Goal: Task Accomplishment & Management: Manage account settings

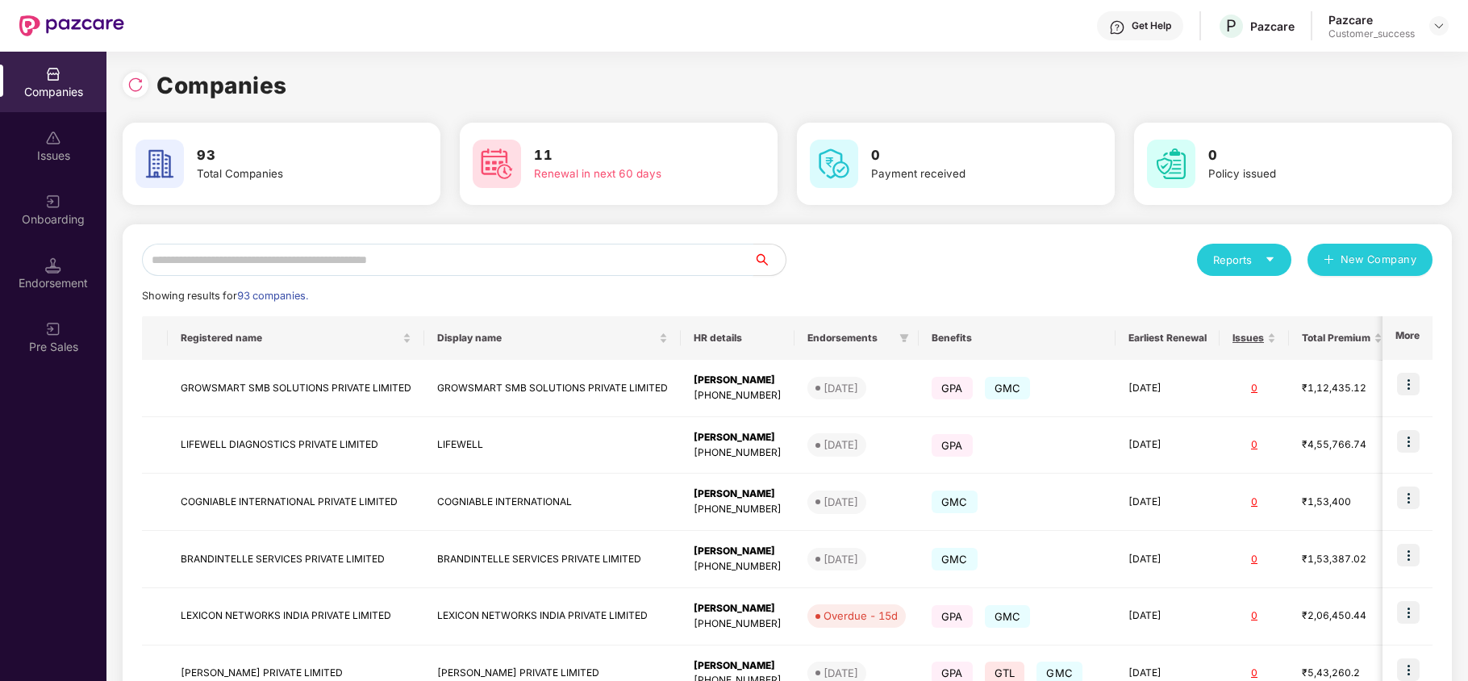
click at [431, 269] on input "text" at bounding box center [448, 260] width 612 height 32
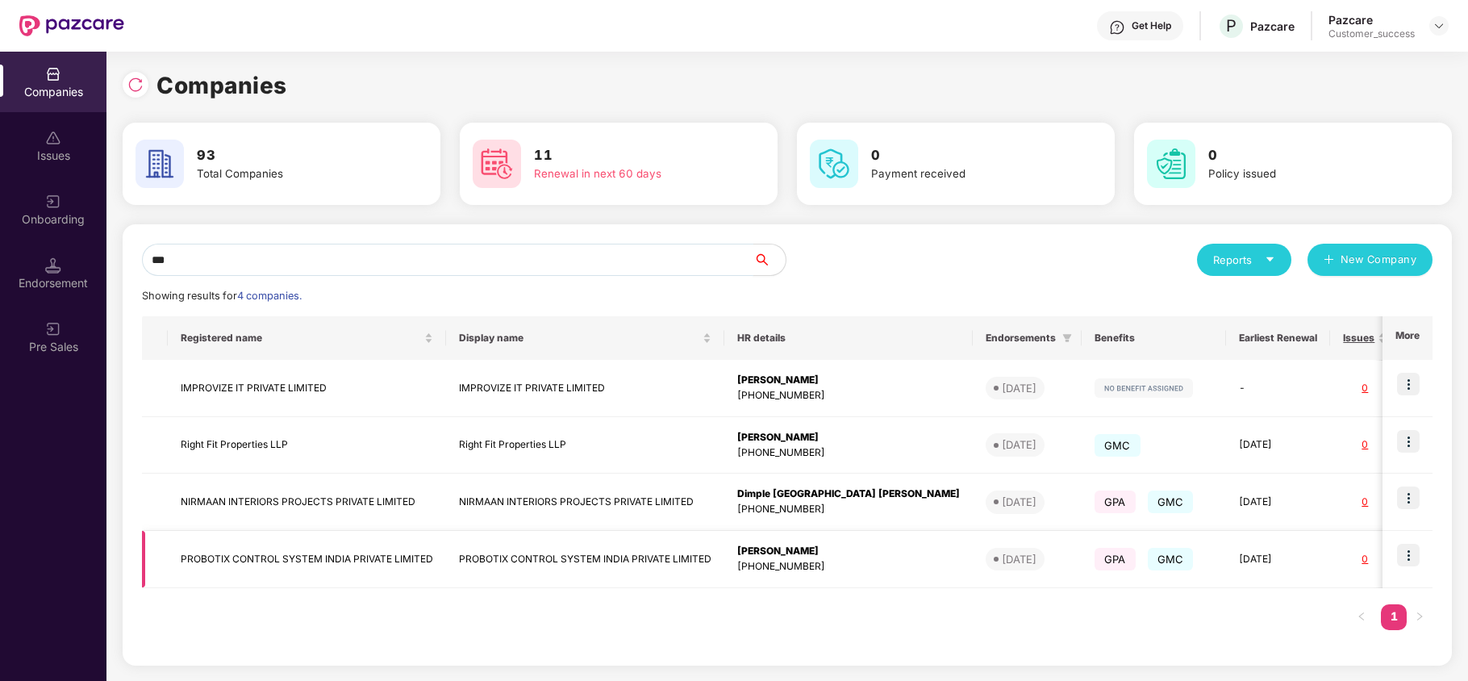
type input "***"
click at [1412, 552] on img at bounding box center [1408, 555] width 23 height 23
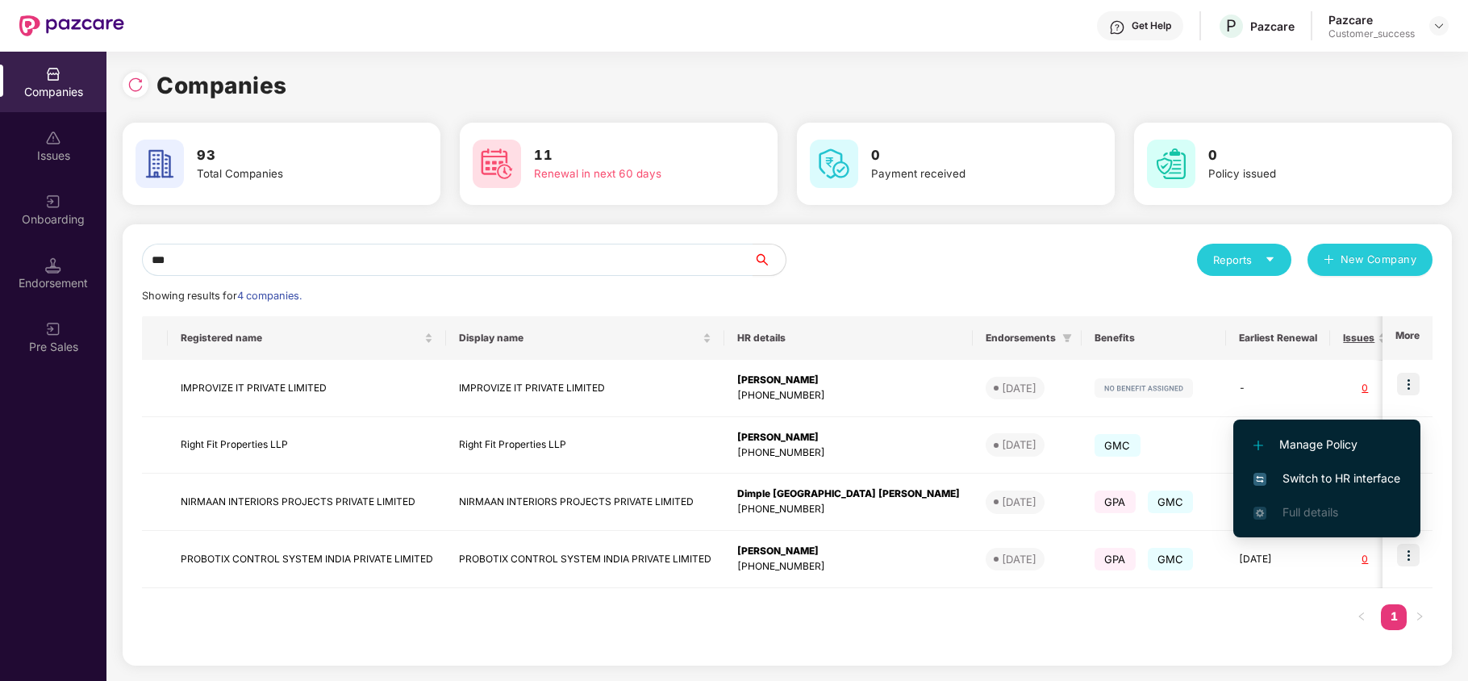
click at [1327, 470] on span "Switch to HR interface" at bounding box center [1327, 479] width 147 height 18
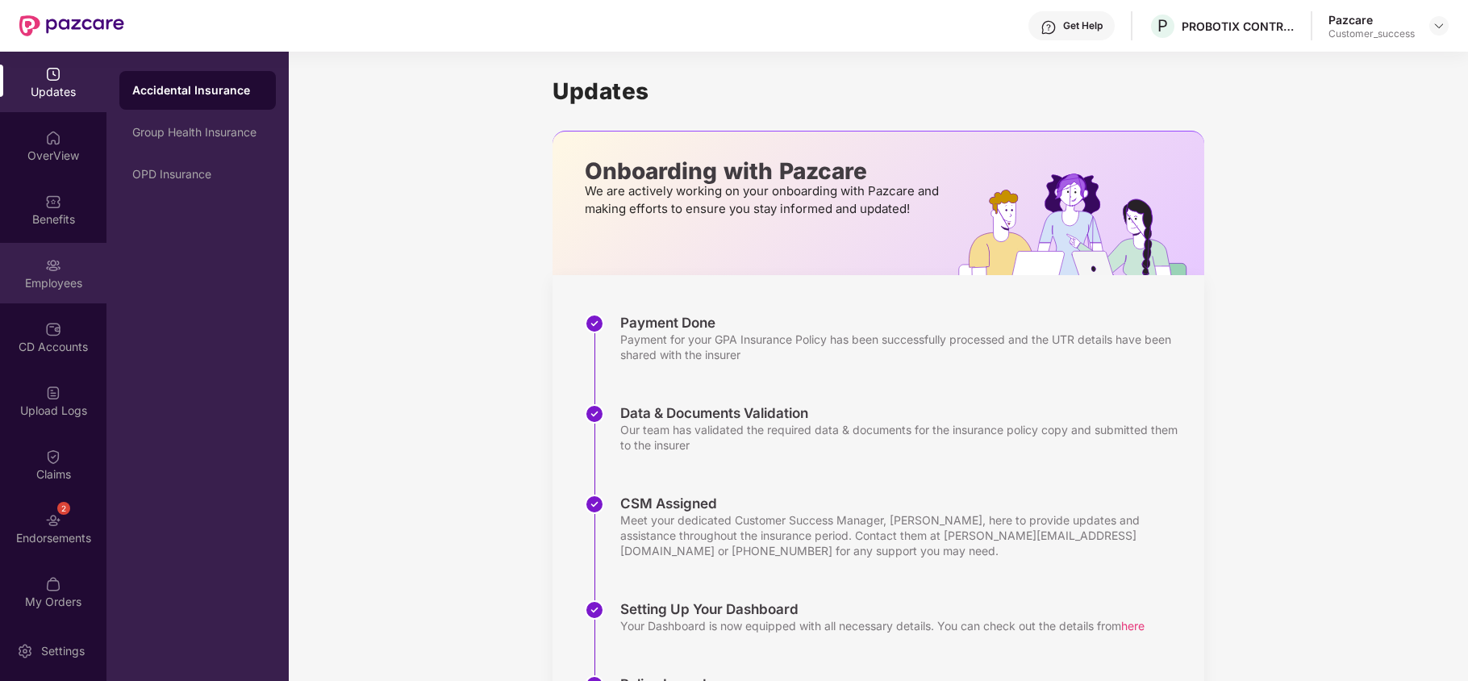
click at [40, 275] on div "Employees" at bounding box center [53, 283] width 106 height 16
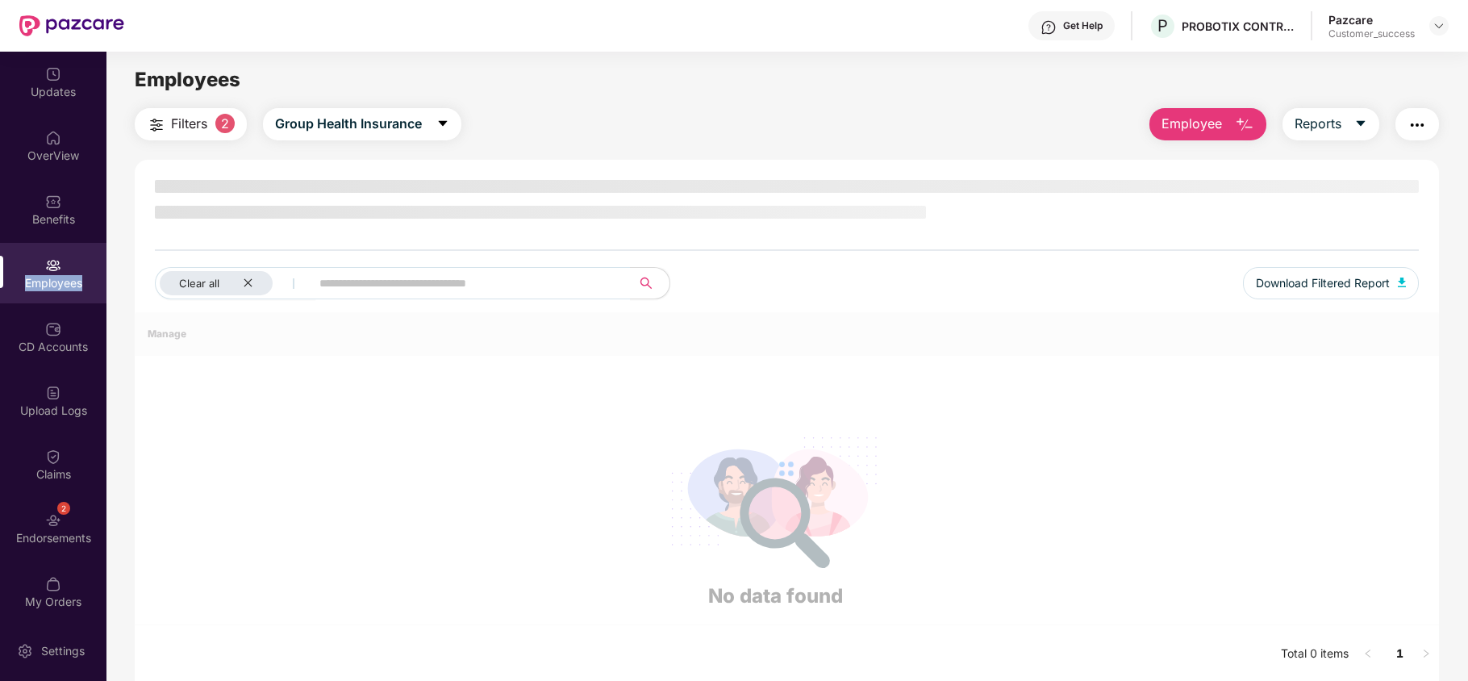
click at [40, 275] on div "Employees" at bounding box center [53, 283] width 106 height 16
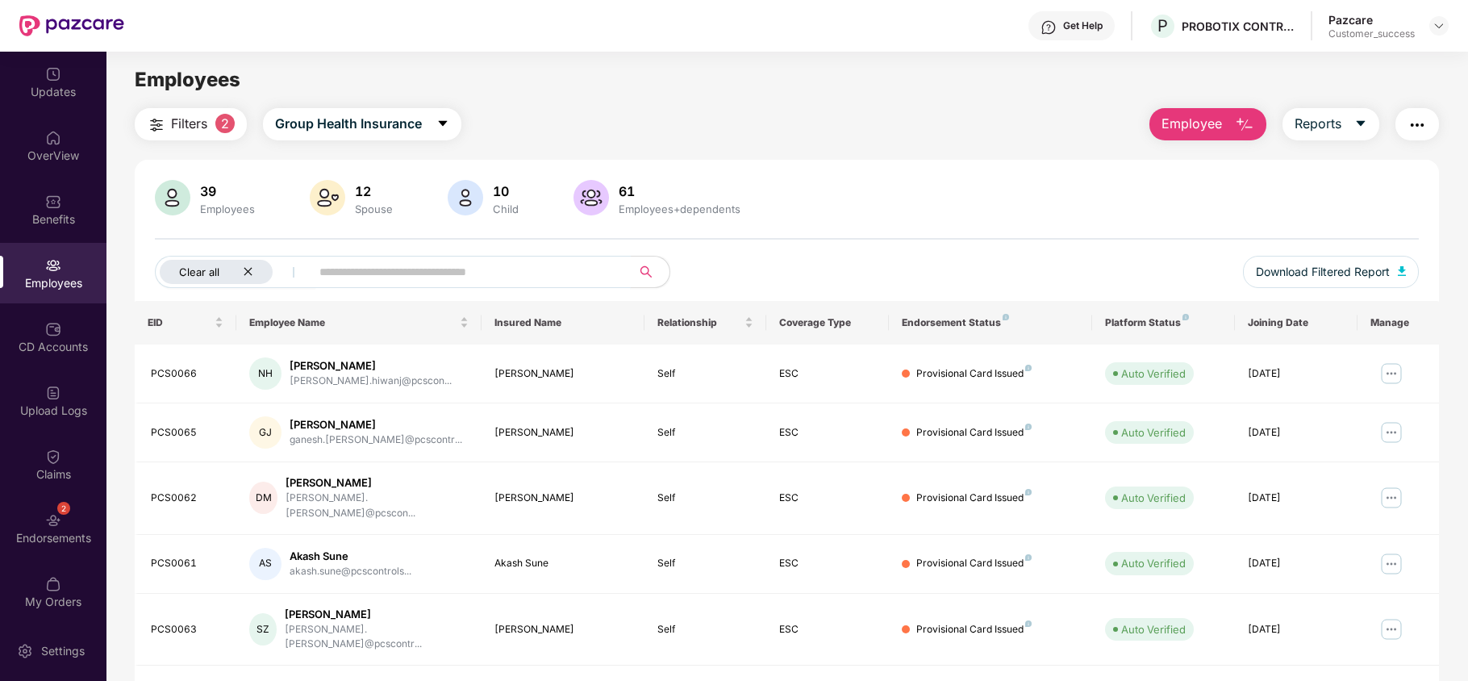
drag, startPoint x: 243, startPoint y: 281, endPoint x: 252, endPoint y: 272, distance: 12.6
click at [243, 279] on div "Clear all" at bounding box center [216, 272] width 113 height 24
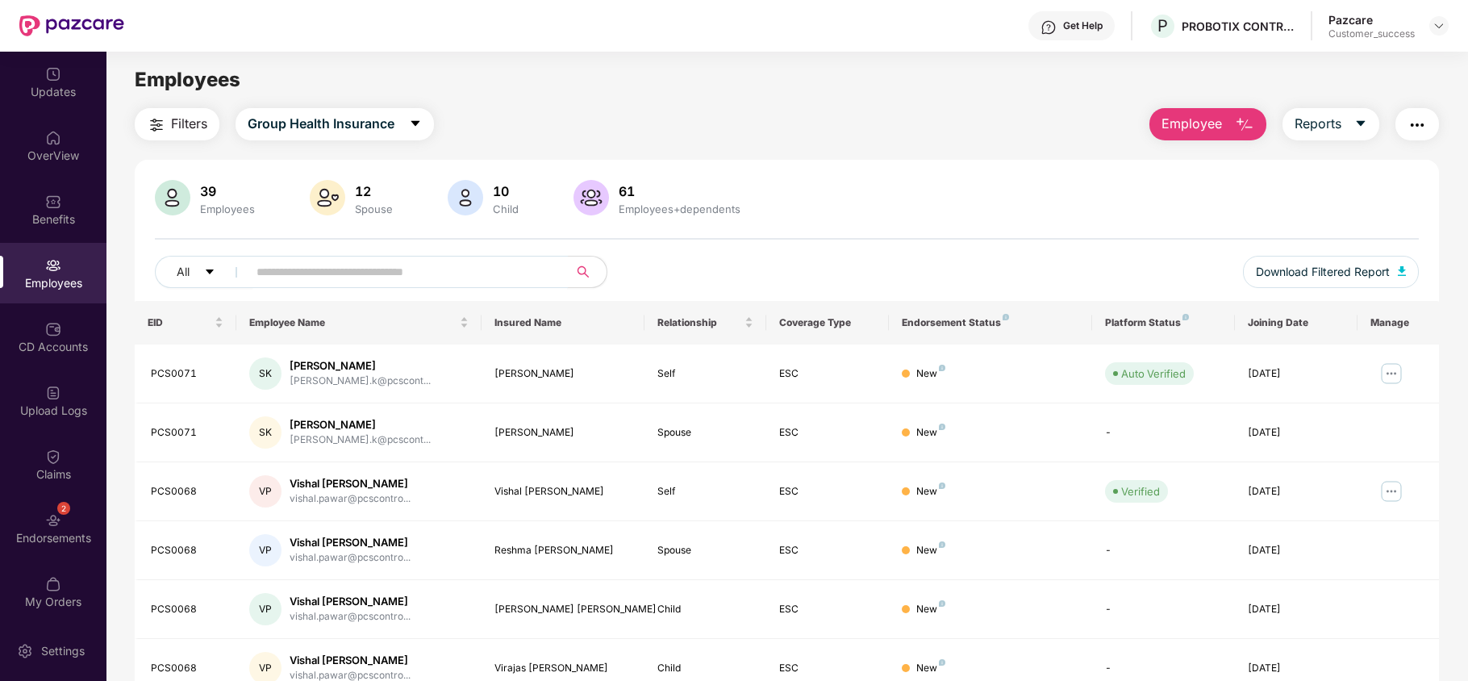
click at [260, 265] on input "text" at bounding box center [402, 272] width 290 height 24
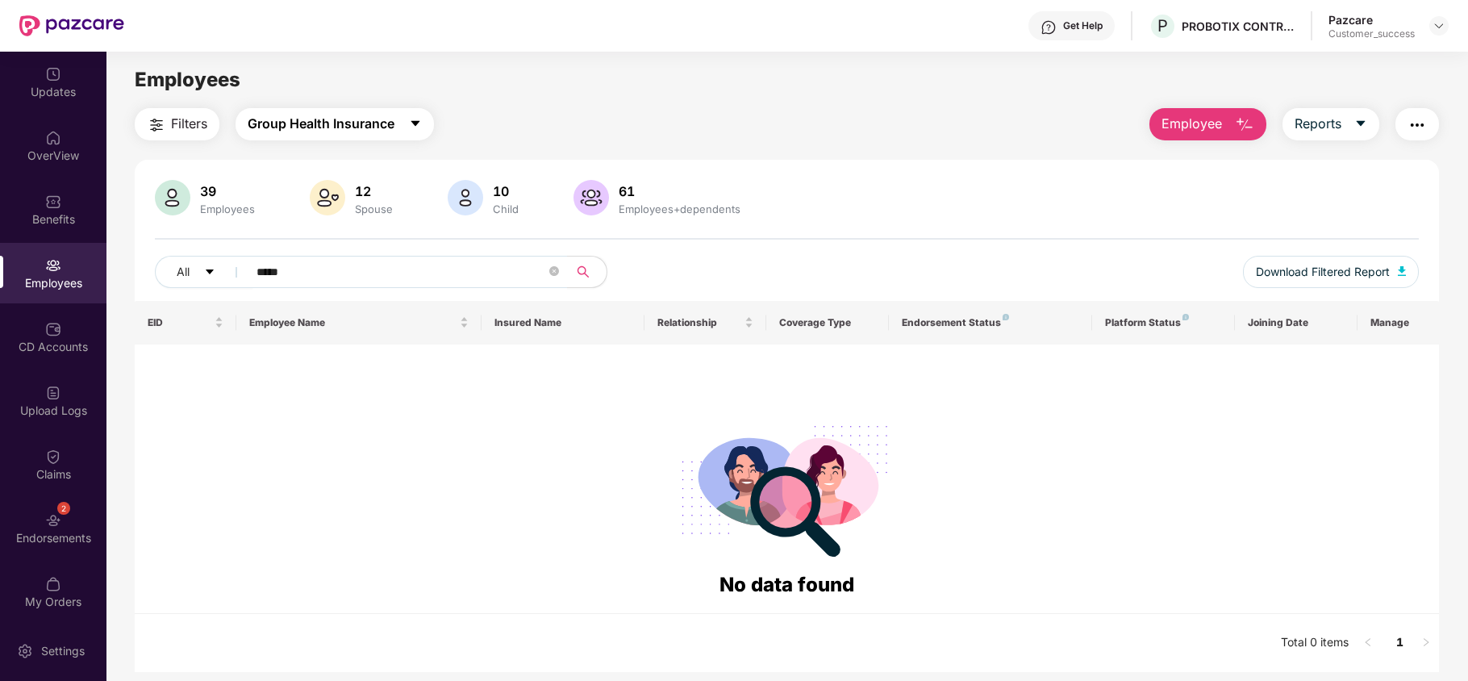
click at [378, 120] on span "Group Health Insurance" at bounding box center [321, 124] width 147 height 20
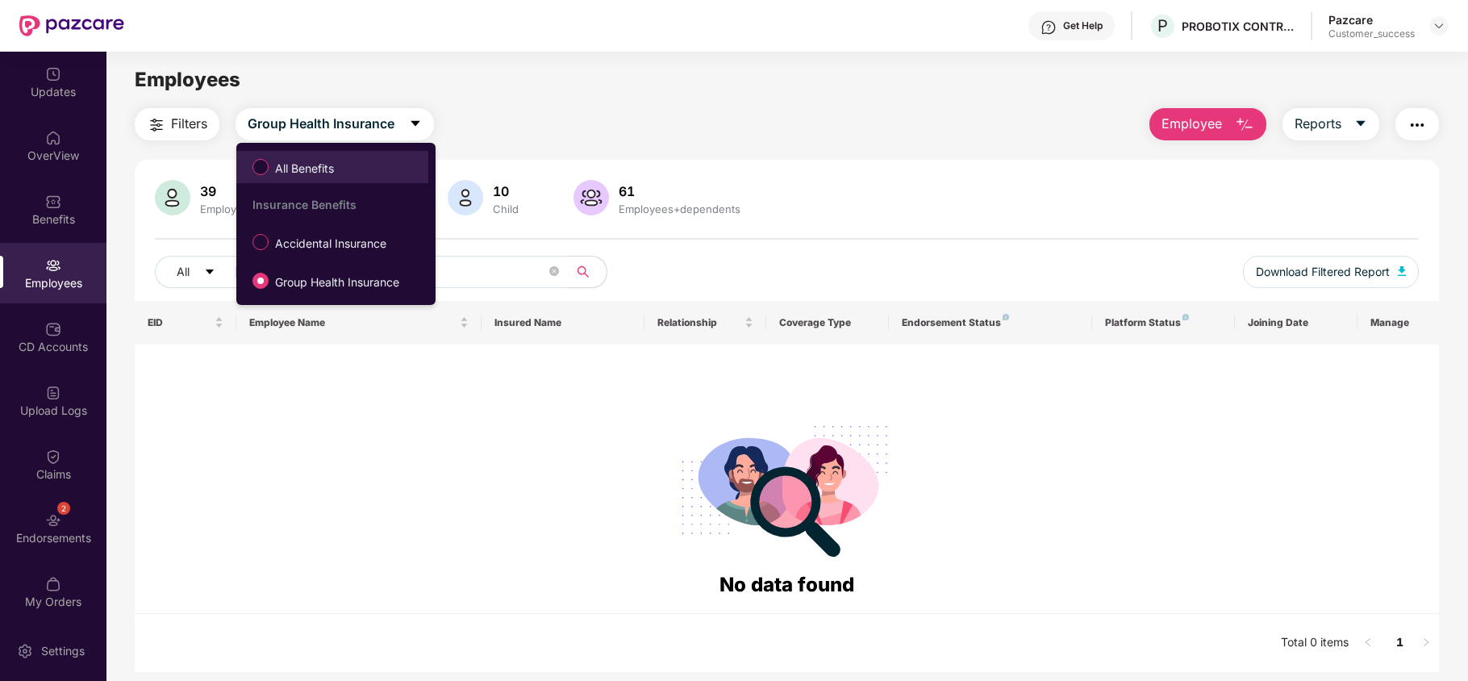
click at [346, 155] on label "All Benefits" at bounding box center [296, 166] width 104 height 27
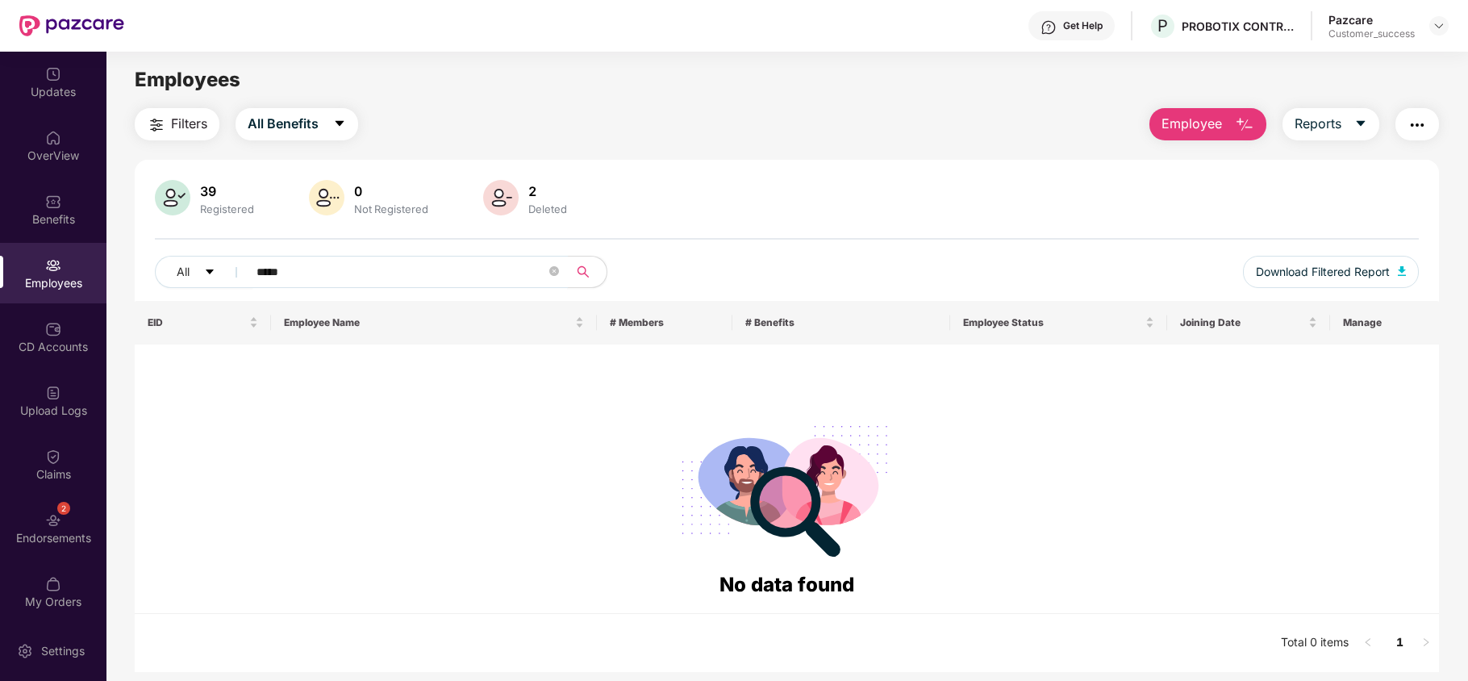
click at [352, 265] on input "*****" at bounding box center [402, 272] width 290 height 24
type input "*"
type input "**********"
click at [547, 269] on span "**********" at bounding box center [402, 272] width 331 height 32
click at [556, 269] on icon "close-circle" at bounding box center [554, 271] width 10 height 10
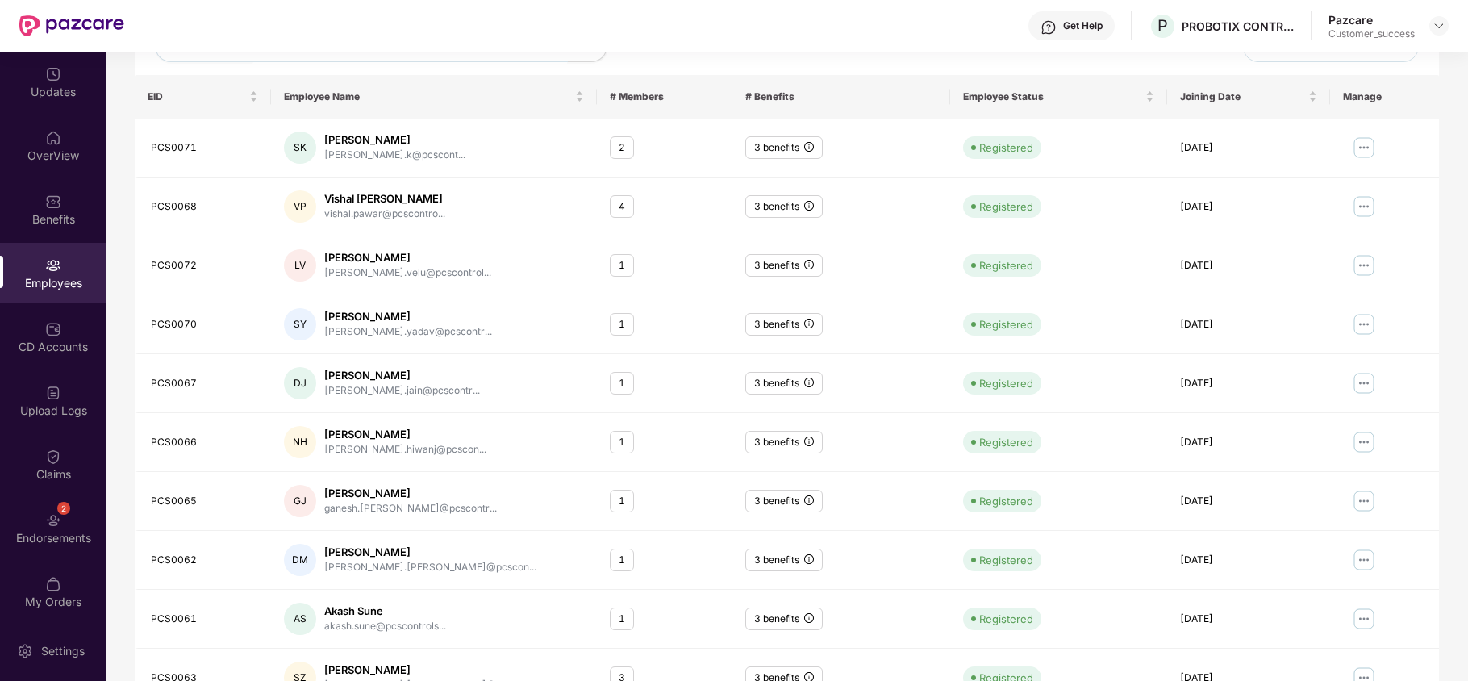
scroll to position [314, 0]
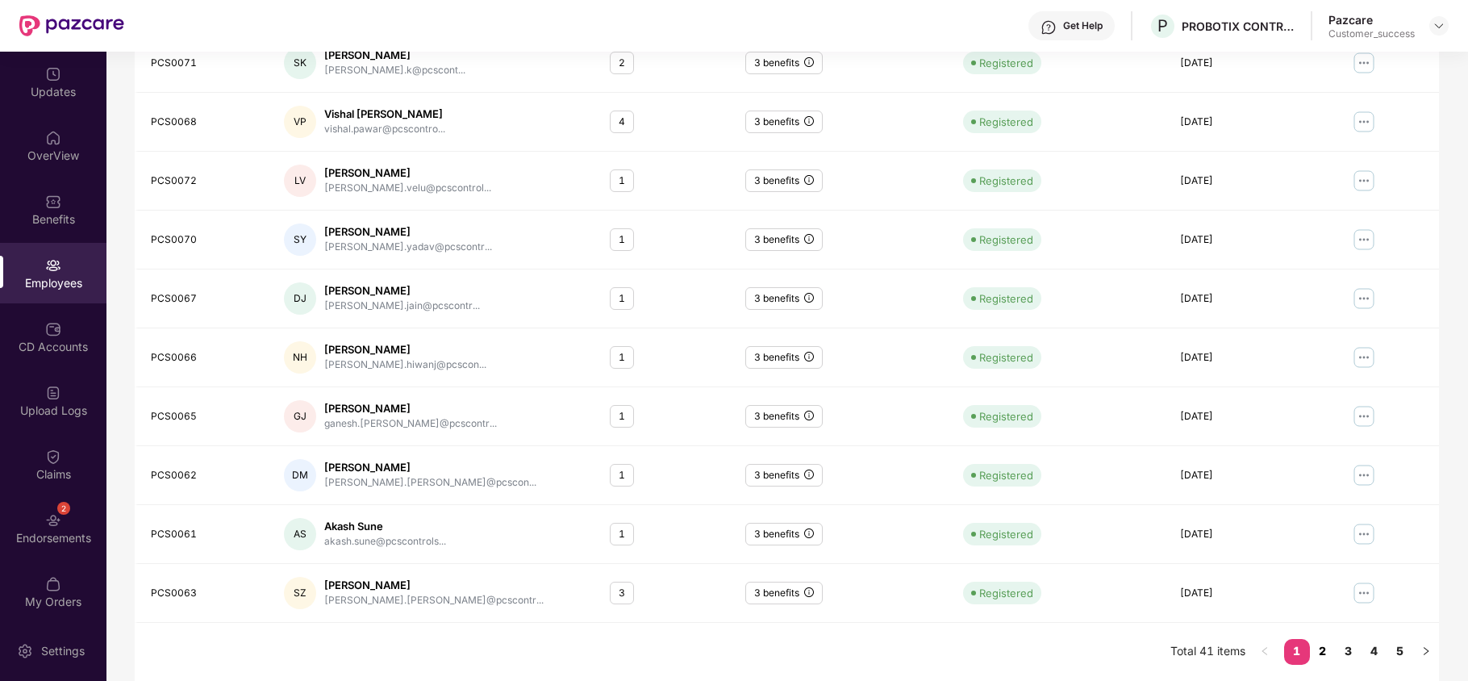
click at [1331, 650] on link "2" at bounding box center [1323, 651] width 26 height 24
click at [1347, 653] on link "3" at bounding box center [1349, 651] width 26 height 24
click at [1376, 652] on link "4" at bounding box center [1375, 651] width 26 height 24
click at [1397, 644] on link "5" at bounding box center [1401, 651] width 26 height 24
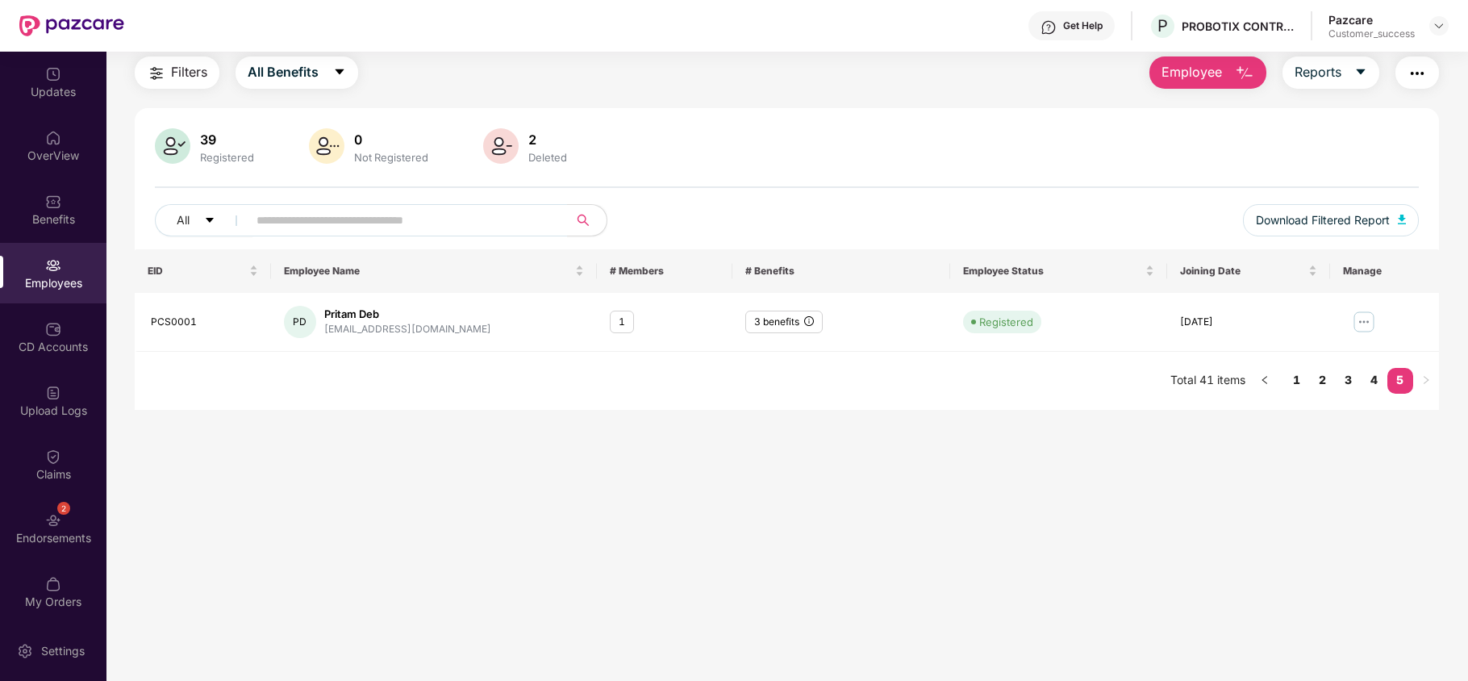
scroll to position [0, 0]
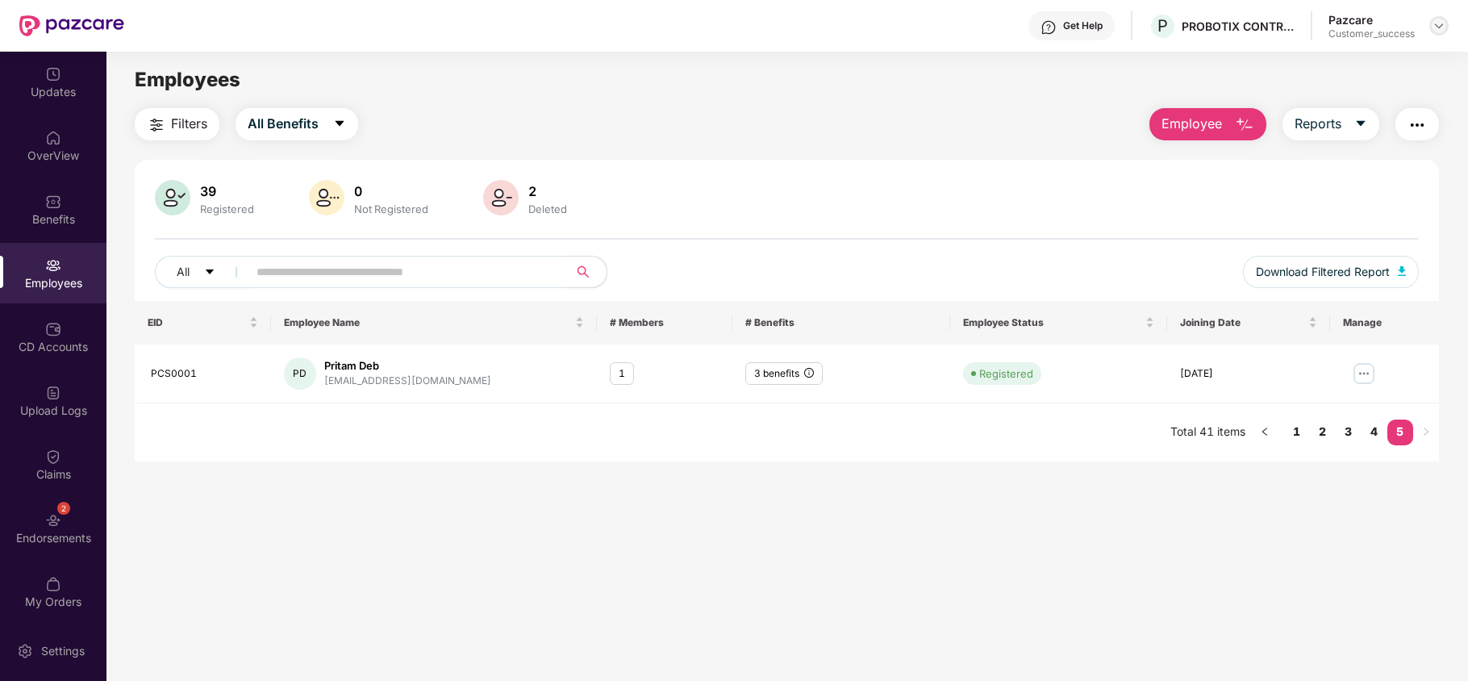
click at [1449, 27] on header "Get Help P PROBOTIX CONTROL SYSTEM INDIA PRIVATE LIMITED Pazcare Customer_succe…" at bounding box center [734, 26] width 1468 height 52
click at [1434, 31] on img at bounding box center [1439, 25] width 13 height 13
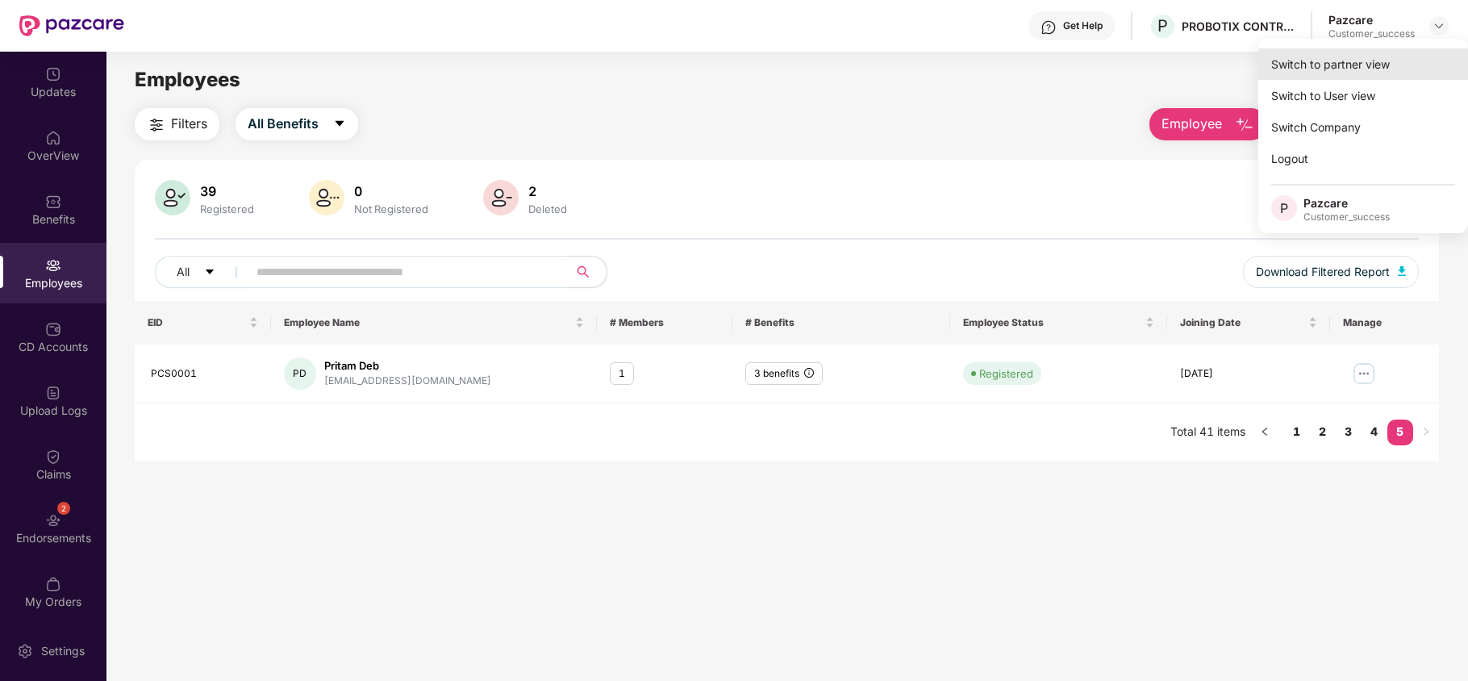
click at [1384, 68] on div "Switch to partner view" at bounding box center [1364, 63] width 210 height 31
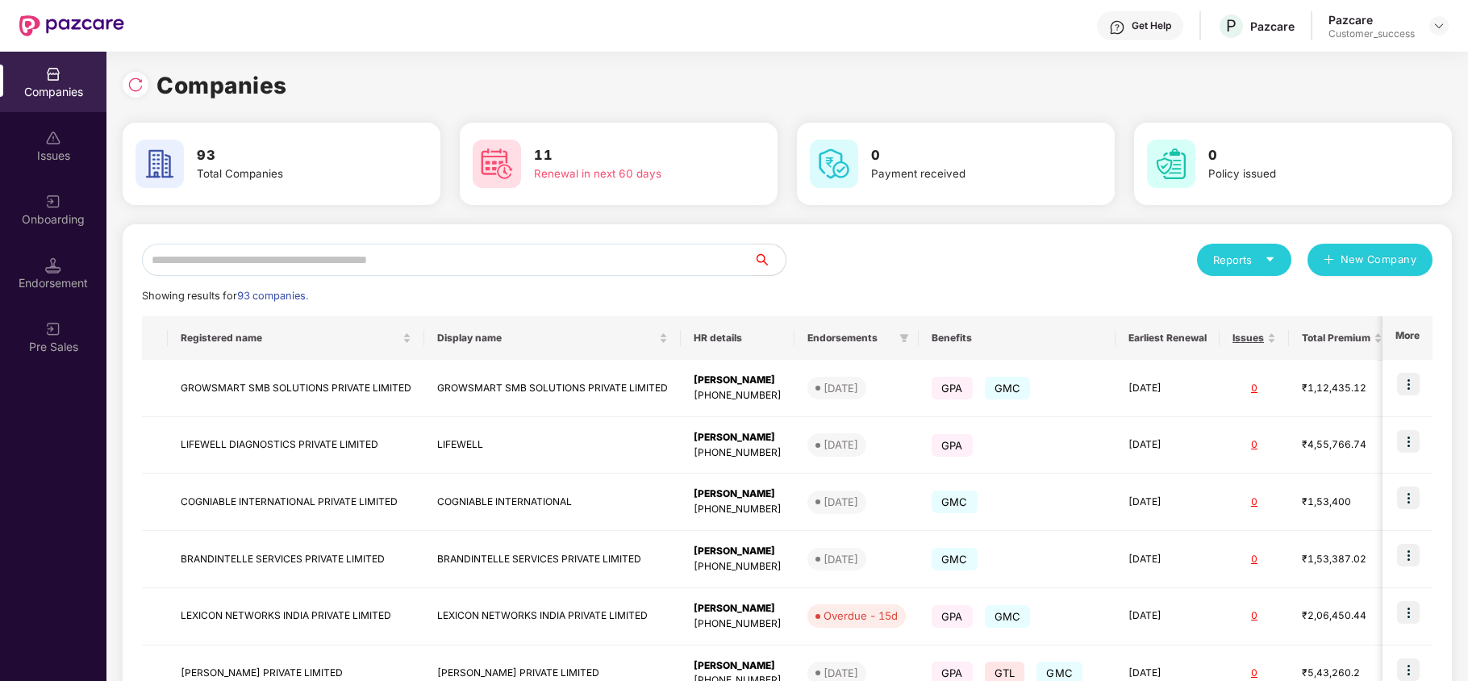
click at [476, 255] on input "text" at bounding box center [448, 260] width 612 height 32
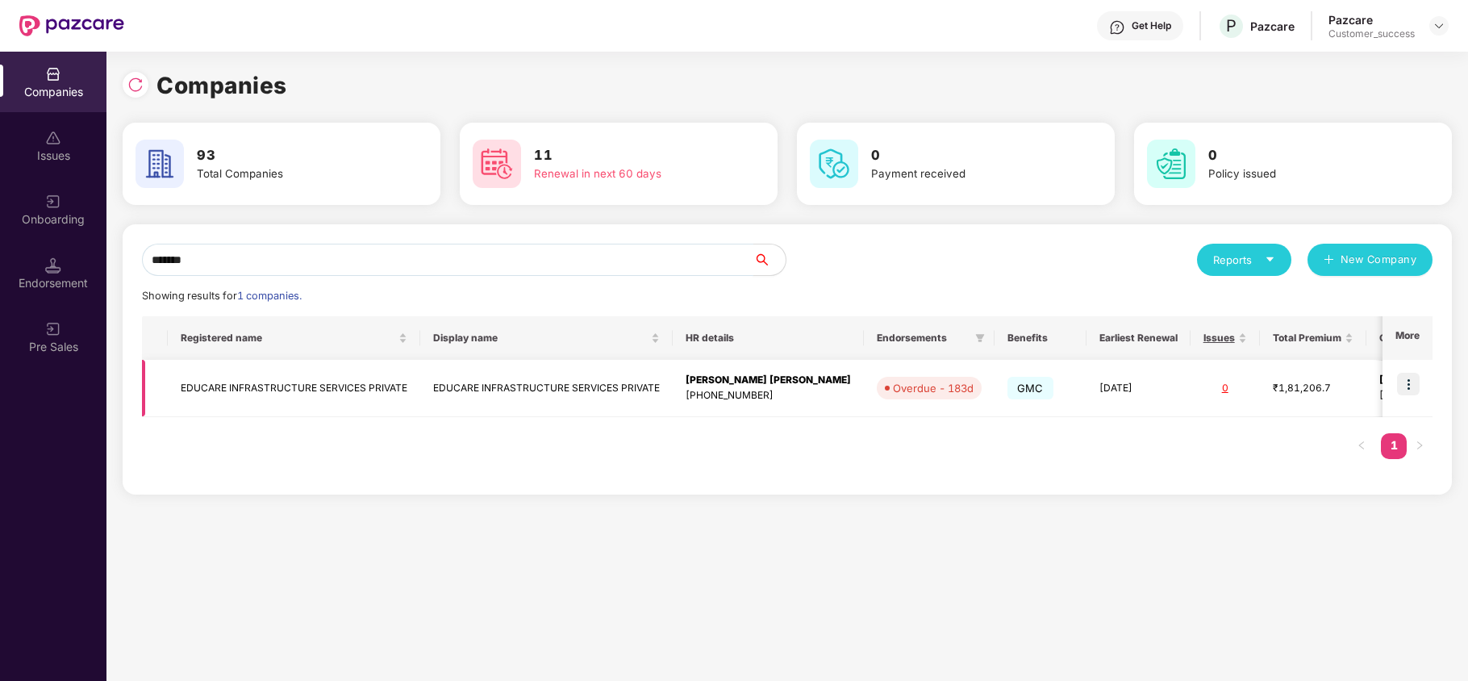
type input "*******"
click at [1408, 384] on img at bounding box center [1408, 384] width 23 height 23
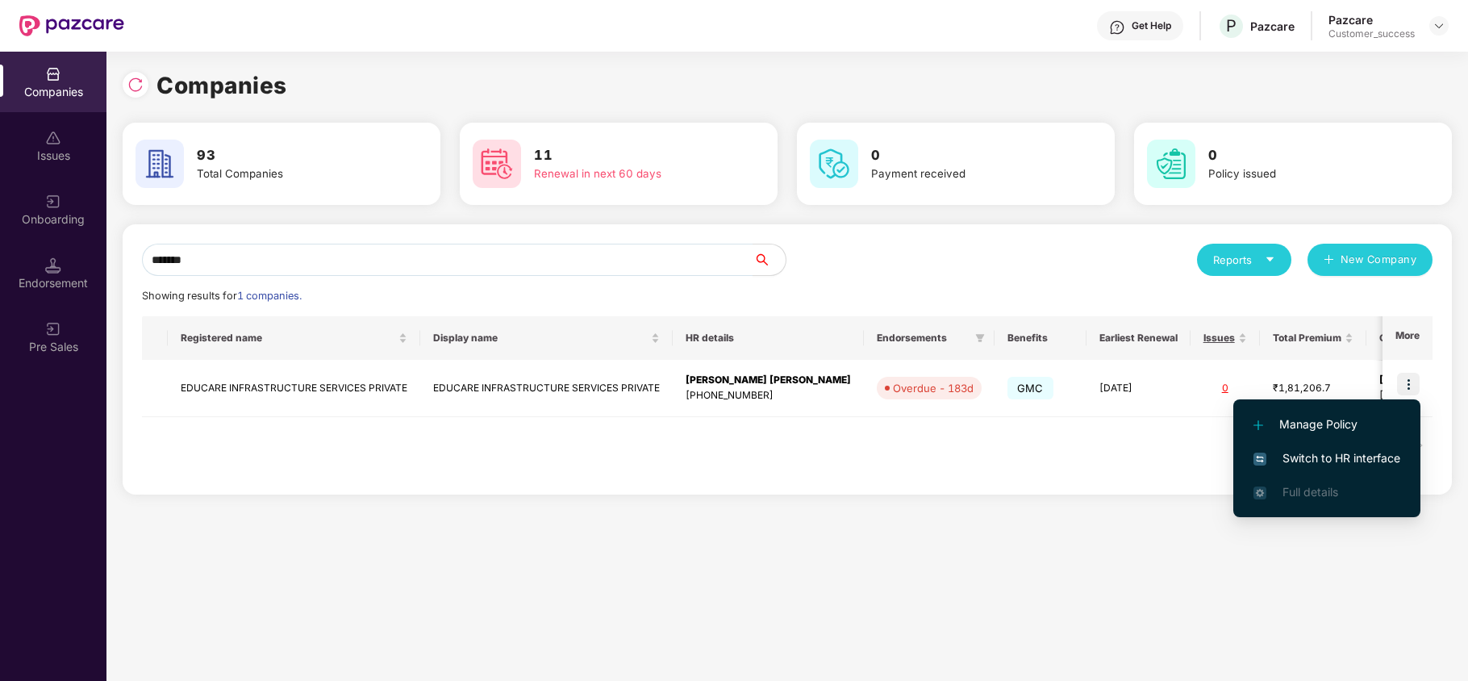
click at [1360, 459] on span "Switch to HR interface" at bounding box center [1327, 458] width 147 height 18
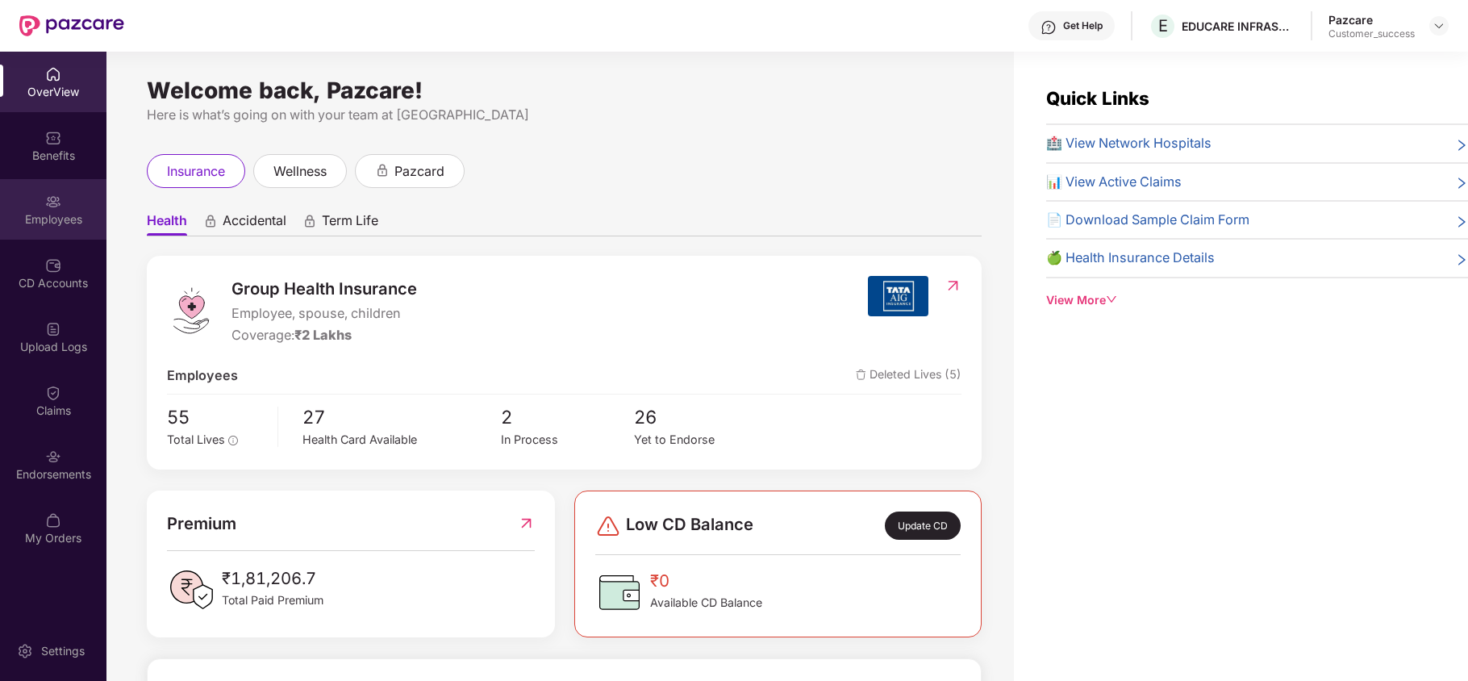
click at [61, 218] on div "Employees" at bounding box center [53, 219] width 106 height 16
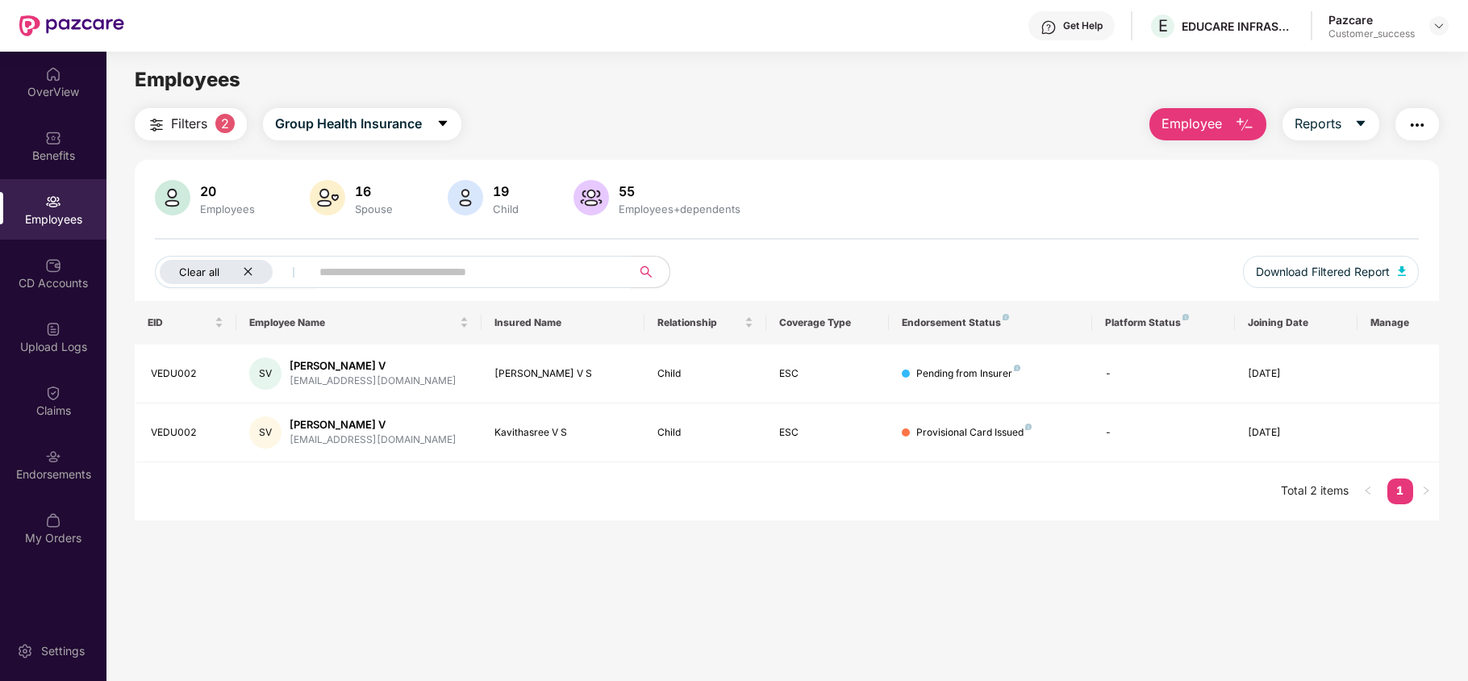
click at [247, 271] on icon "close" at bounding box center [248, 272] width 8 height 8
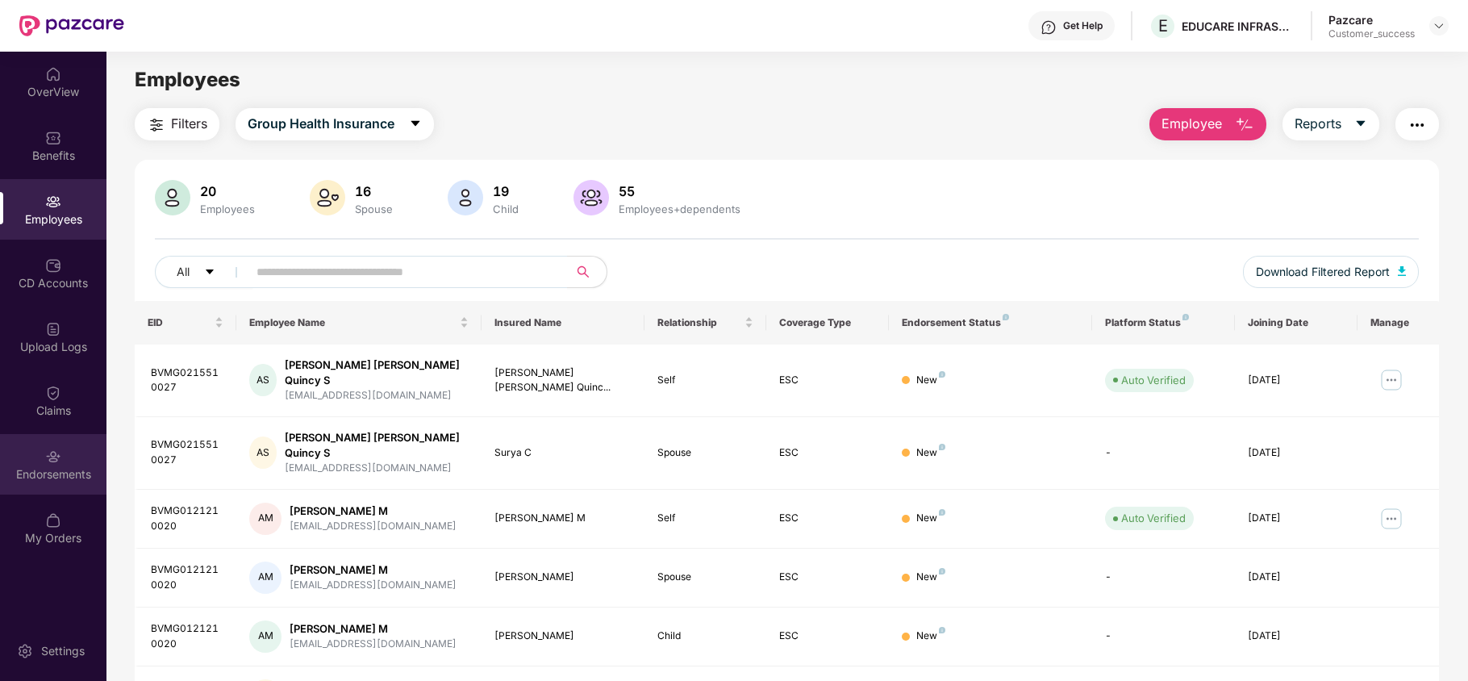
click at [56, 471] on div "Endorsements" at bounding box center [53, 474] width 106 height 16
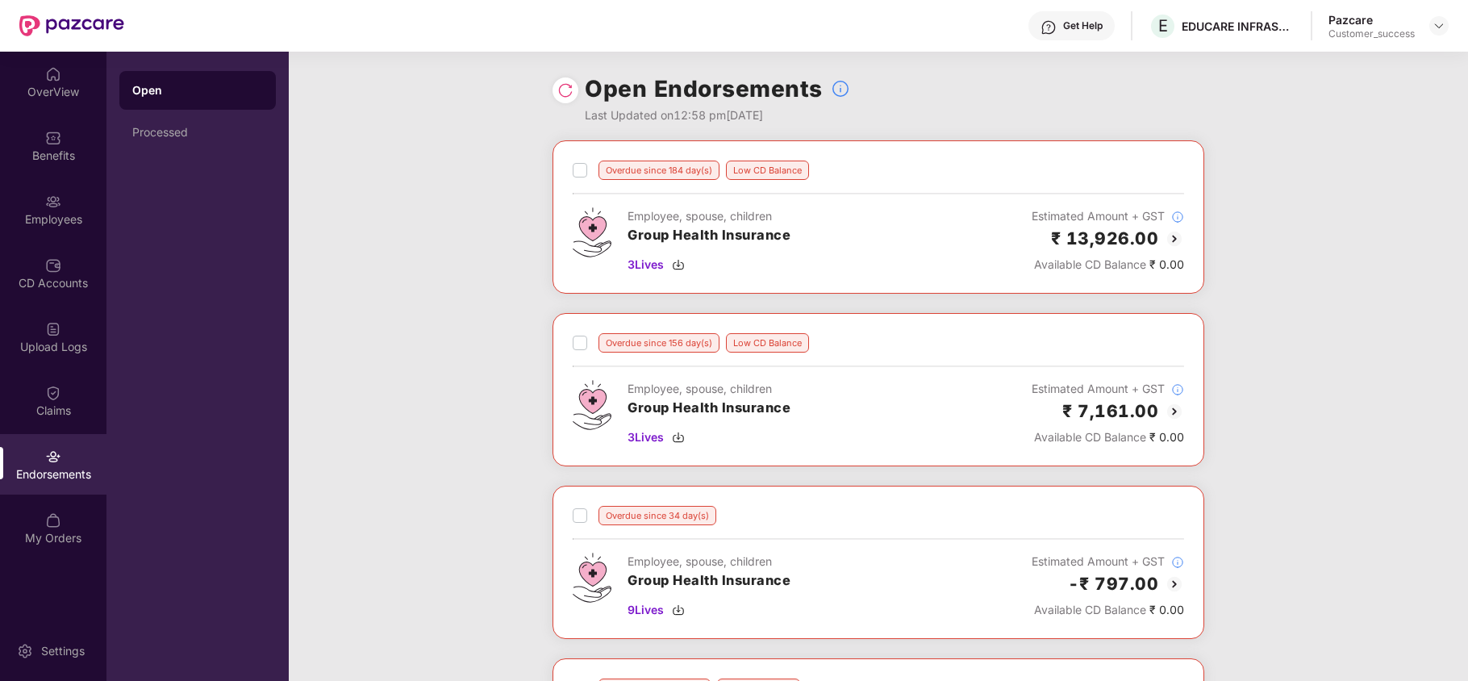
click at [563, 94] on img at bounding box center [565, 90] width 16 height 16
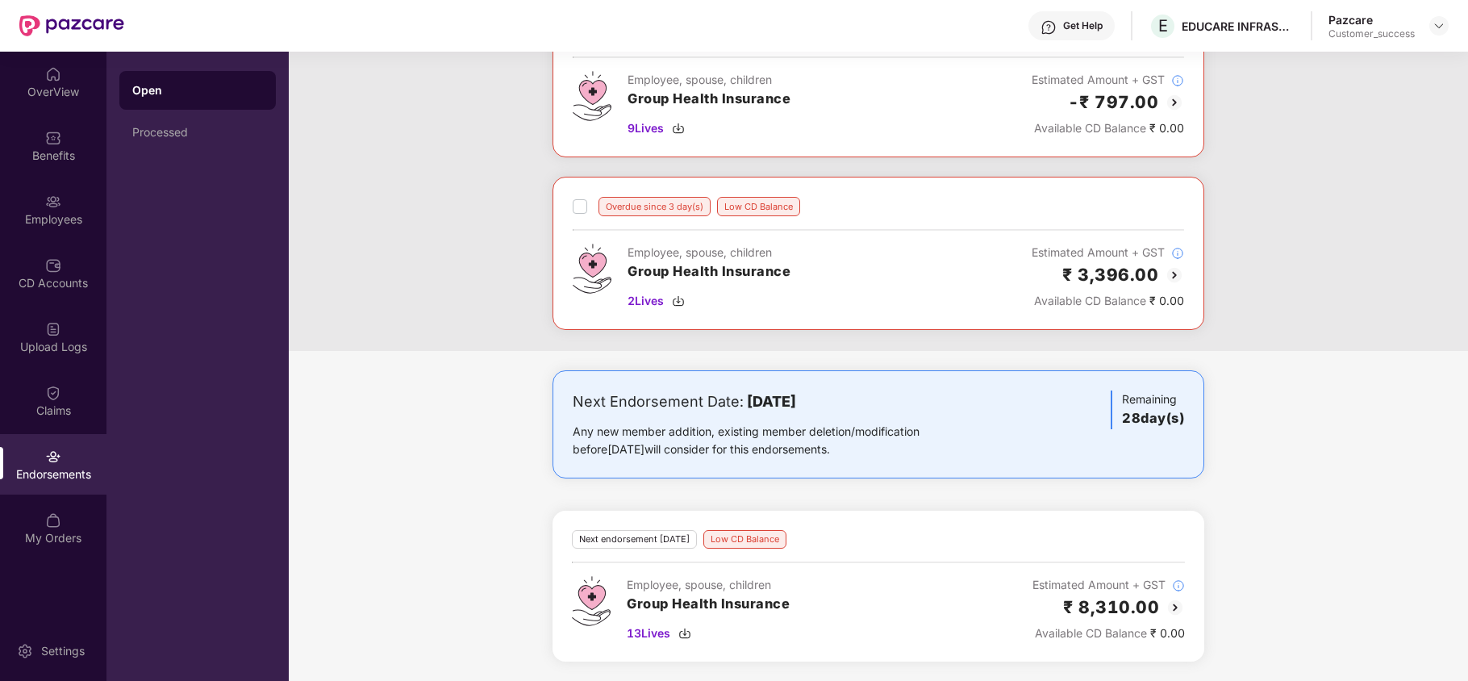
scroll to position [276, 0]
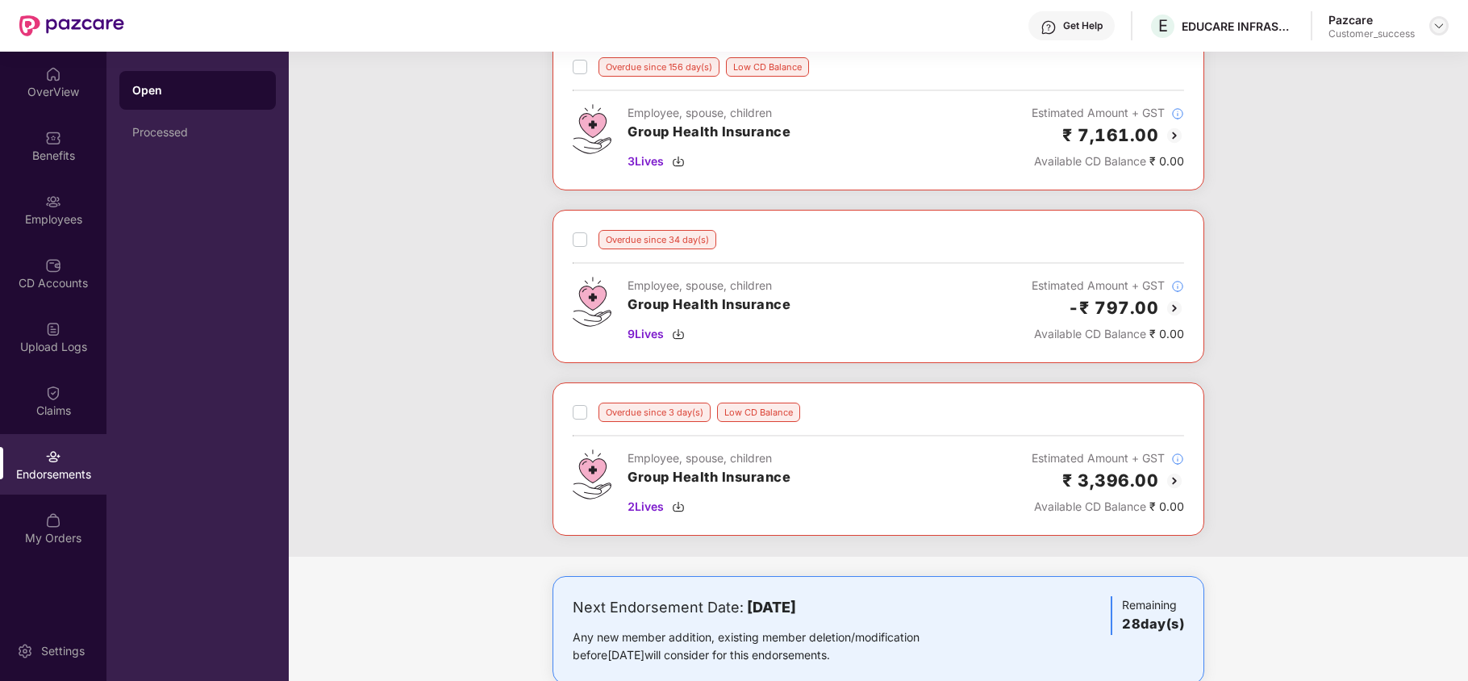
click at [1434, 21] on img at bounding box center [1439, 25] width 13 height 13
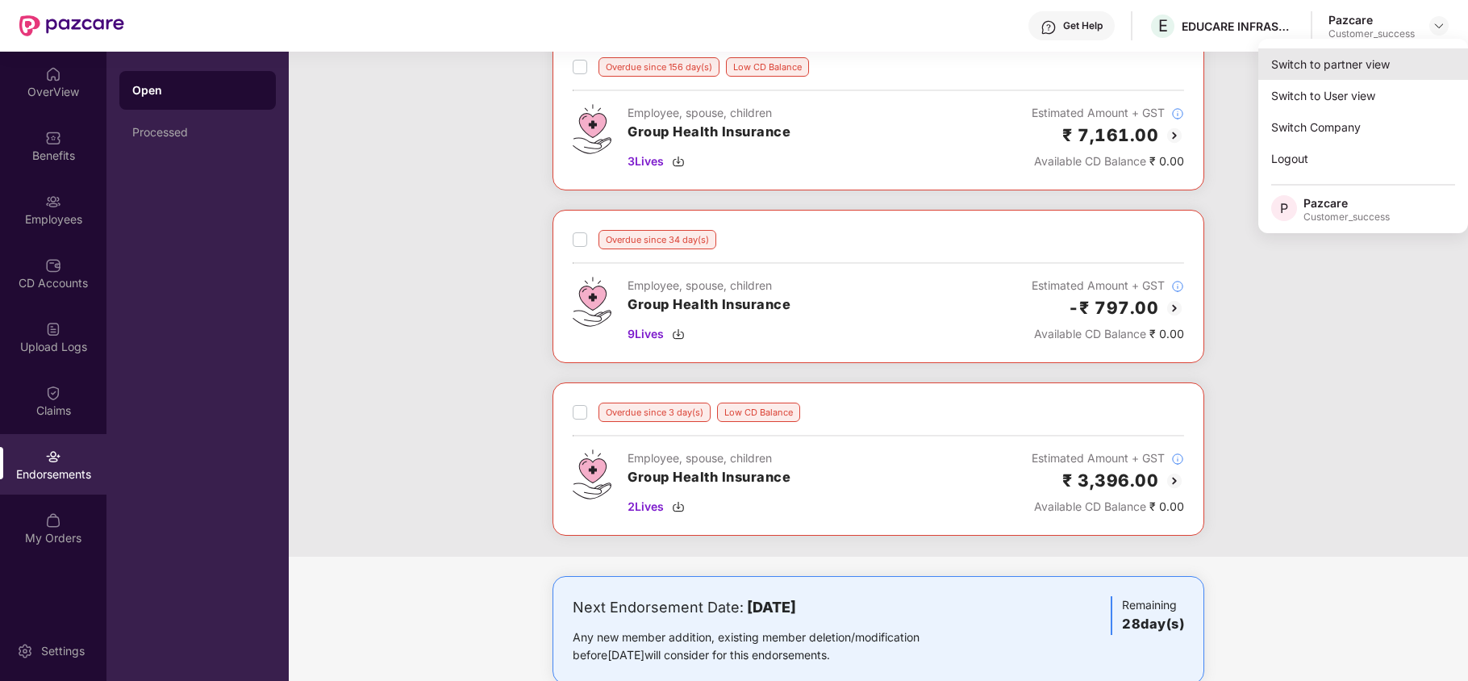
drag, startPoint x: 1425, startPoint y: 33, endPoint x: 1386, endPoint y: 56, distance: 45.2
click at [1386, 56] on div "Switch to partner view" at bounding box center [1364, 63] width 210 height 31
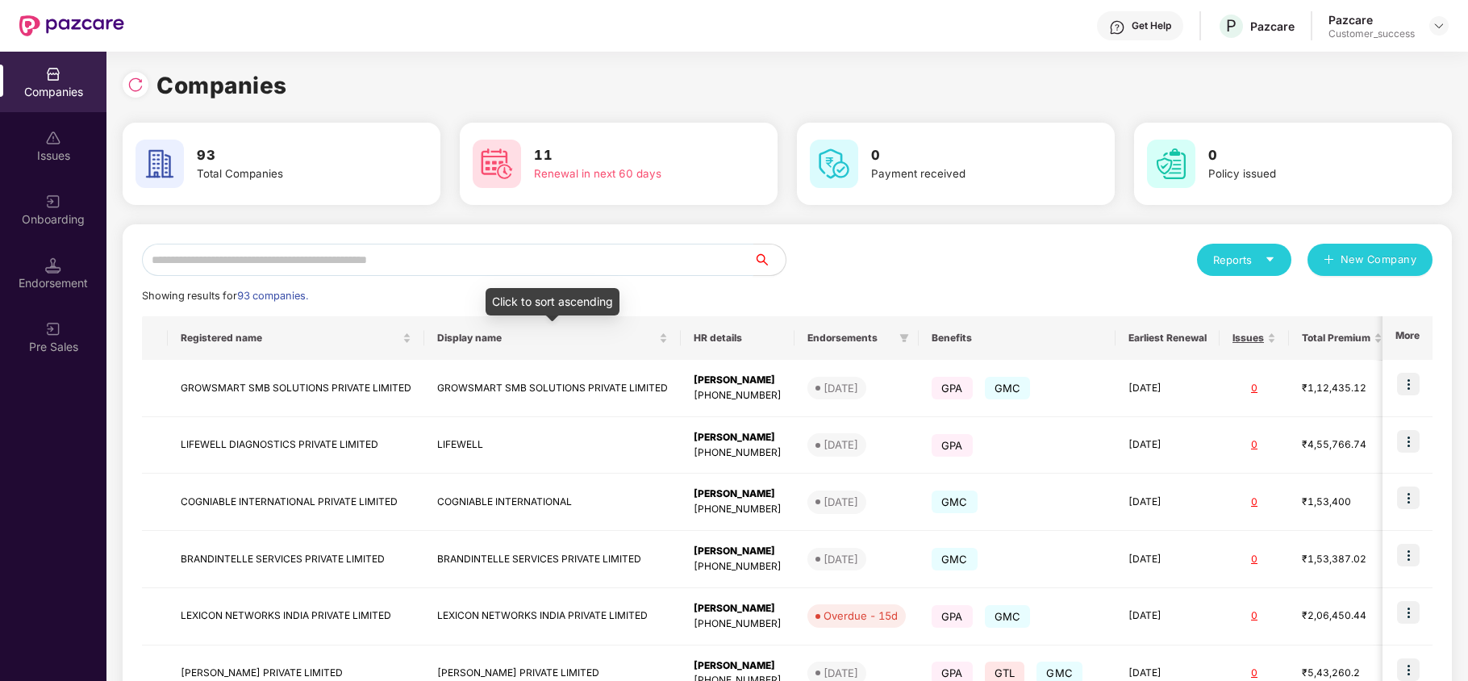
click at [466, 245] on input "text" at bounding box center [448, 260] width 612 height 32
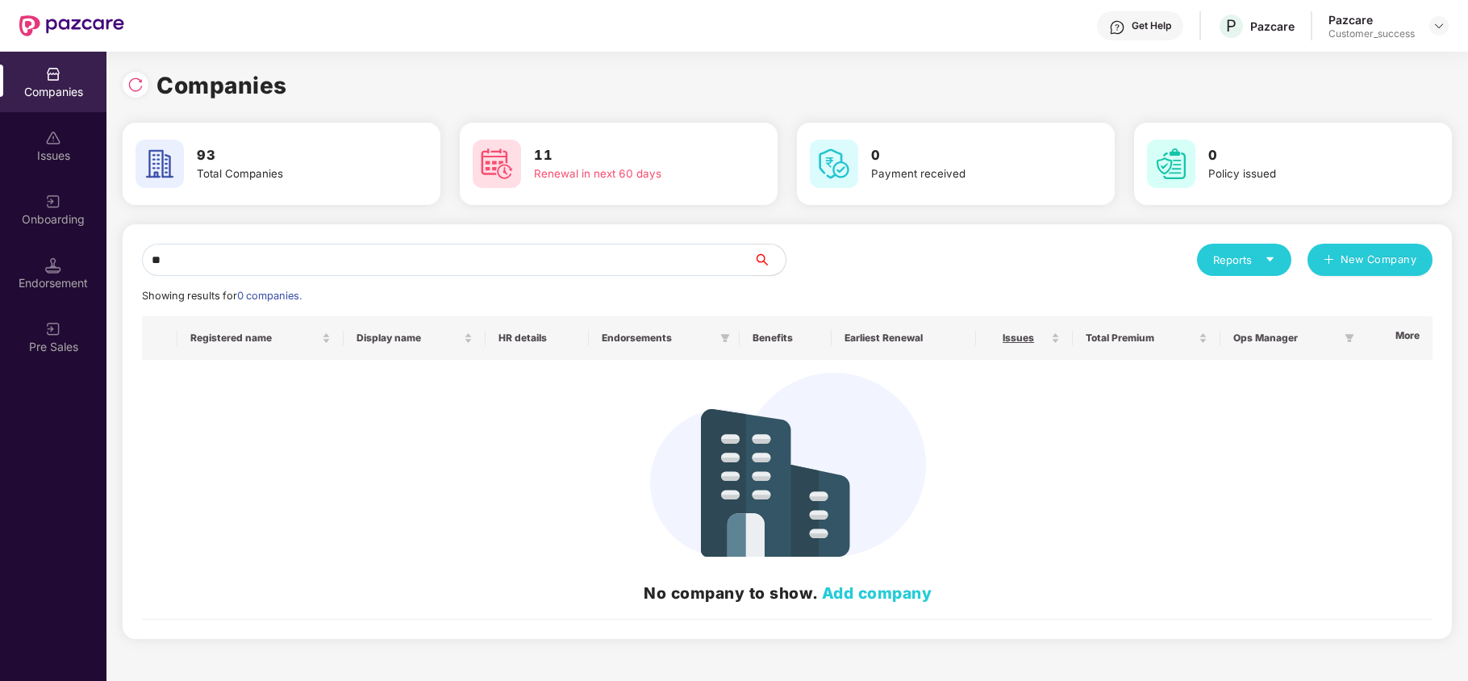
type input "*"
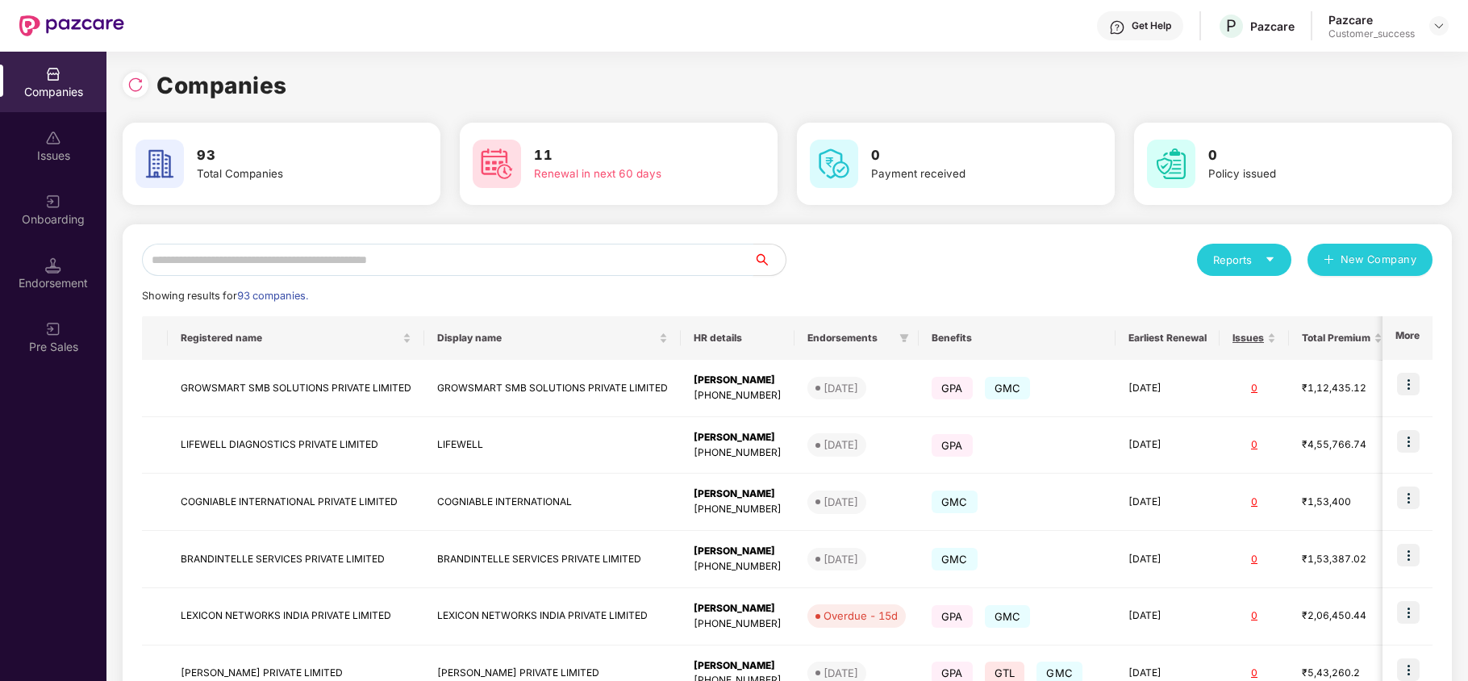
click at [220, 269] on input "text" at bounding box center [448, 260] width 612 height 32
paste input "********"
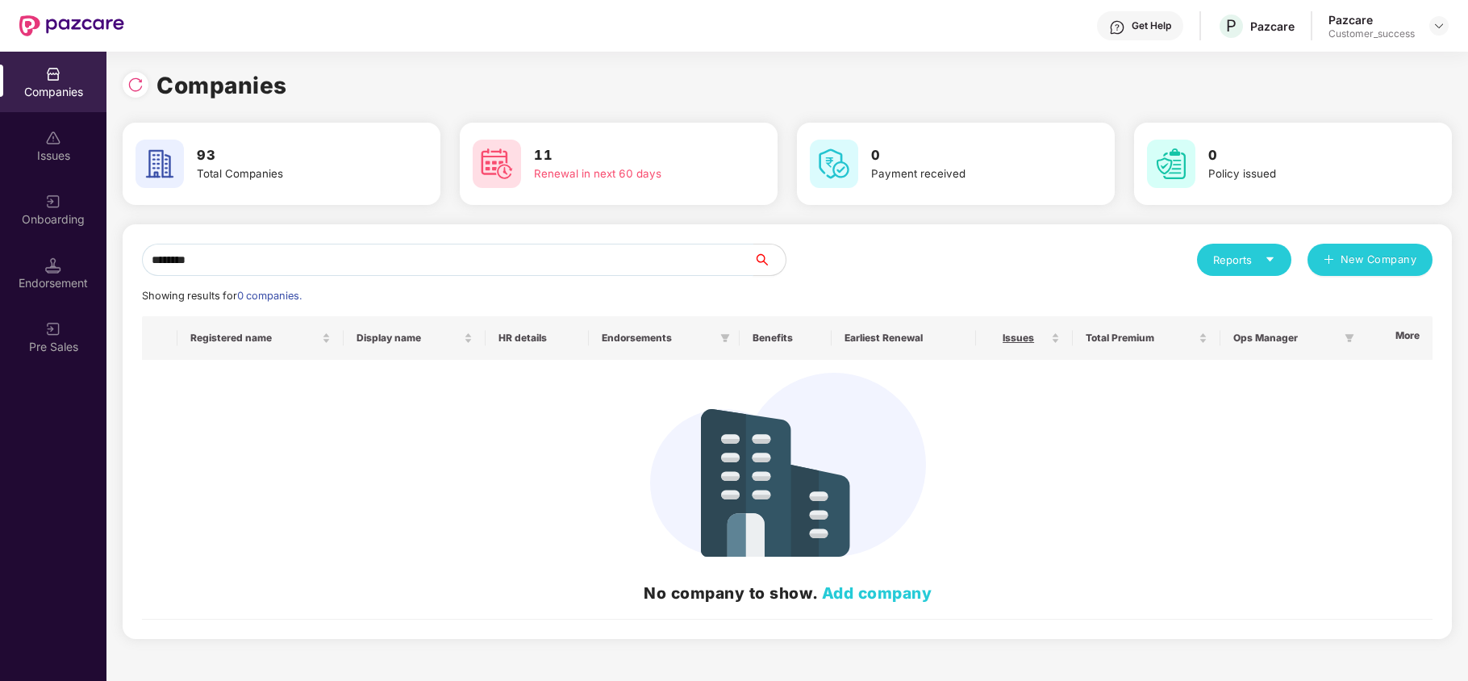
click at [236, 258] on input "********" at bounding box center [448, 260] width 612 height 32
click at [137, 77] on img at bounding box center [135, 85] width 16 height 16
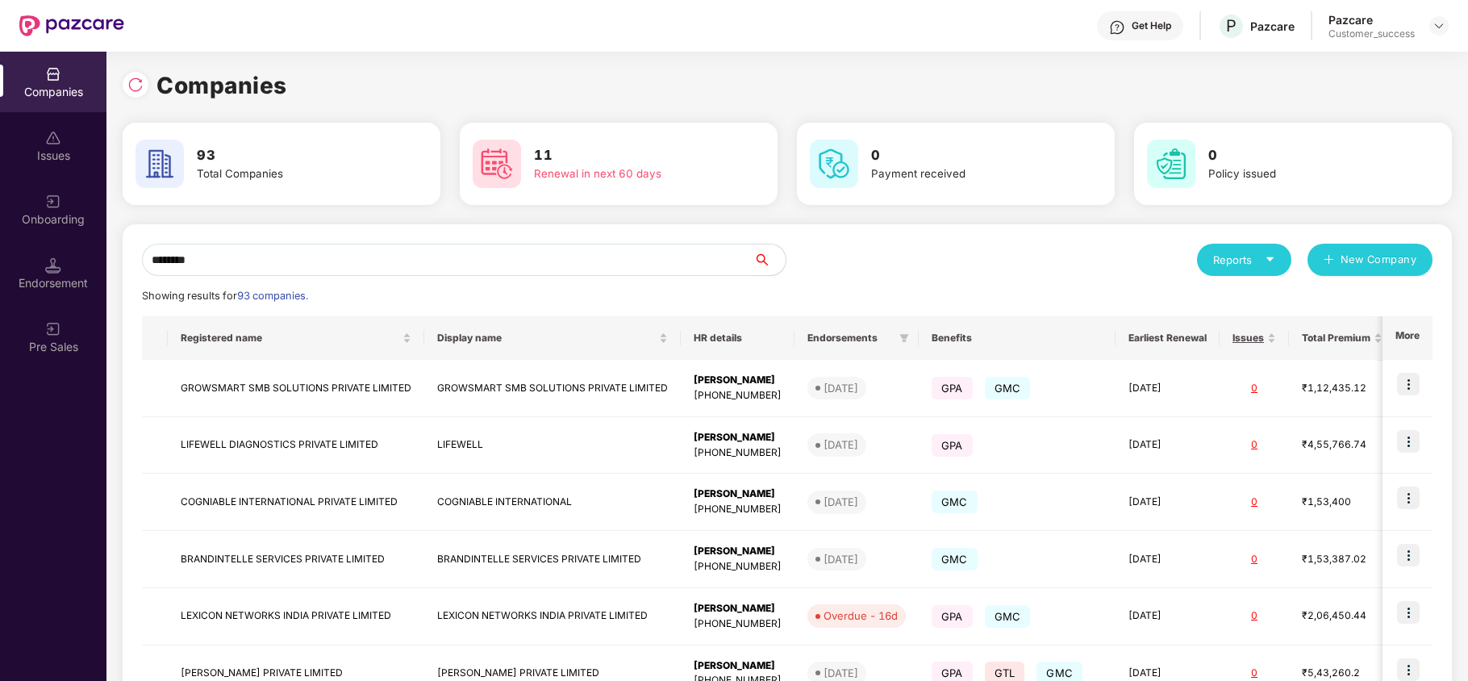
click at [243, 271] on input "********" at bounding box center [448, 260] width 612 height 32
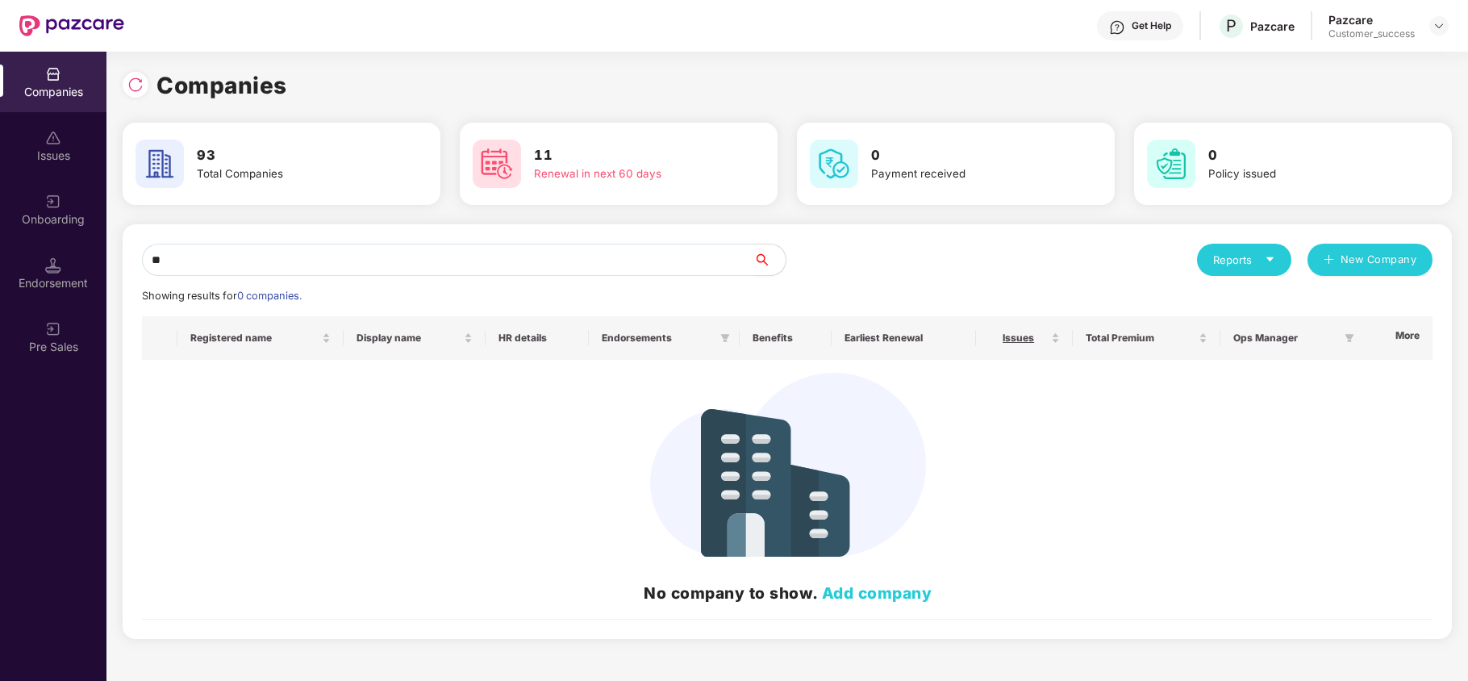
type input "*"
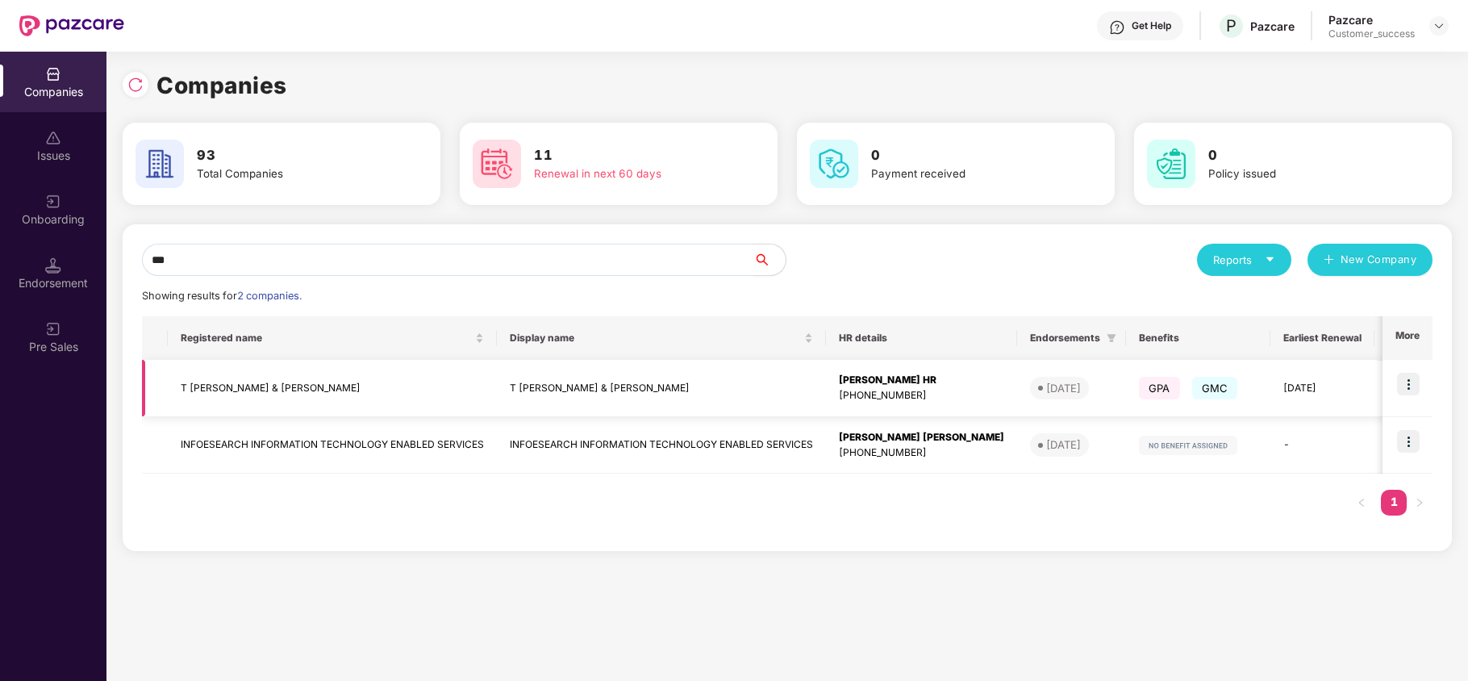
type input "***"
click at [1405, 378] on img at bounding box center [1408, 384] width 23 height 23
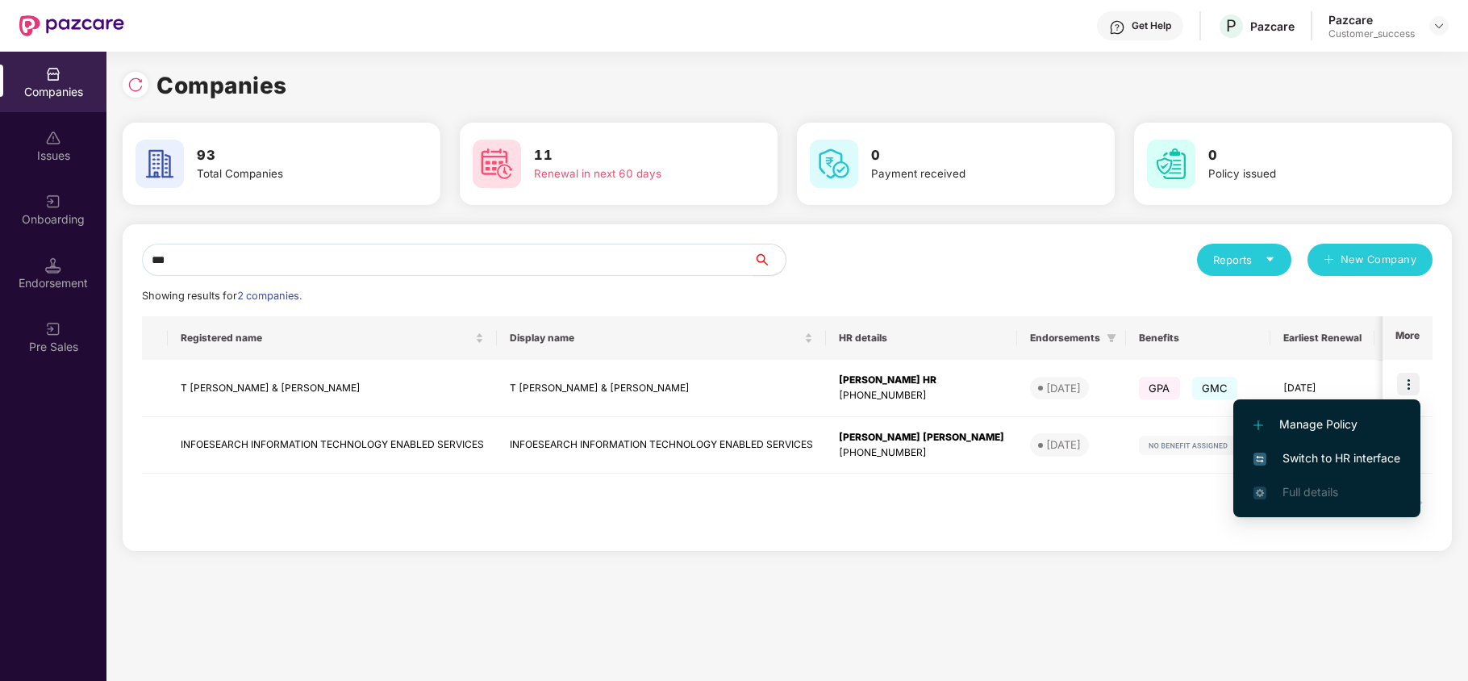
click at [1324, 453] on span "Switch to HR interface" at bounding box center [1327, 458] width 147 height 18
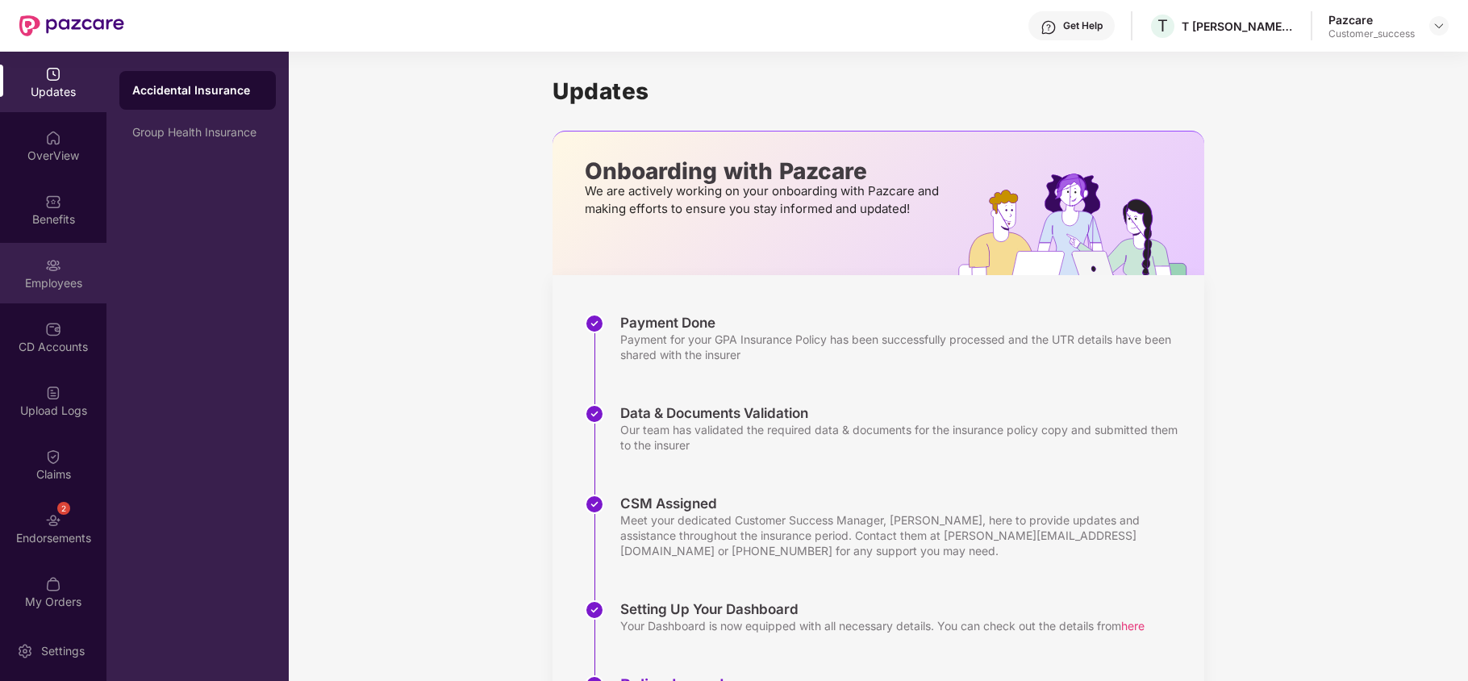
click at [56, 272] on img at bounding box center [53, 265] width 16 height 16
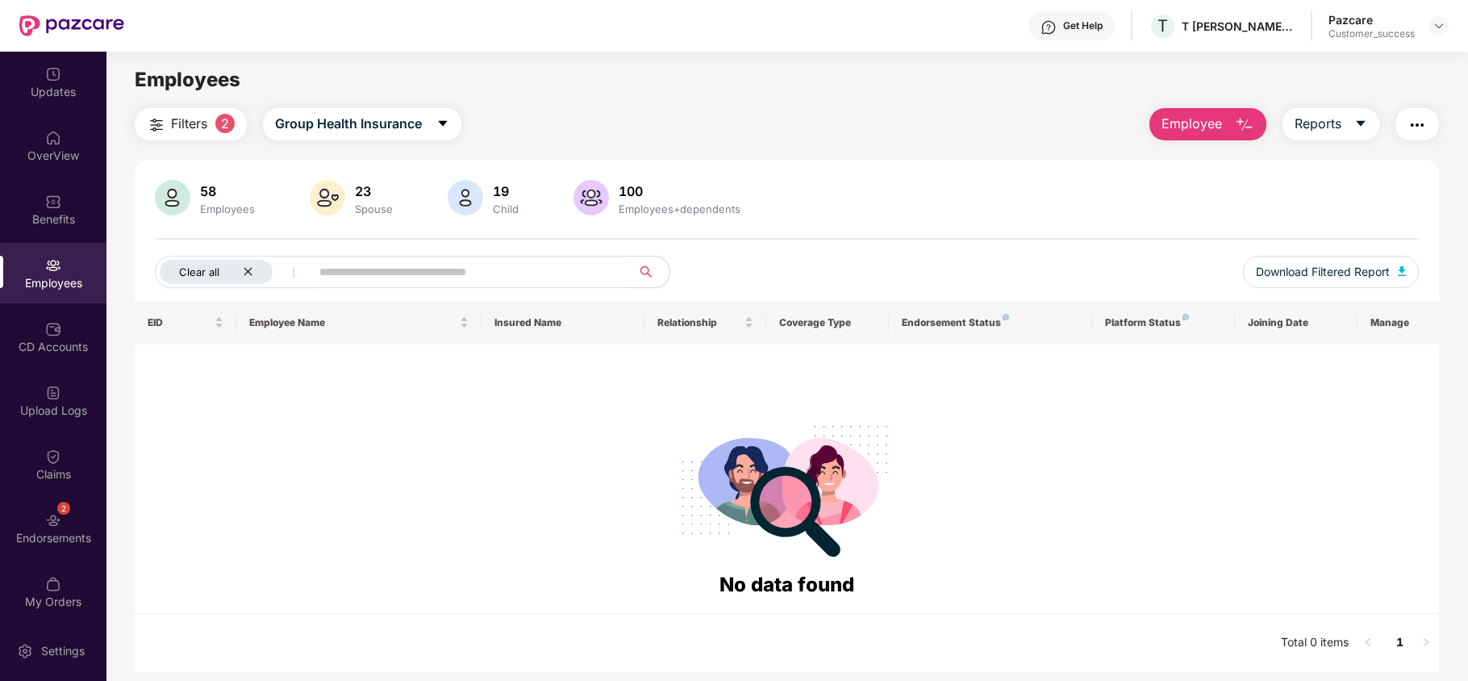
click at [245, 257] on button "Clear all" at bounding box center [235, 272] width 161 height 32
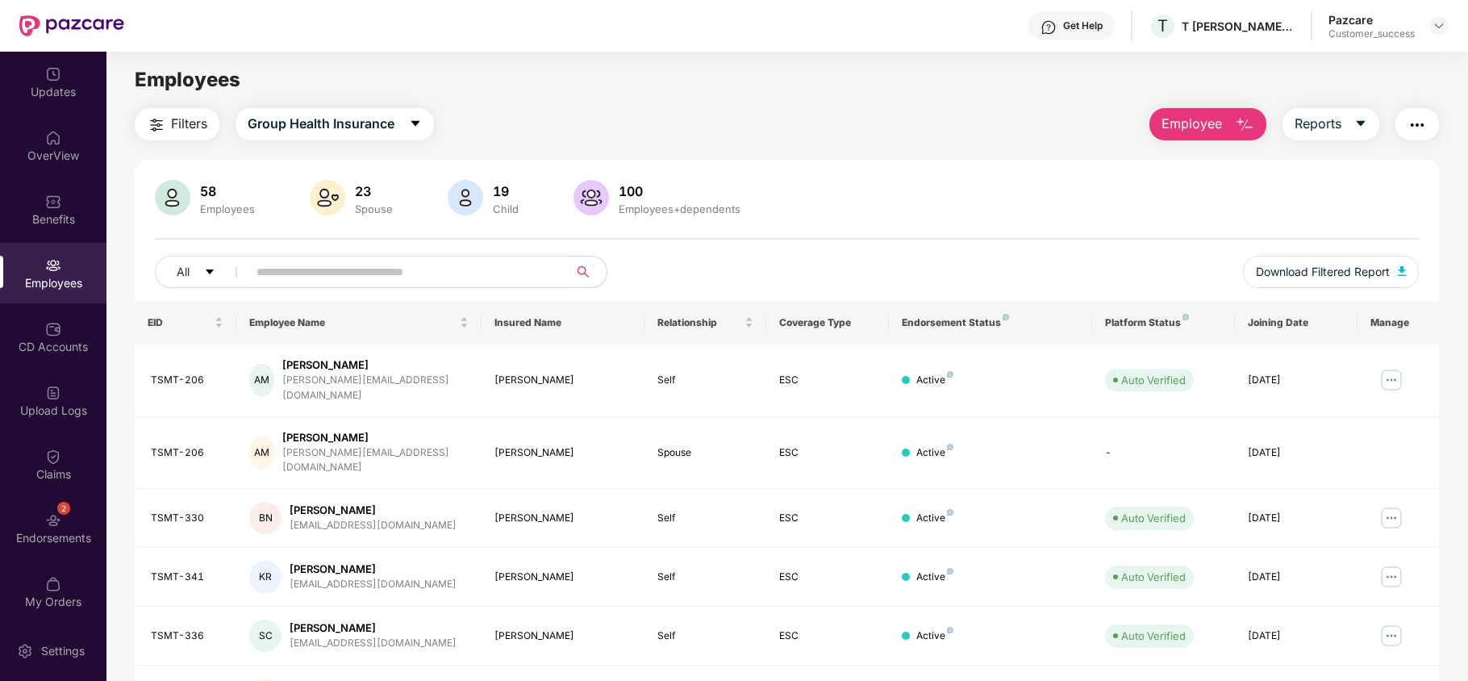
click at [298, 273] on input "text" at bounding box center [402, 272] width 290 height 24
paste input "********"
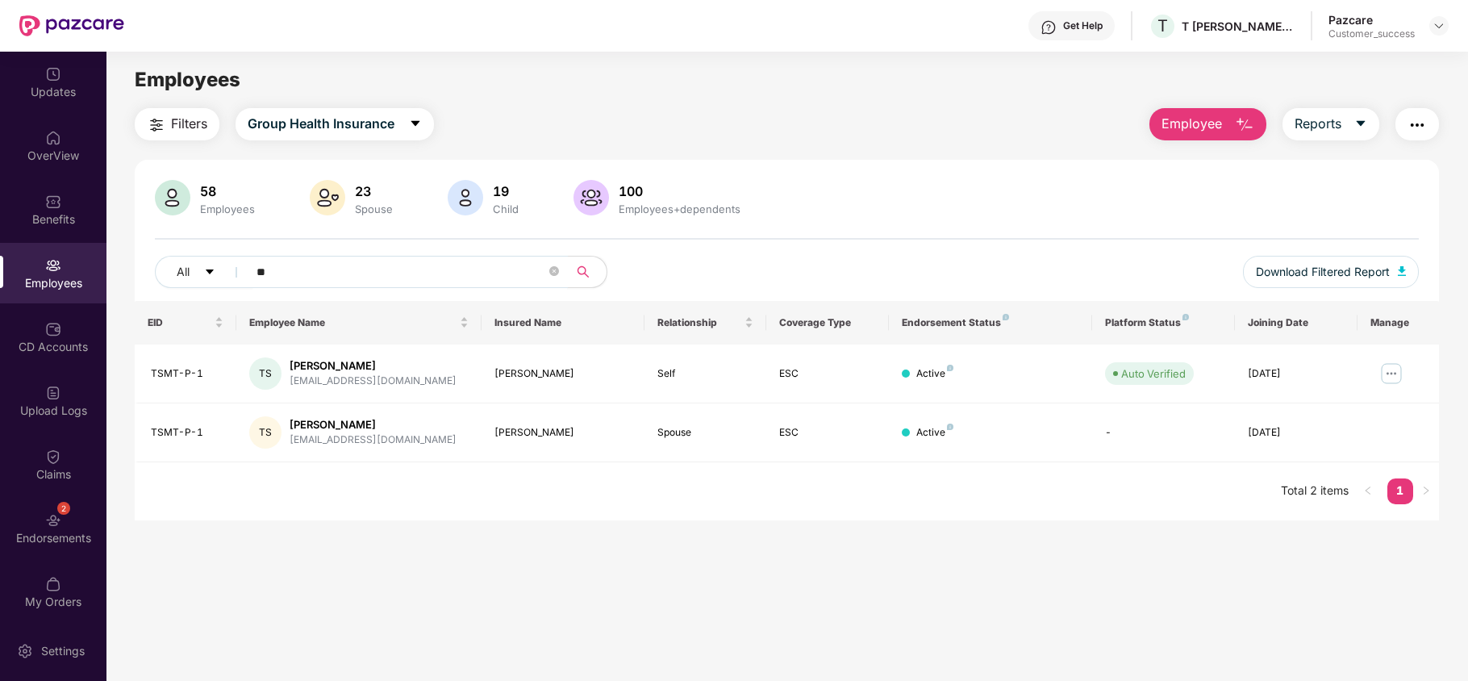
type input "*"
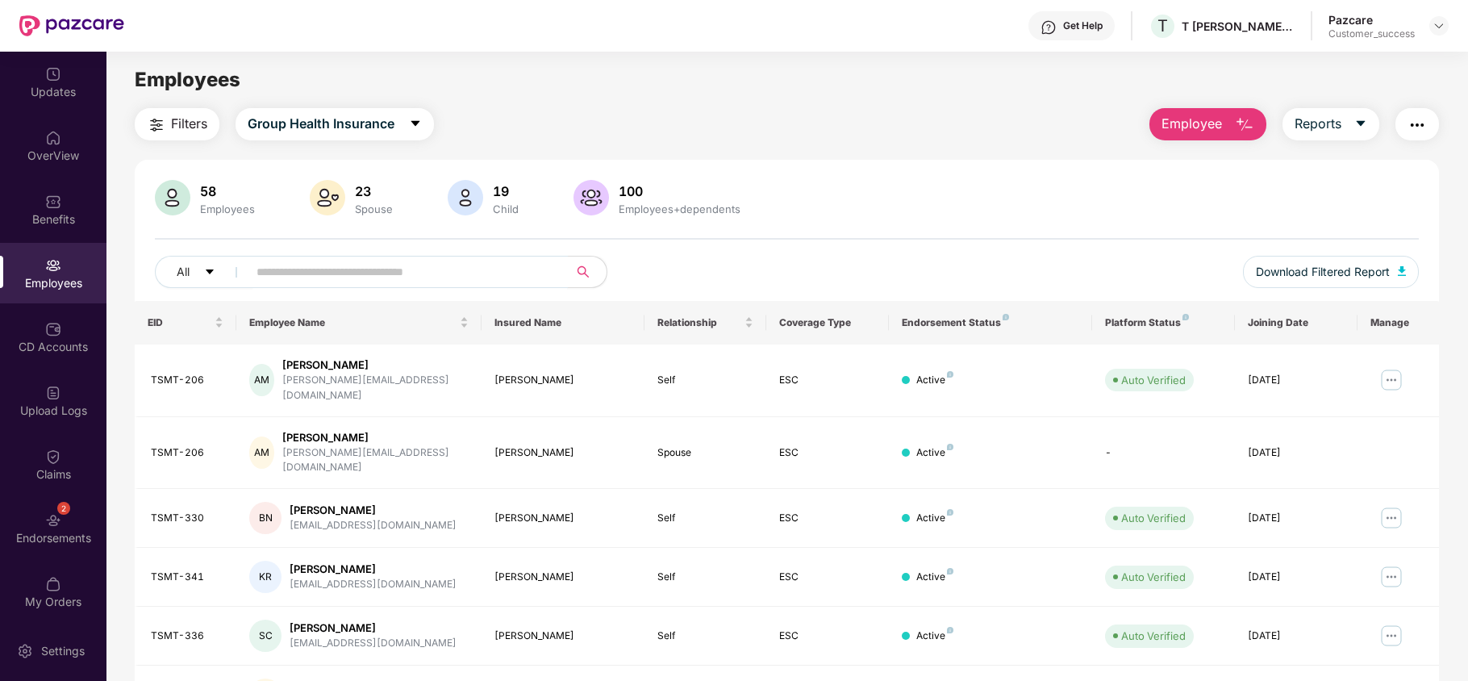
paste input "********"
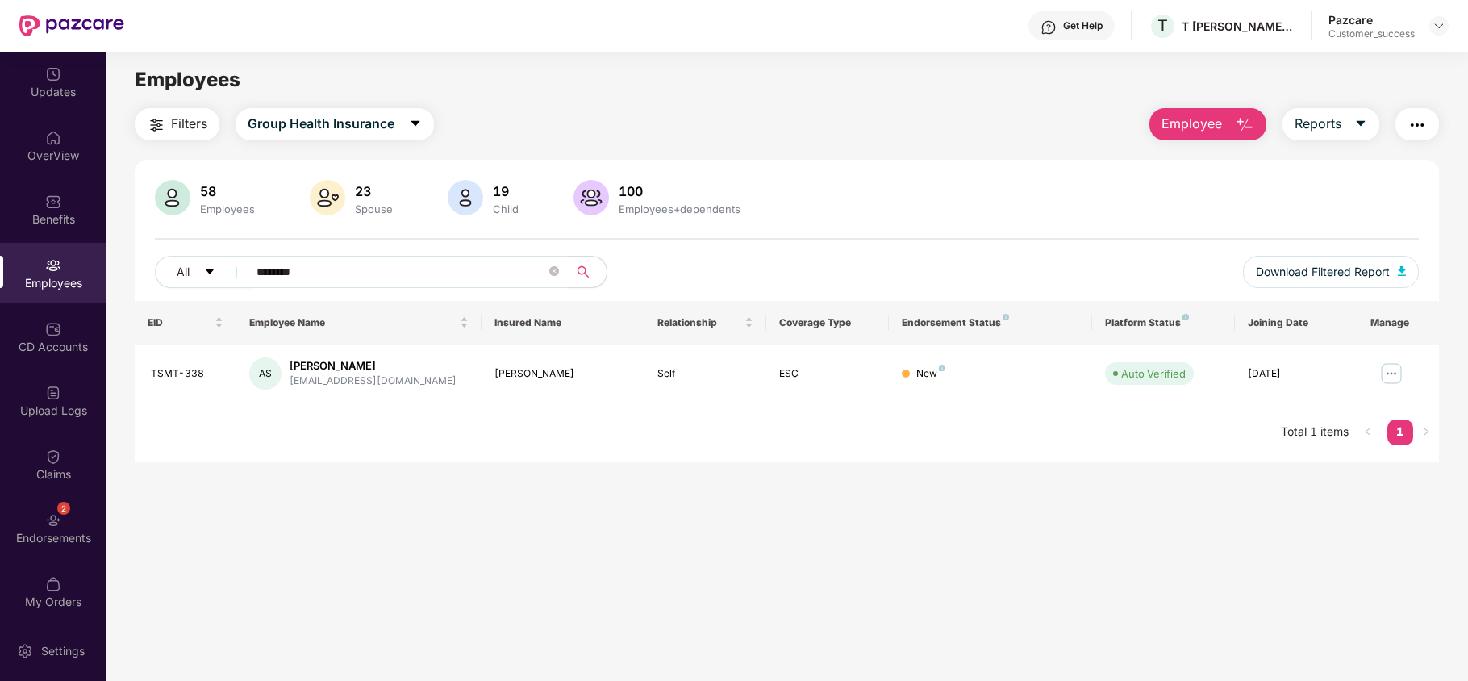
type input "********"
click at [1437, 24] on img at bounding box center [1439, 25] width 13 height 13
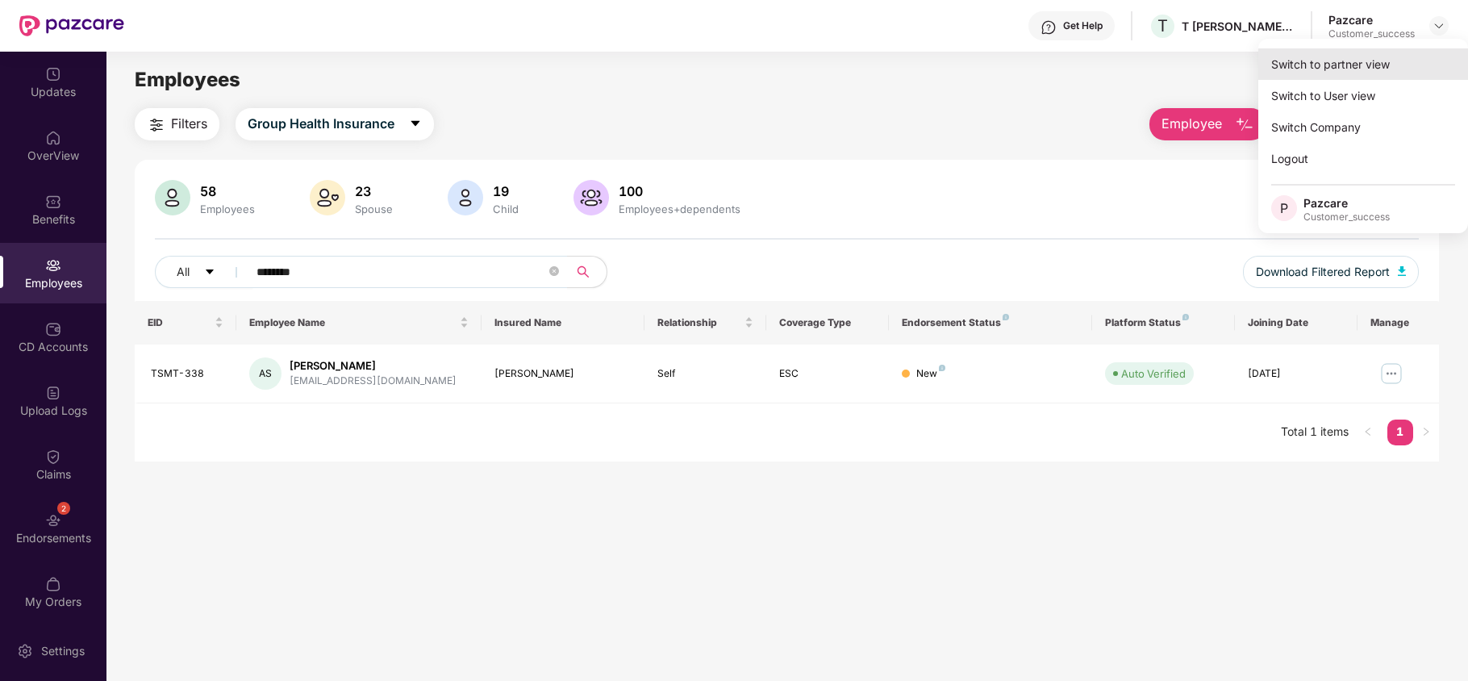
click at [1362, 56] on div "Switch to partner view" at bounding box center [1364, 63] width 210 height 31
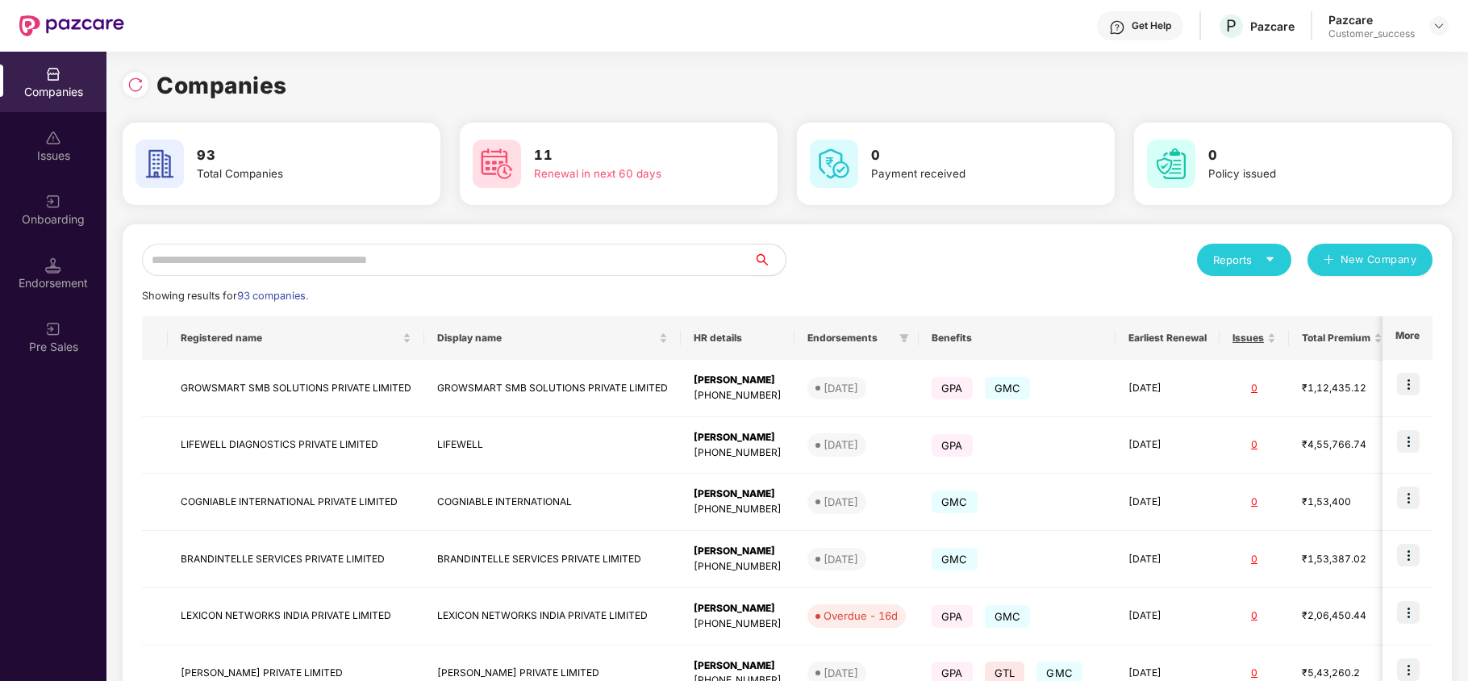
click at [492, 245] on input "text" at bounding box center [448, 260] width 612 height 32
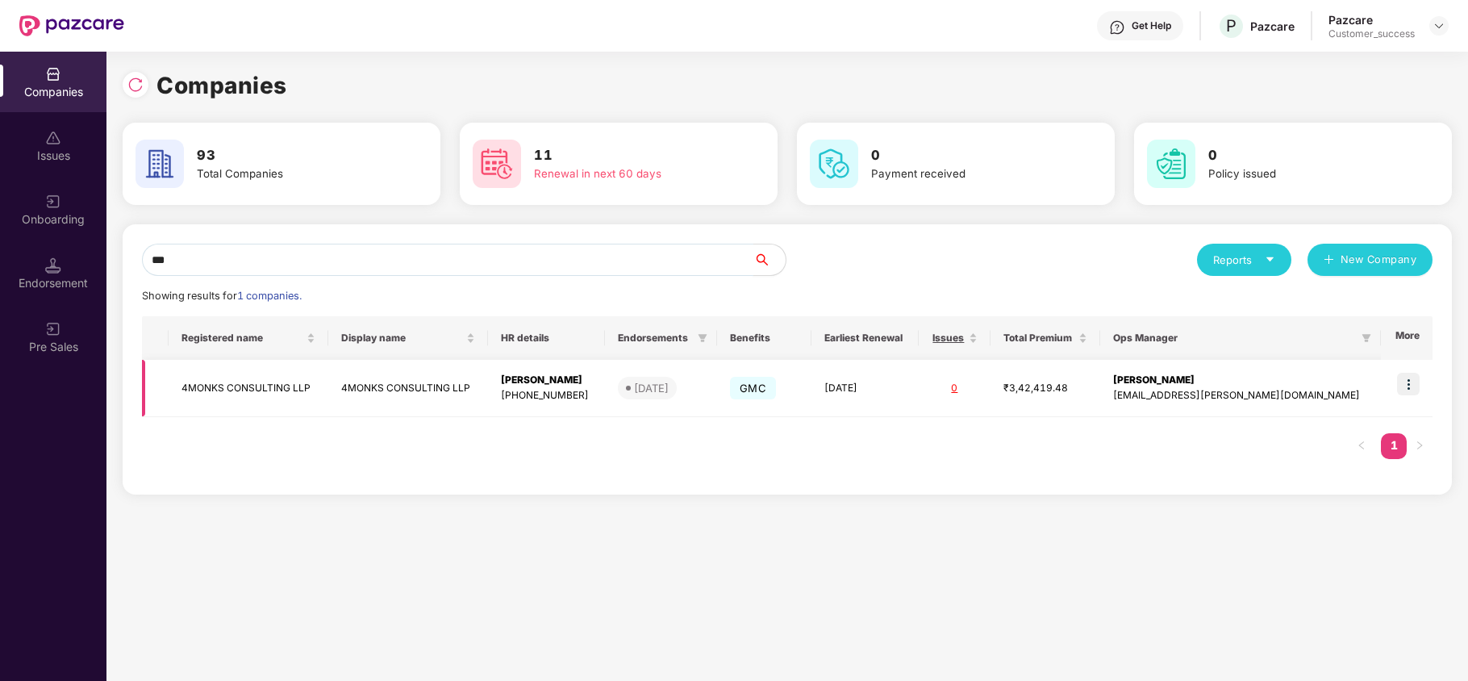
type input "***"
click at [1411, 376] on img at bounding box center [1408, 384] width 23 height 23
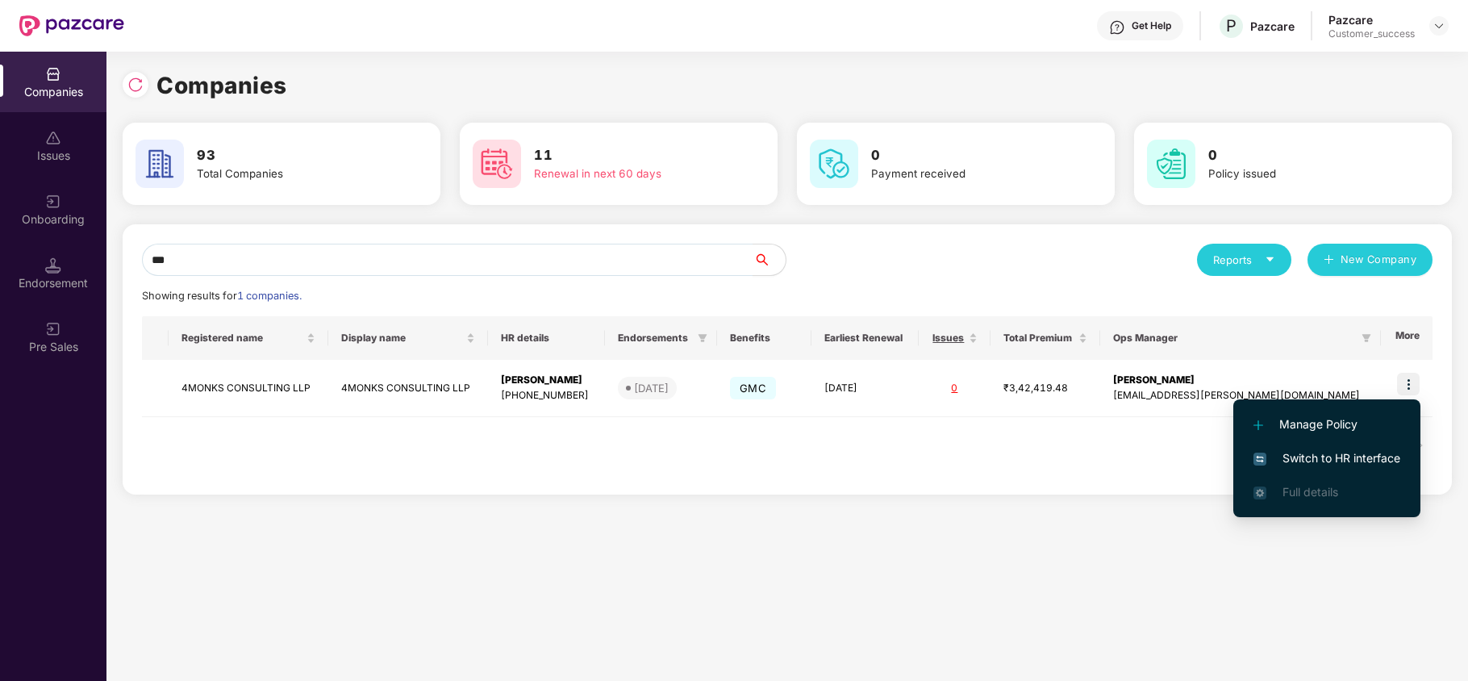
click at [1357, 456] on span "Switch to HR interface" at bounding box center [1327, 458] width 147 height 18
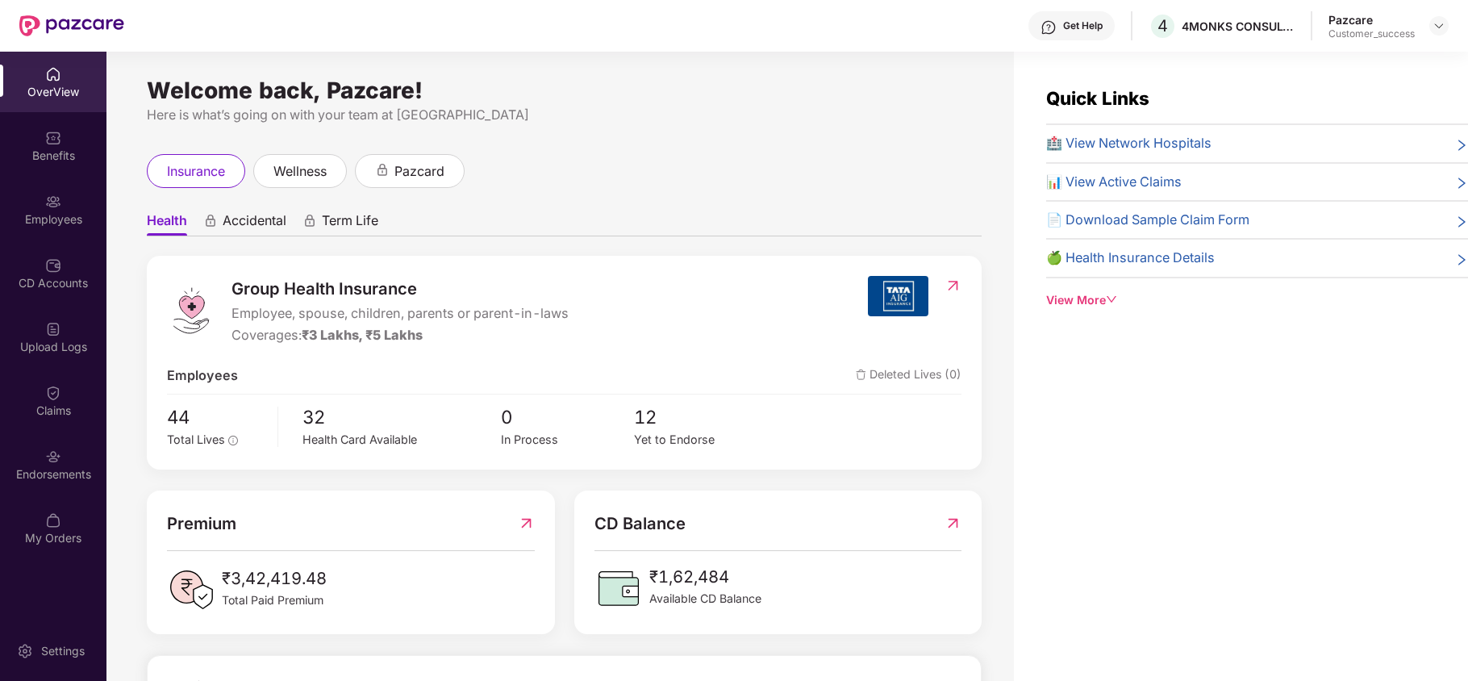
click at [76, 211] on div "Employees" at bounding box center [53, 219] width 106 height 16
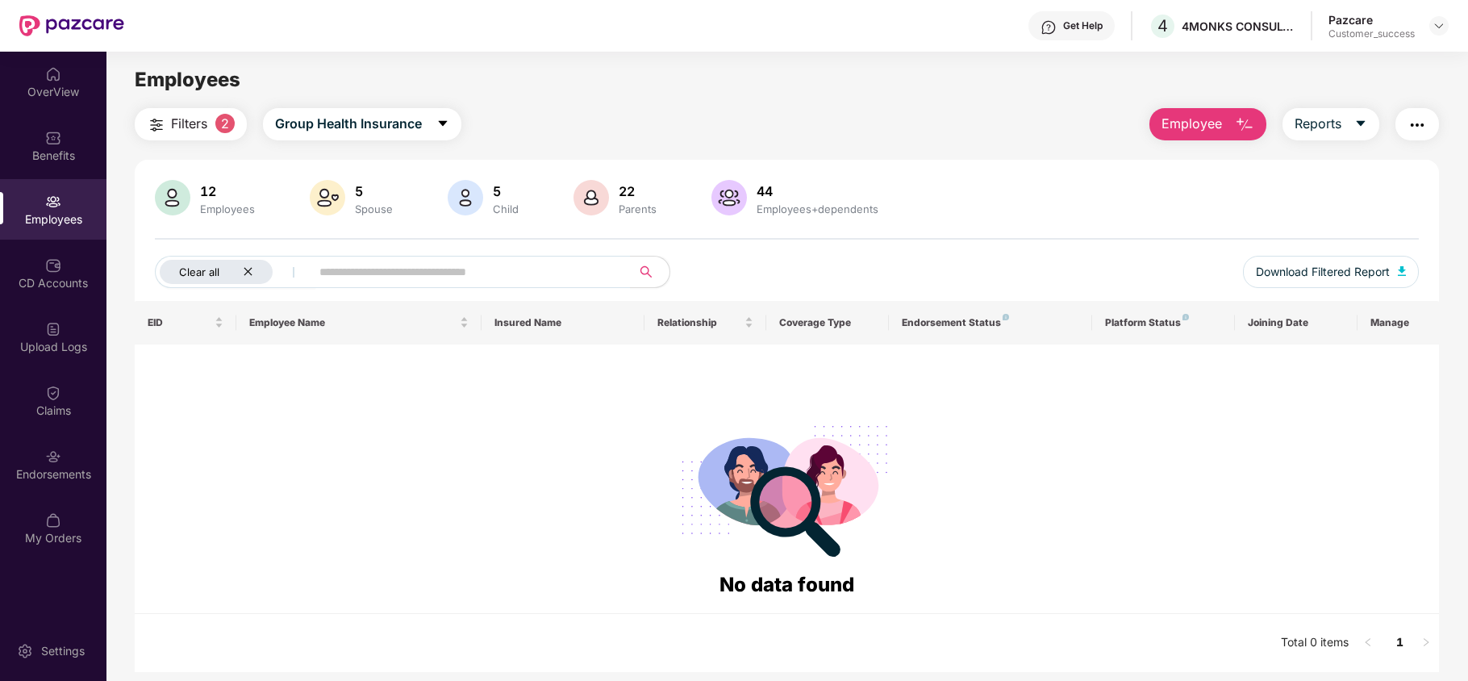
click at [246, 263] on div "Clear all" at bounding box center [216, 272] width 113 height 24
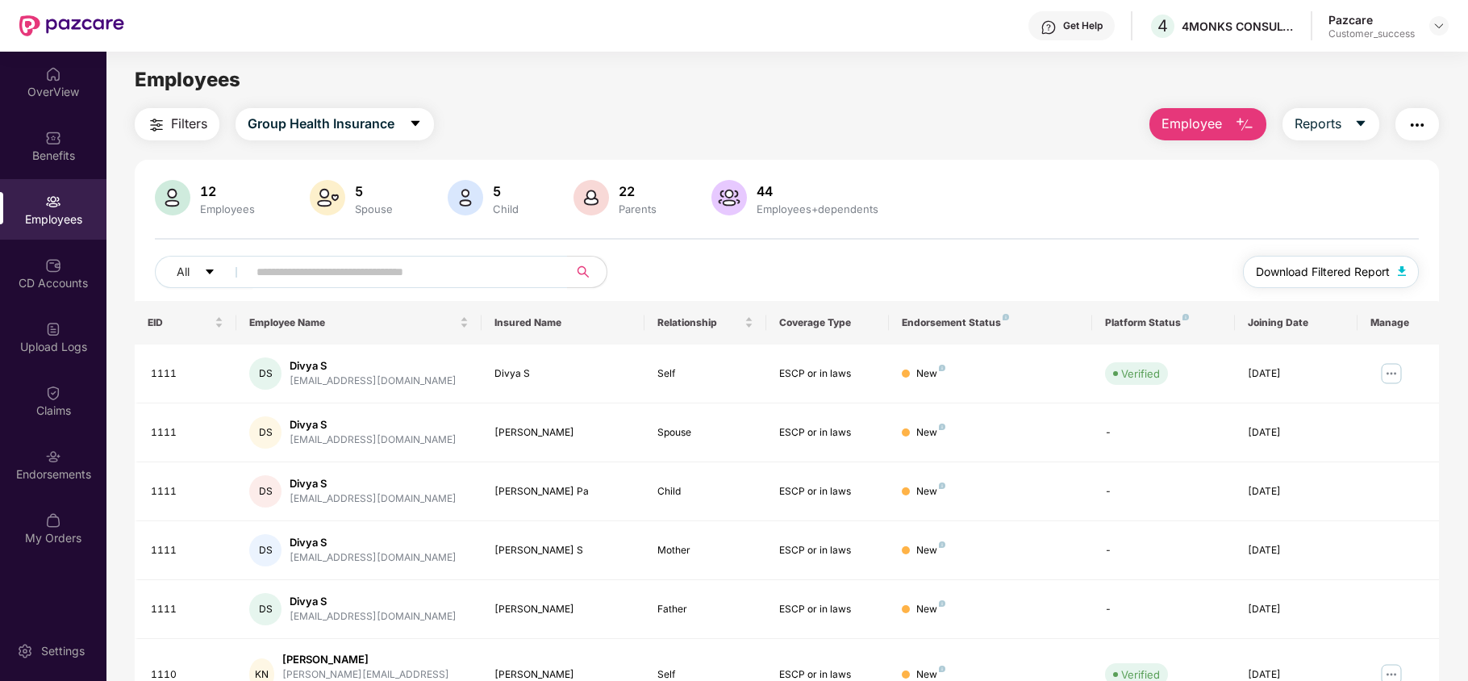
click at [1363, 282] on button "Download Filtered Report" at bounding box center [1331, 272] width 176 height 32
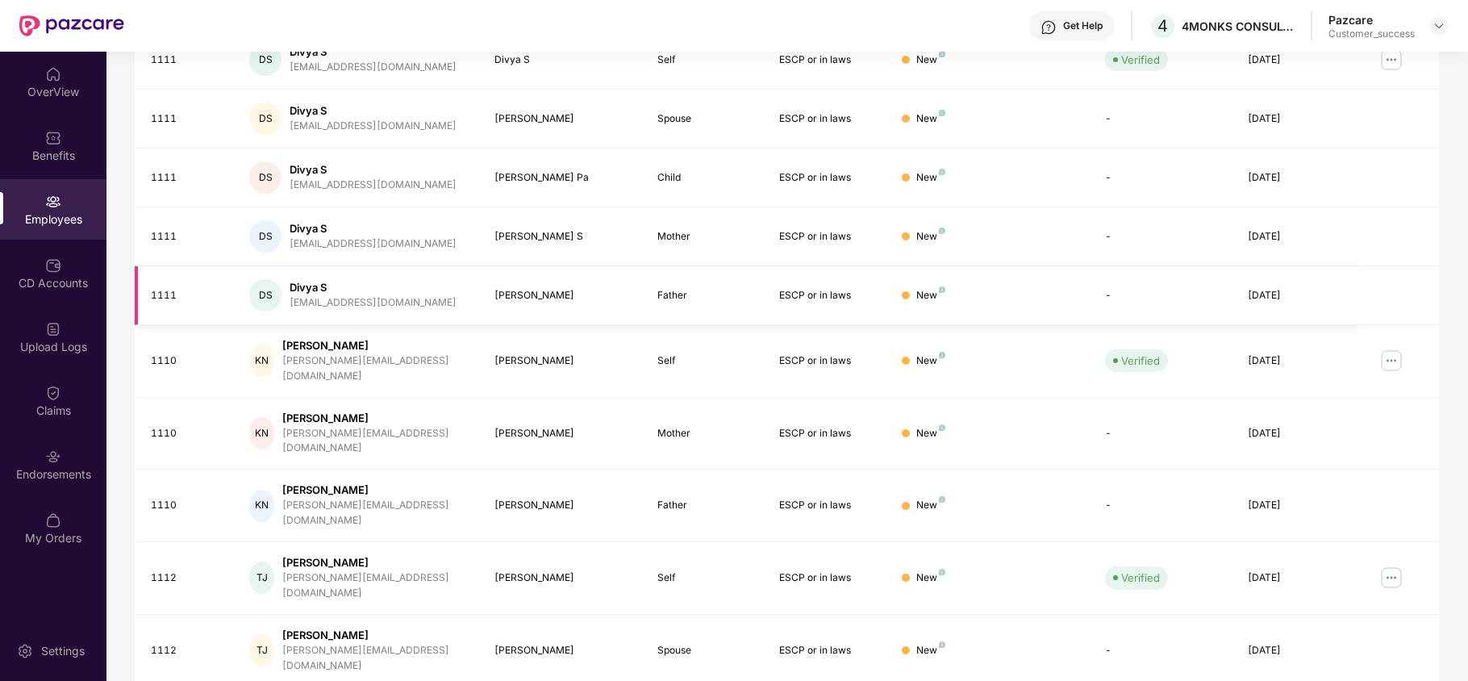
scroll to position [0, 0]
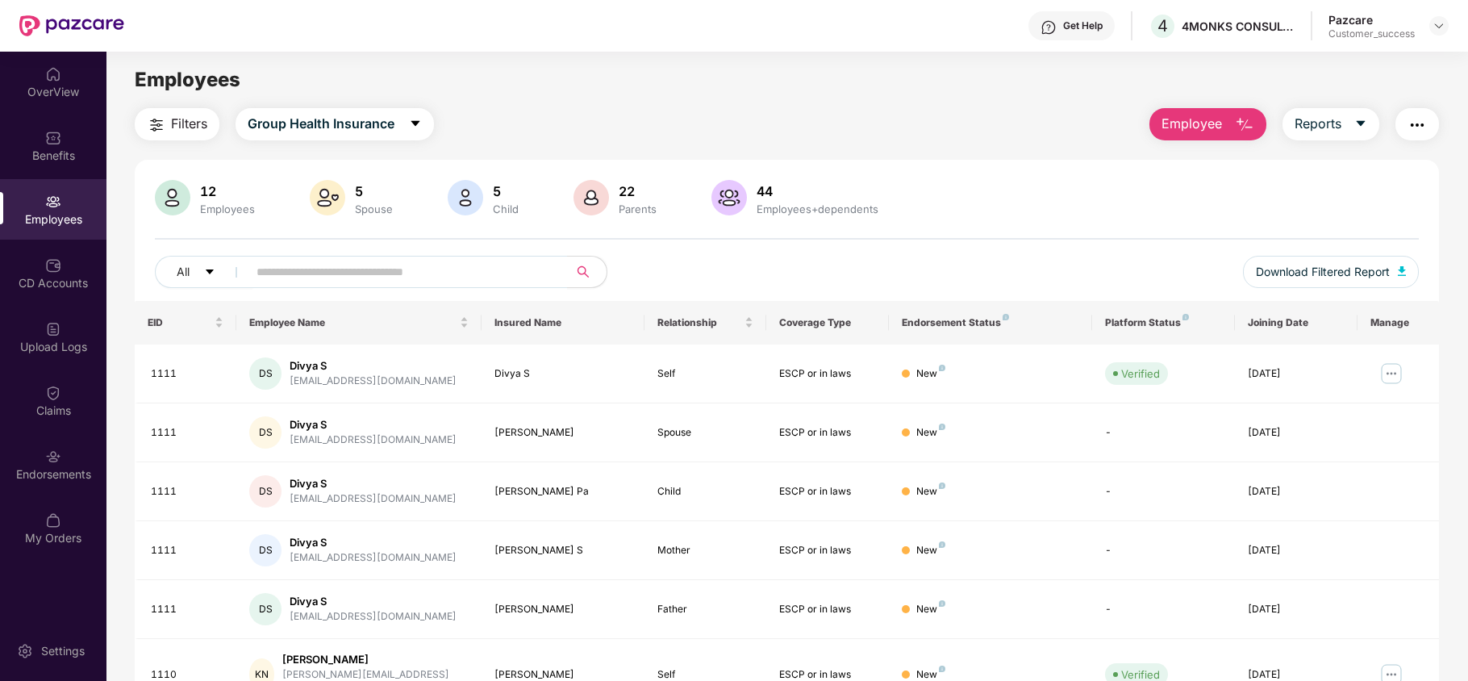
click at [1166, 126] on span "Employee" at bounding box center [1192, 124] width 61 height 20
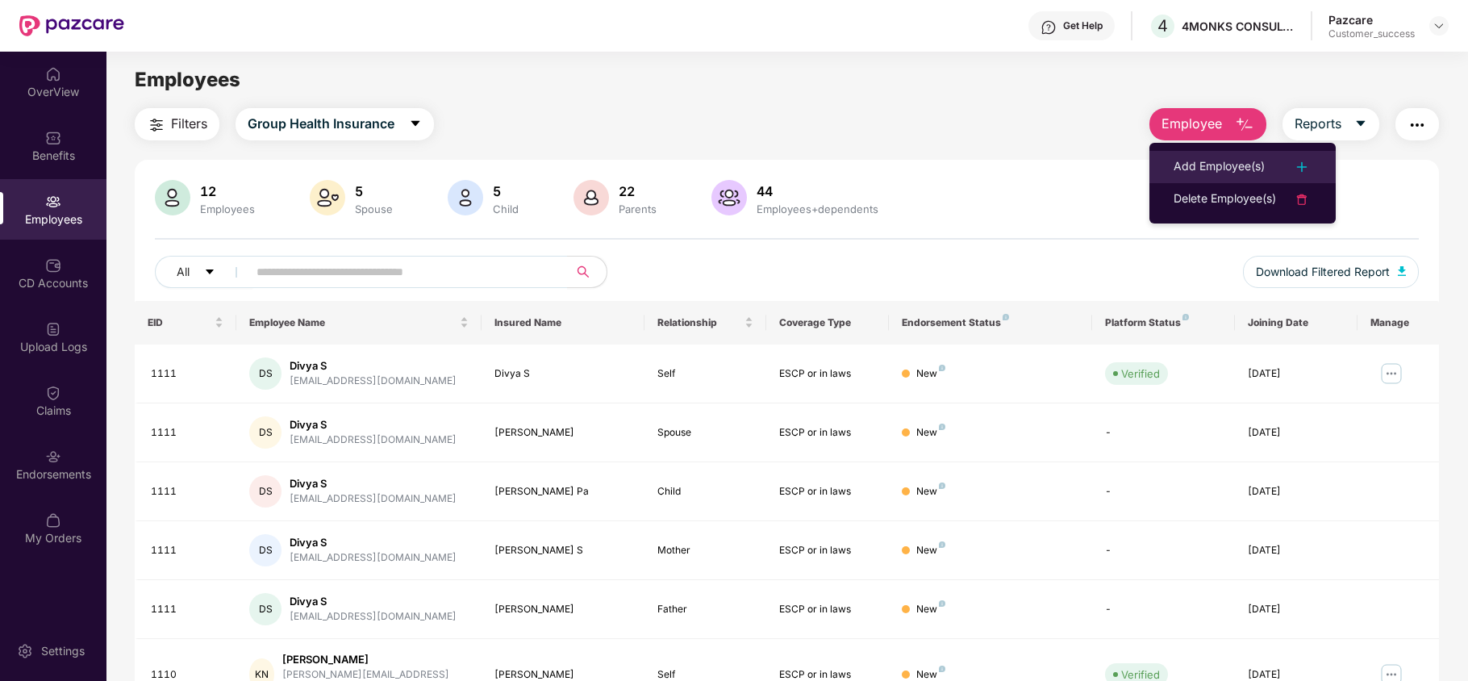
click at [1189, 163] on div "Add Employee(s)" at bounding box center [1219, 166] width 91 height 19
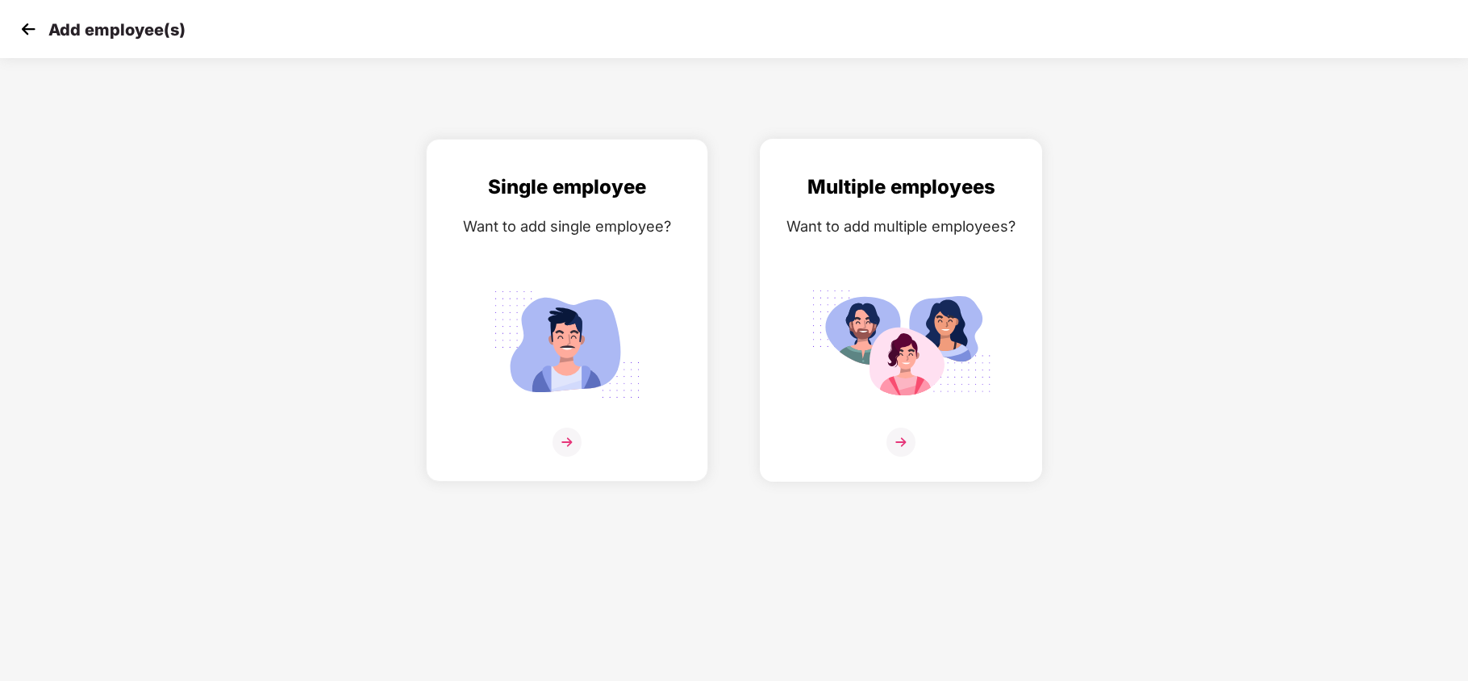
click at [902, 302] on img at bounding box center [901, 345] width 181 height 126
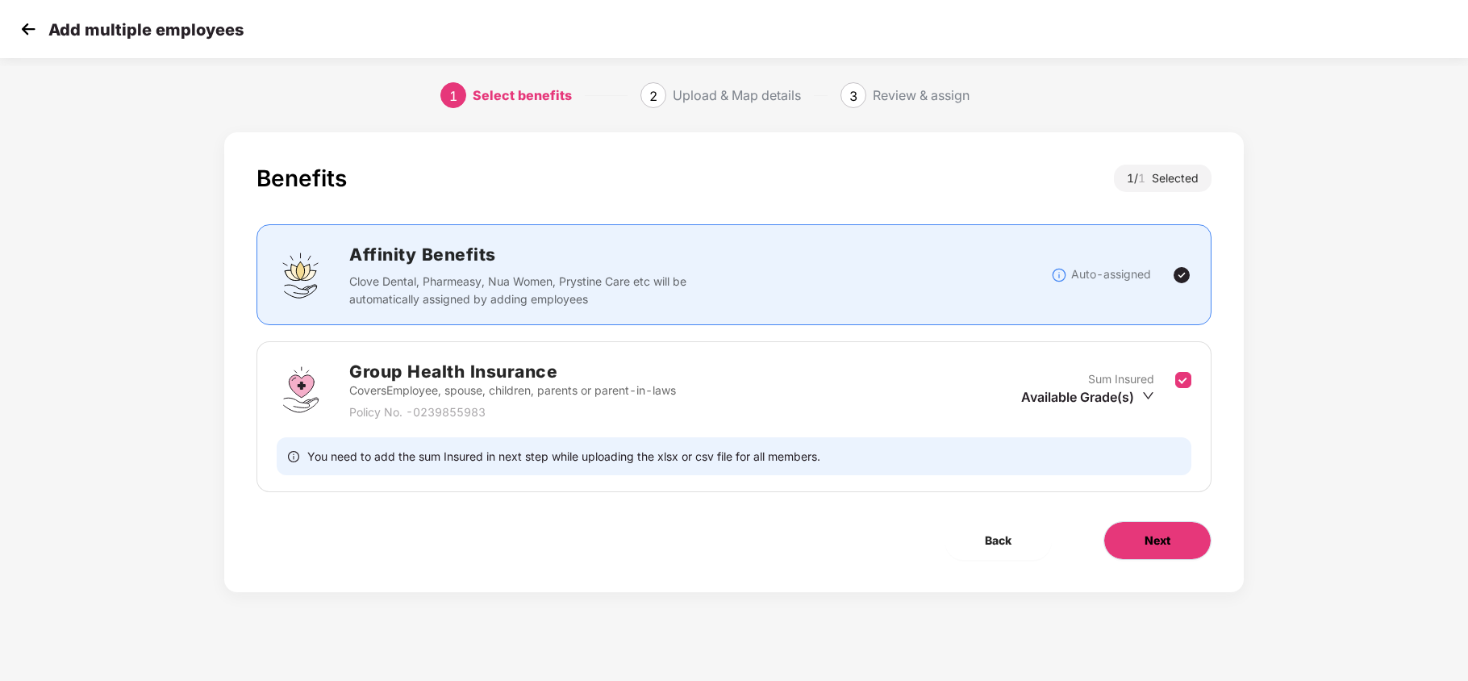
click at [1140, 537] on button "Next" at bounding box center [1158, 540] width 108 height 39
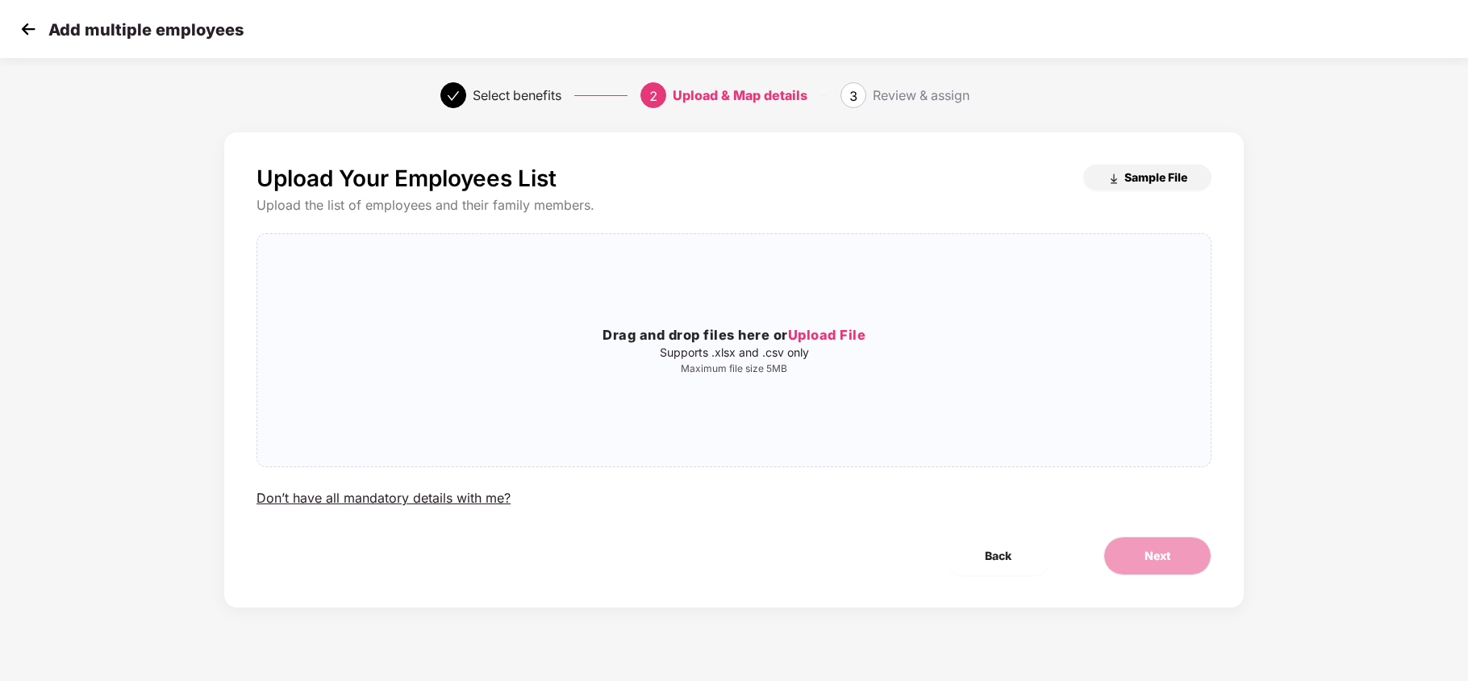
click at [1144, 178] on span "Sample File" at bounding box center [1156, 176] width 63 height 15
click at [29, 32] on img at bounding box center [28, 29] width 24 height 24
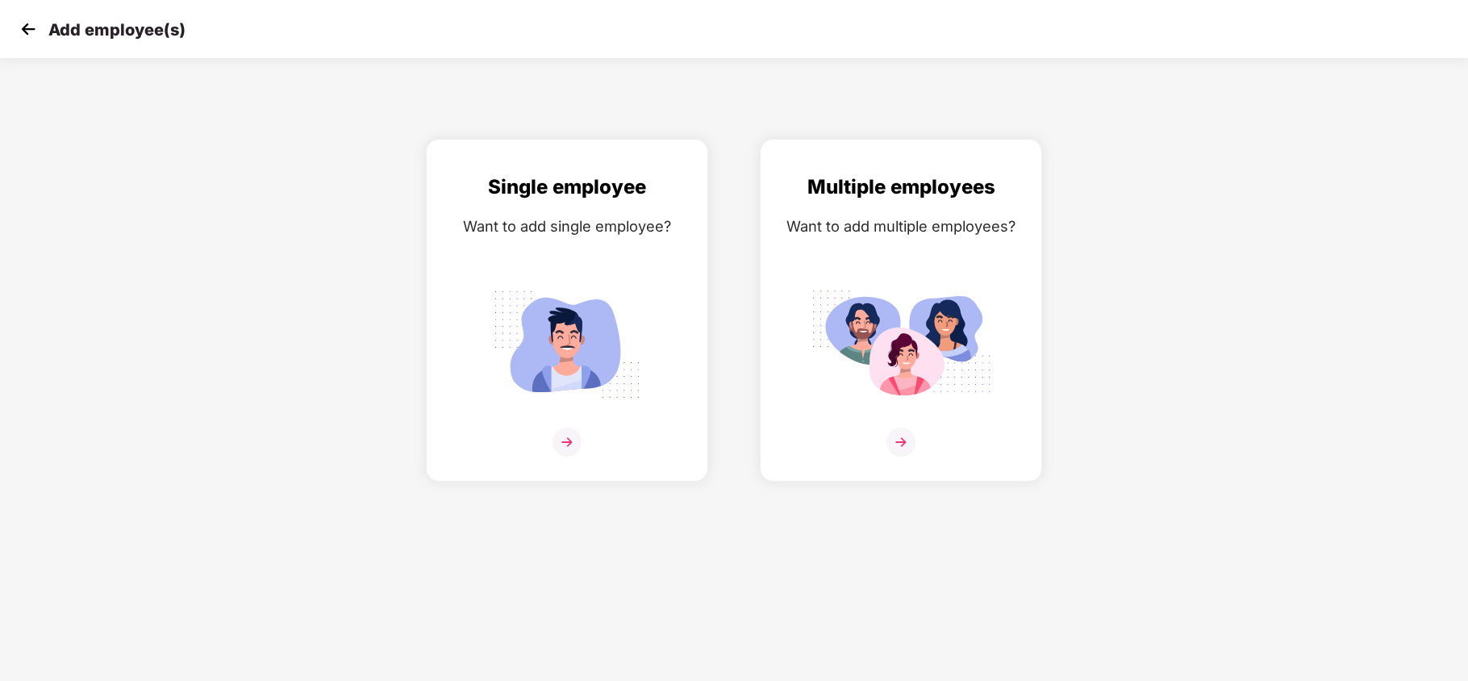
click at [26, 27] on img at bounding box center [28, 29] width 24 height 24
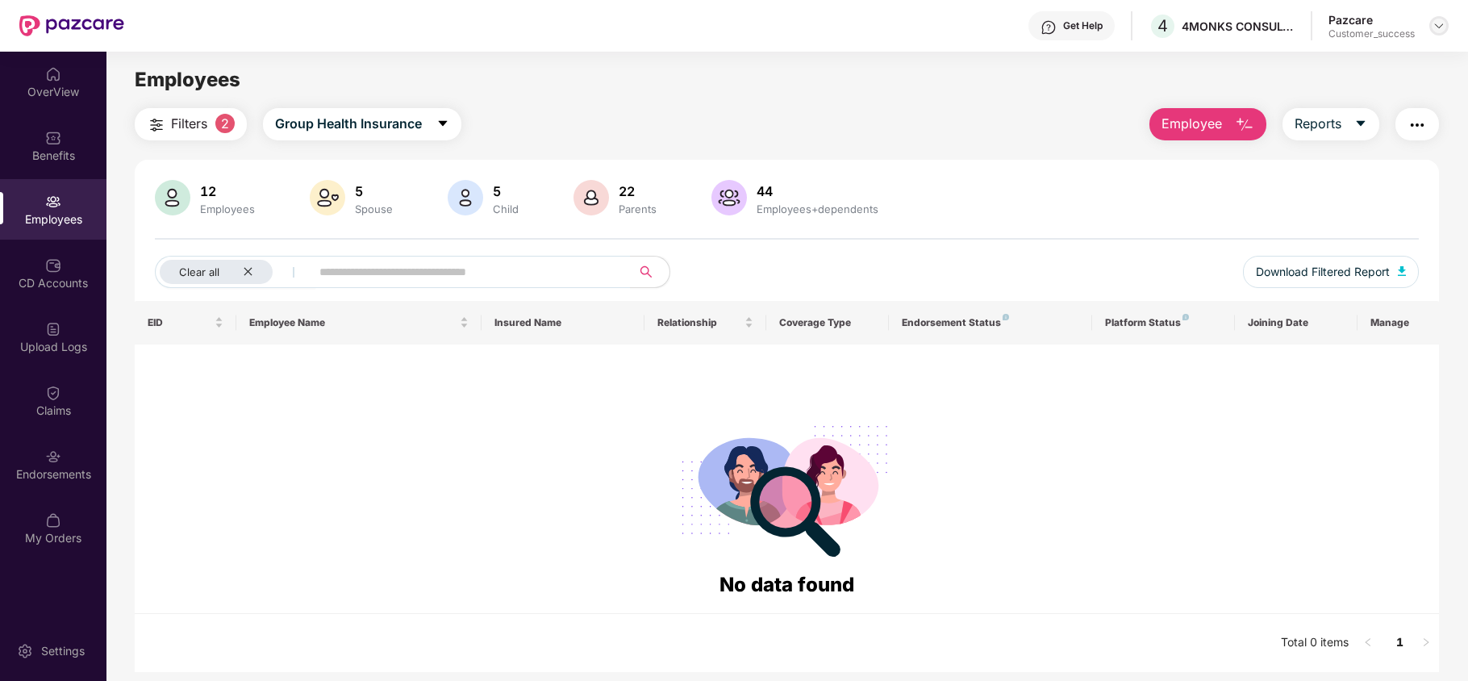
click at [1430, 24] on div at bounding box center [1439, 25] width 19 height 19
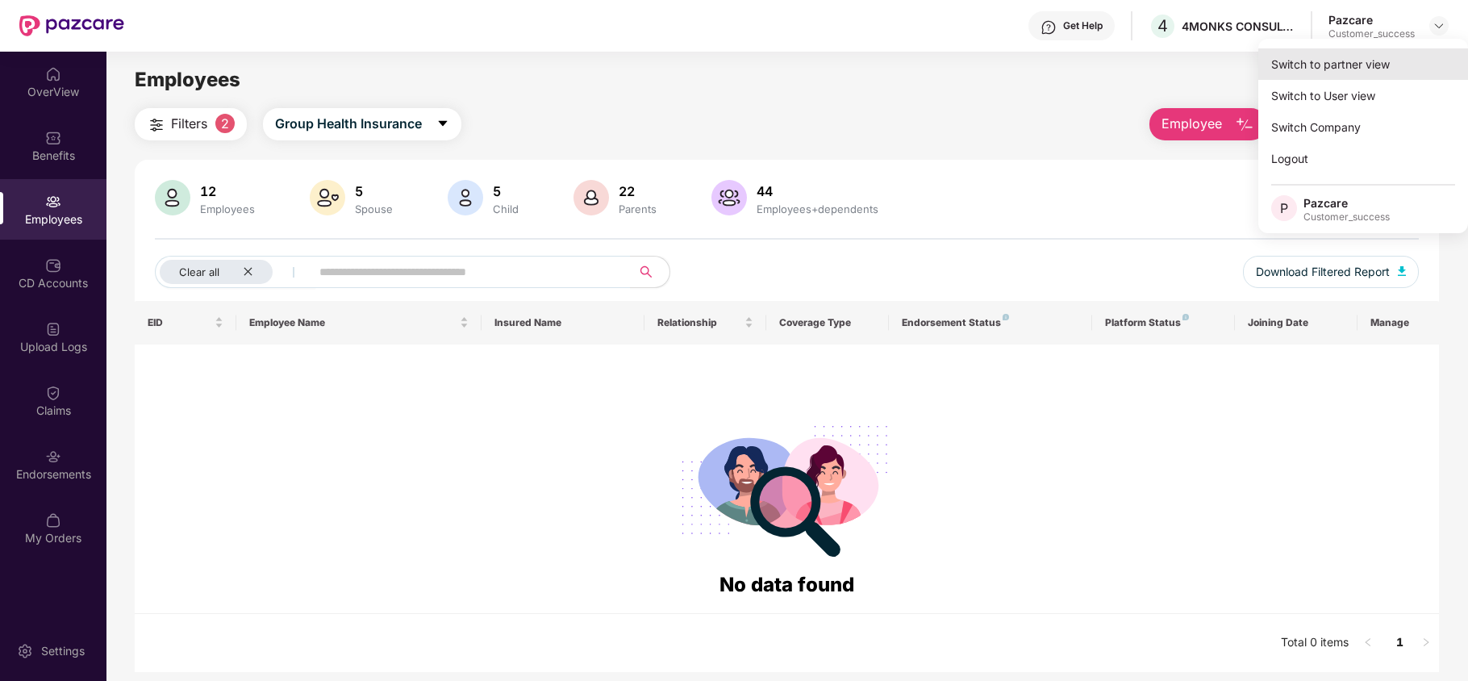
click at [1383, 52] on div "Switch to partner view" at bounding box center [1364, 63] width 210 height 31
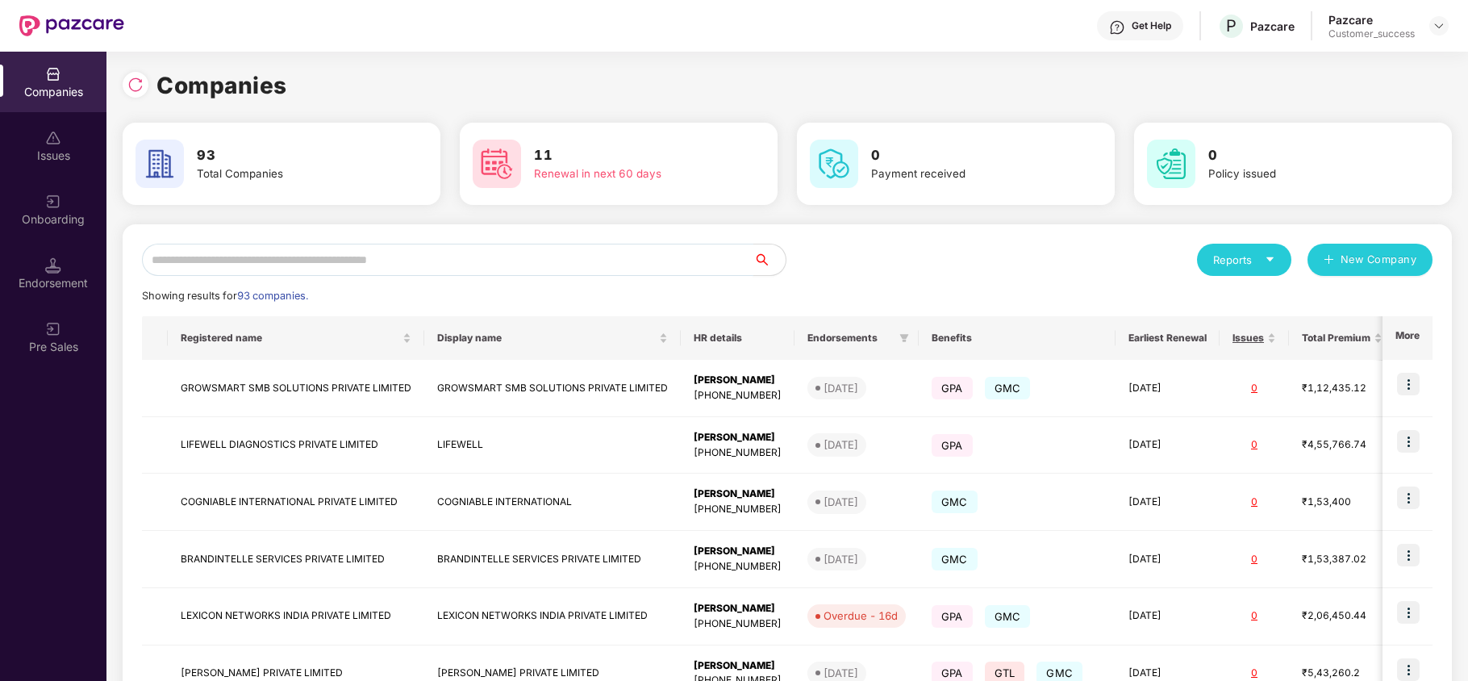
drag, startPoint x: 418, startPoint y: 253, endPoint x: 381, endPoint y: 211, distance: 55.4
click at [417, 253] on input "text" at bounding box center [448, 260] width 612 height 32
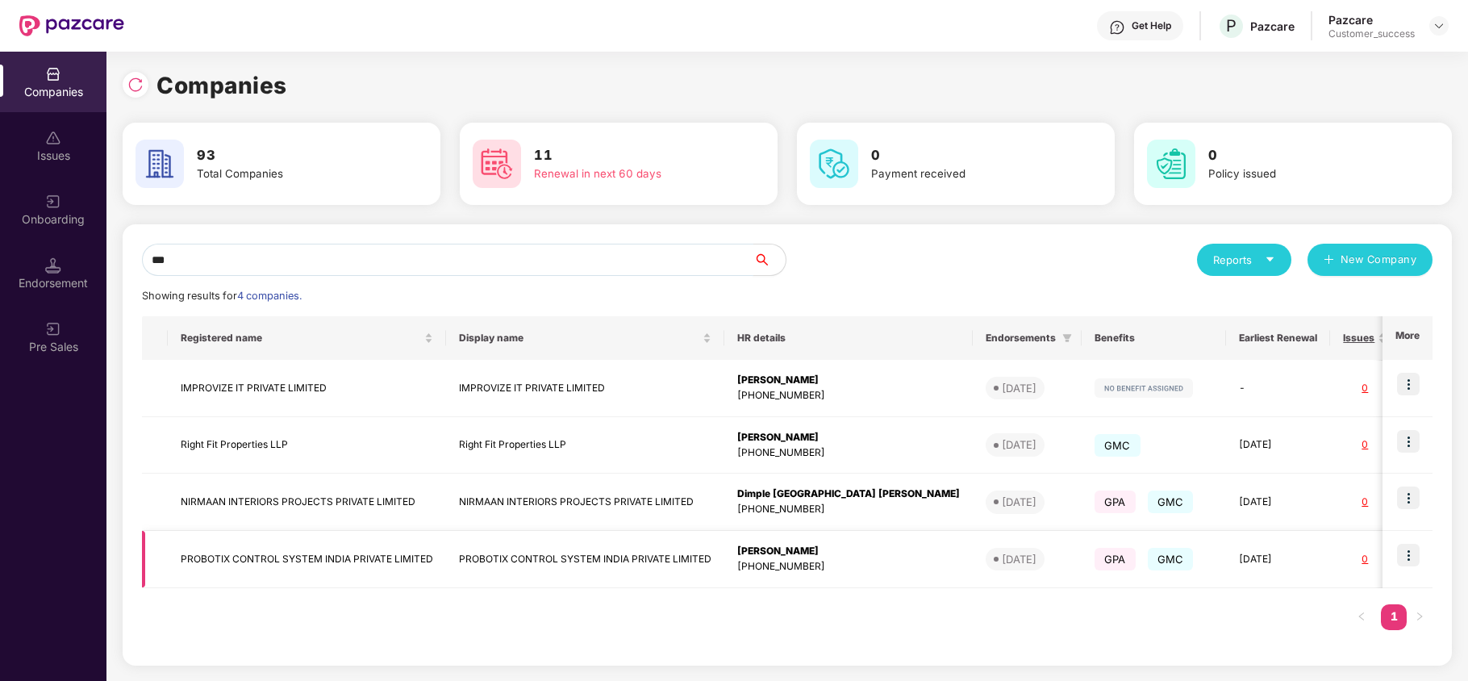
type input "***"
click at [1412, 559] on img at bounding box center [1408, 555] width 23 height 23
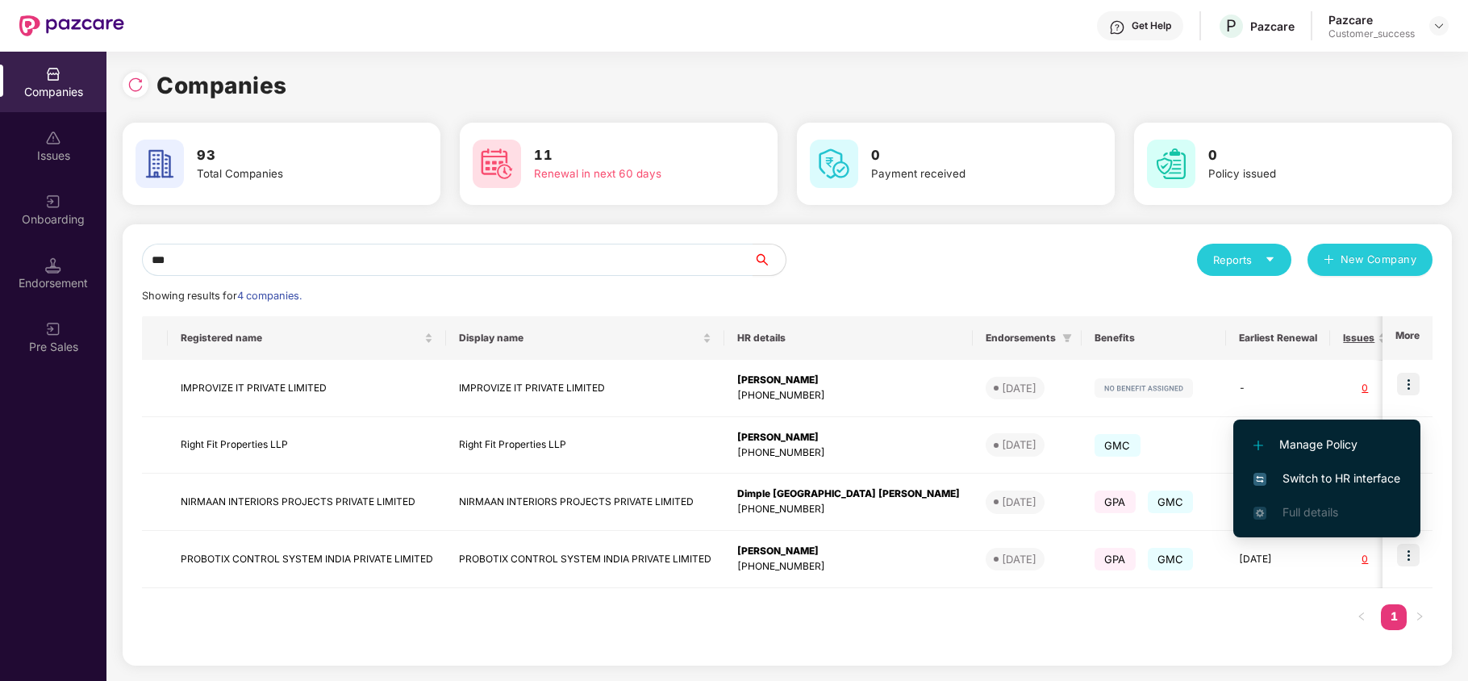
click at [1337, 474] on span "Switch to HR interface" at bounding box center [1327, 479] width 147 height 18
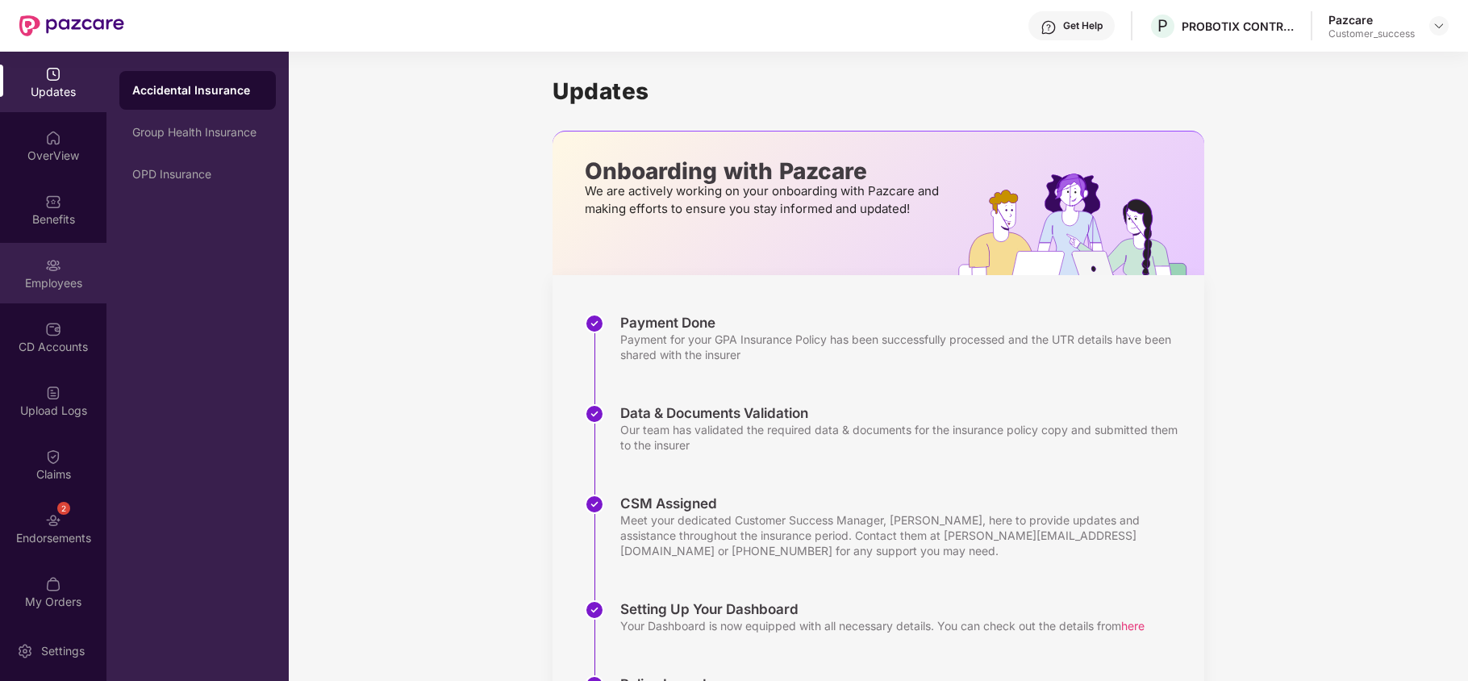
click at [56, 282] on div "Employees" at bounding box center [53, 283] width 106 height 16
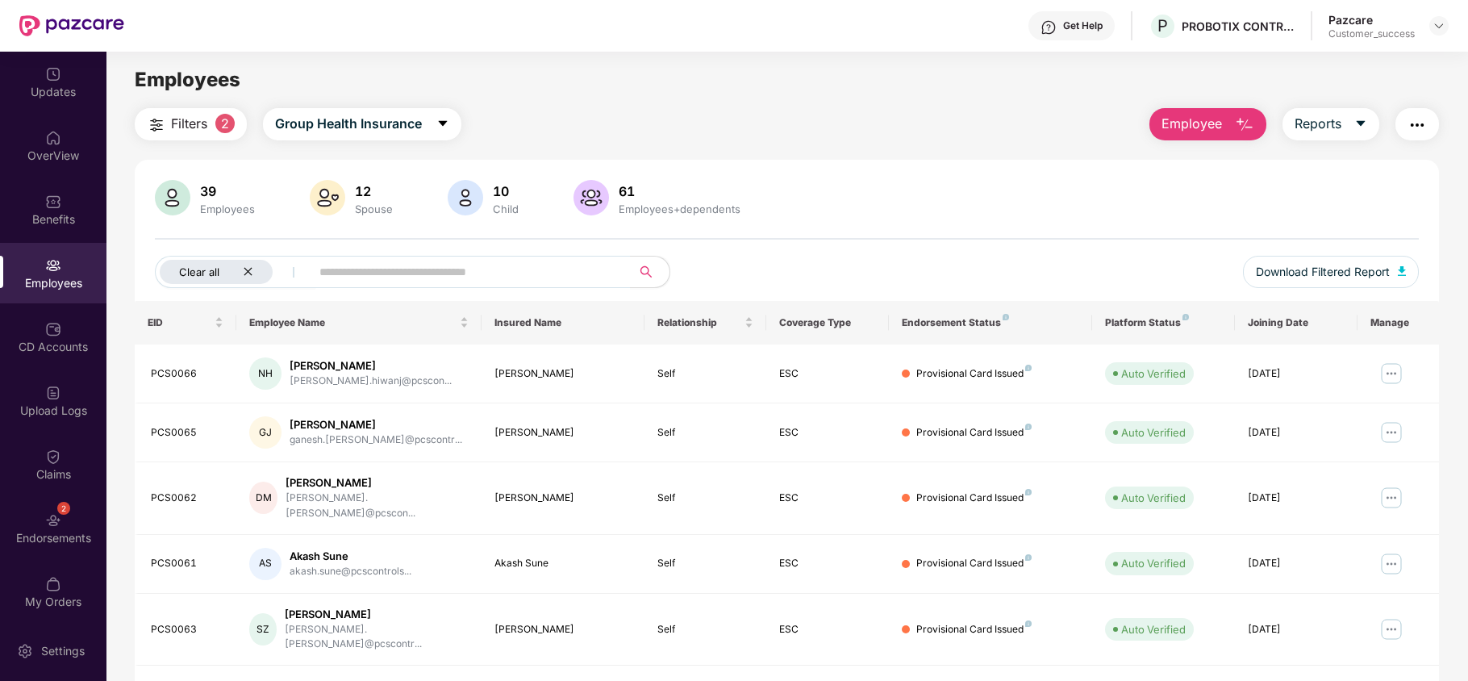
click at [247, 269] on icon "close" at bounding box center [248, 271] width 10 height 10
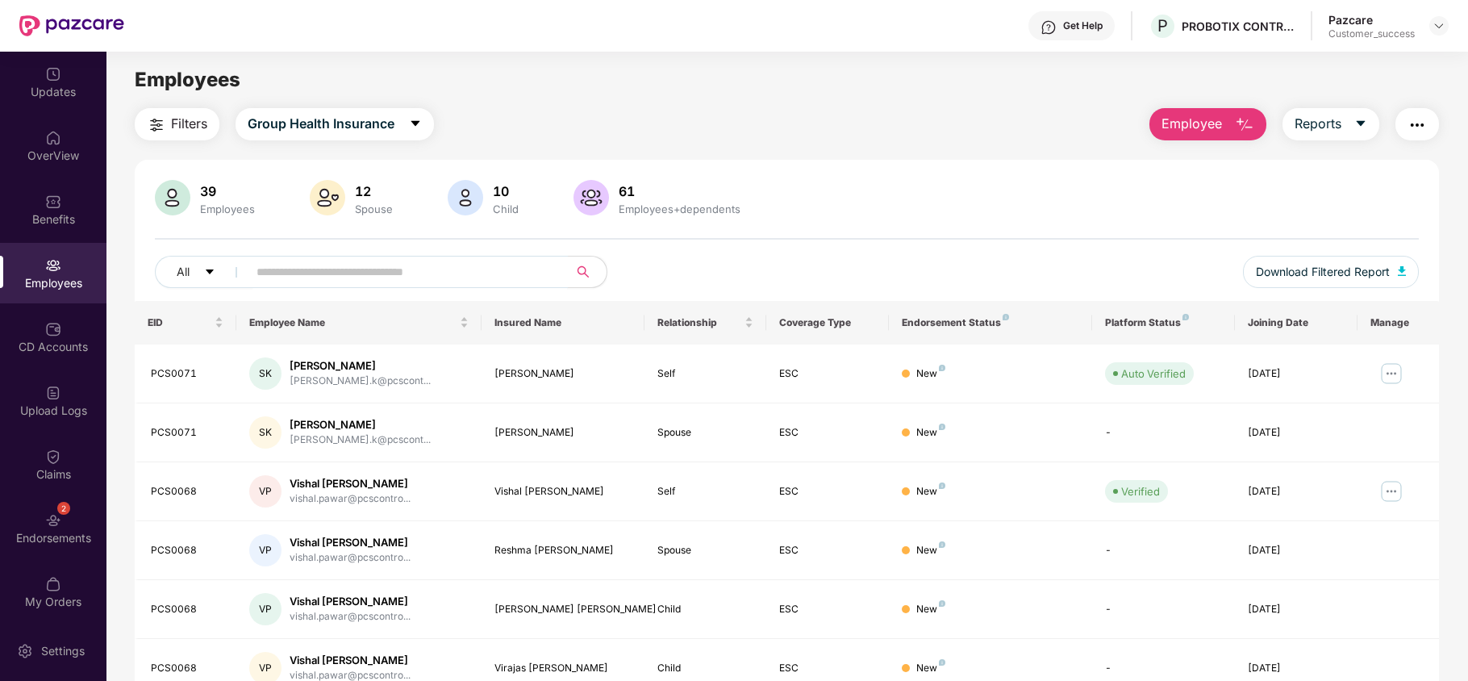
click at [345, 265] on input "text" at bounding box center [402, 272] width 290 height 24
paste input "*******"
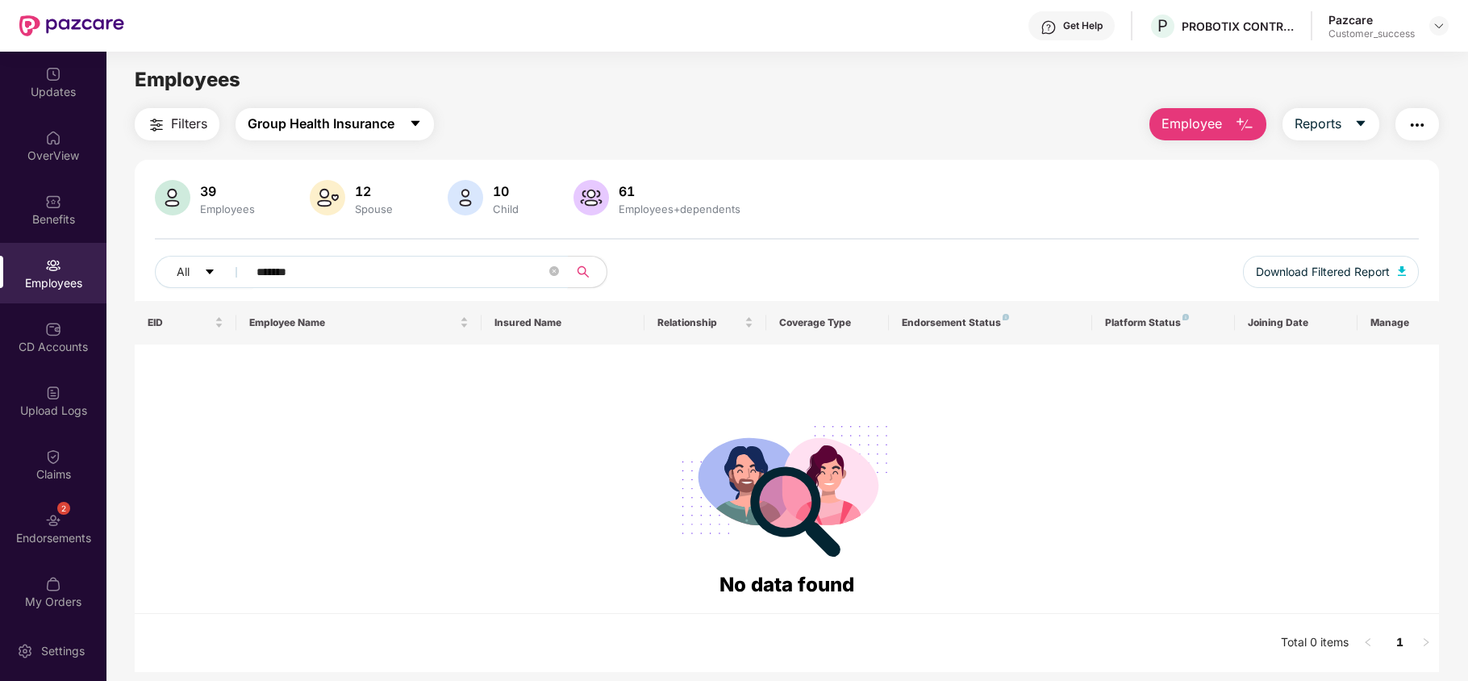
type input "*******"
click at [360, 133] on span "Group Health Insurance" at bounding box center [321, 124] width 147 height 20
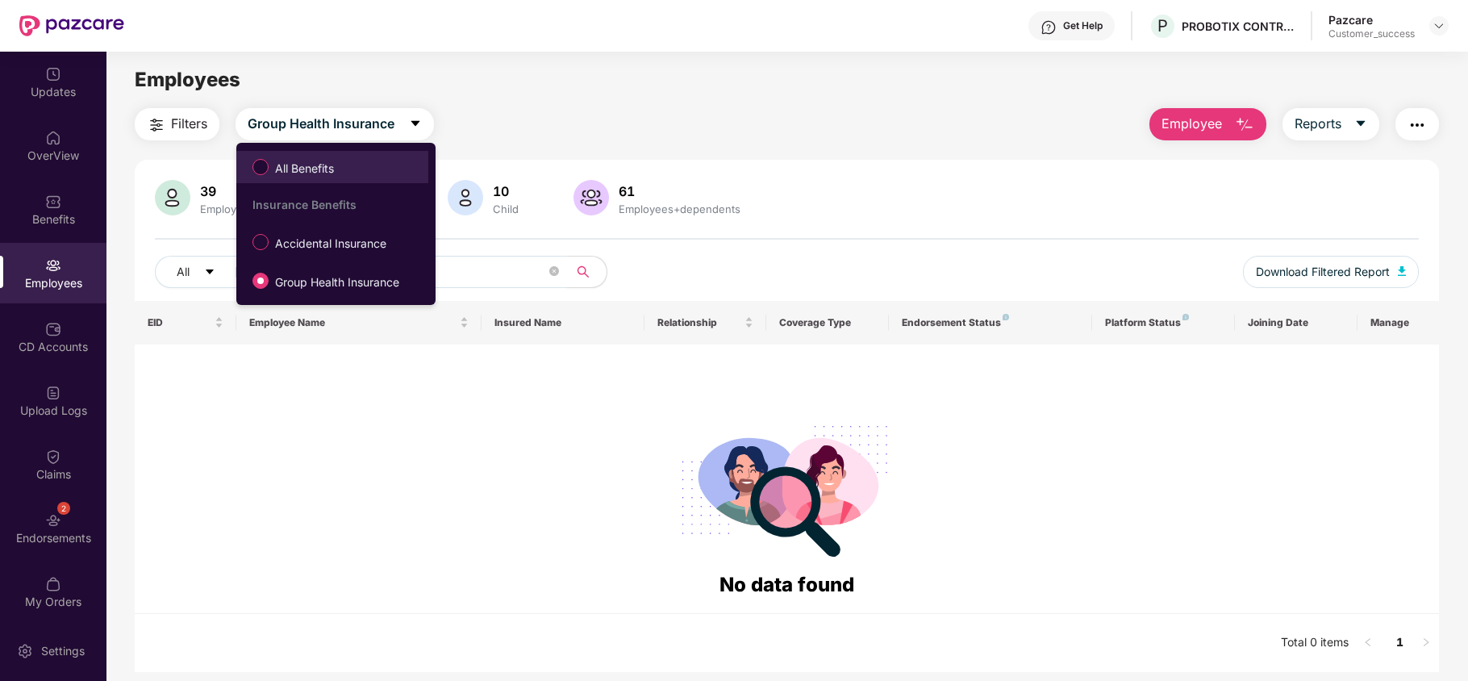
click at [343, 171] on label "All Benefits" at bounding box center [296, 166] width 104 height 27
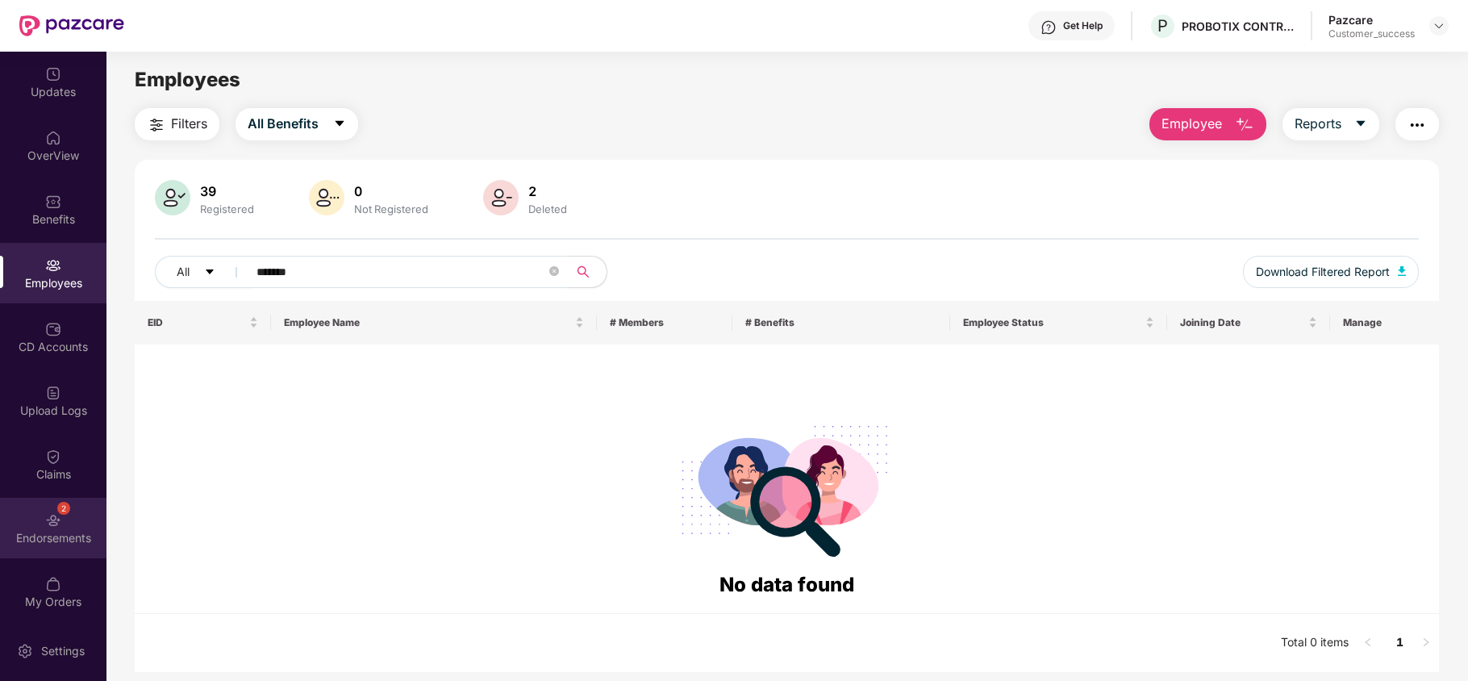
click at [4, 520] on div "2 Endorsements" at bounding box center [53, 528] width 106 height 61
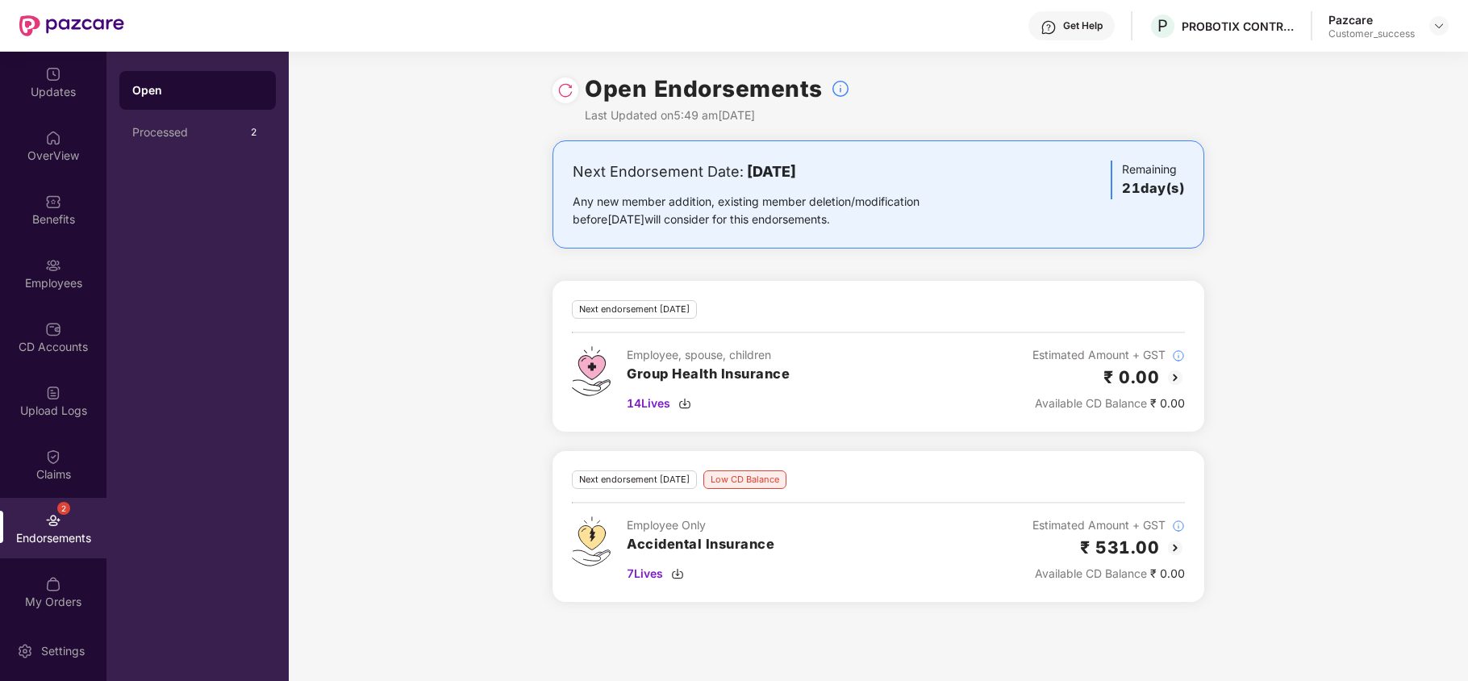
click at [1179, 378] on img at bounding box center [1175, 377] width 19 height 19
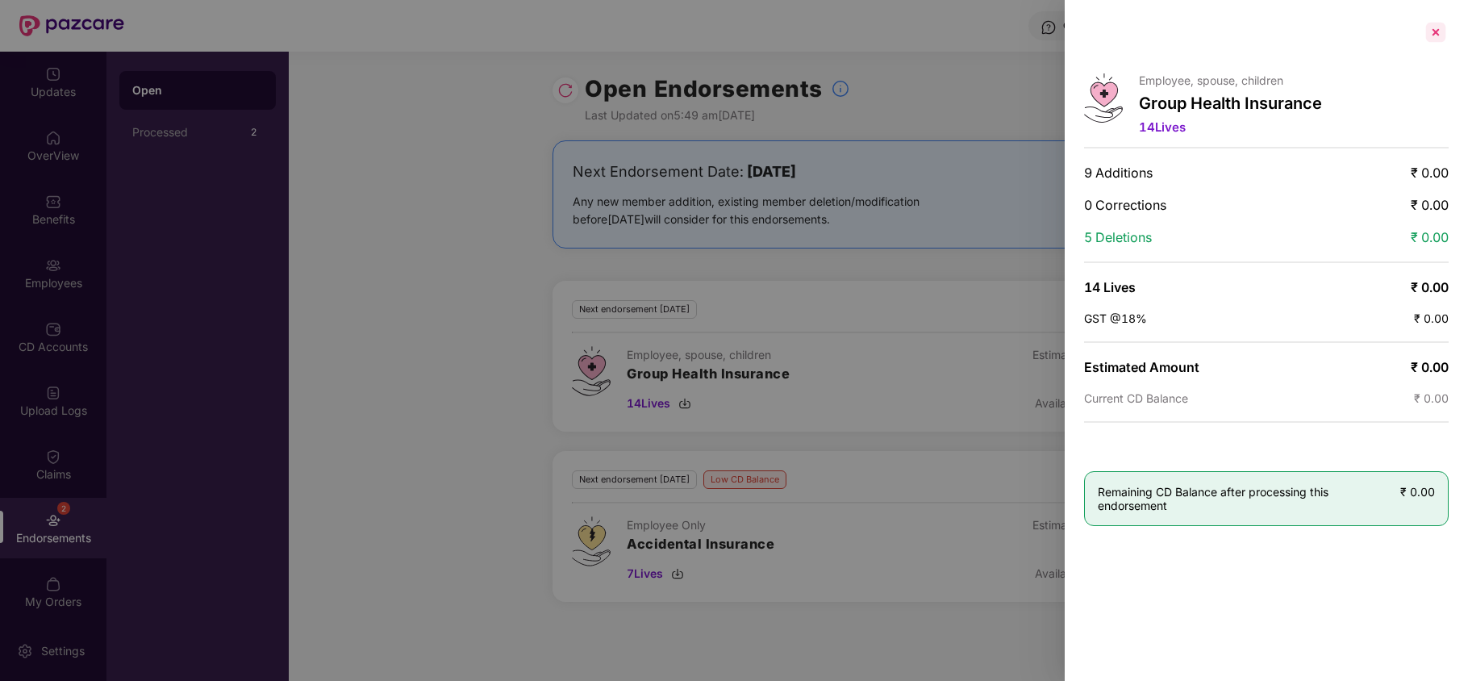
click at [1428, 35] on div at bounding box center [1436, 32] width 26 height 26
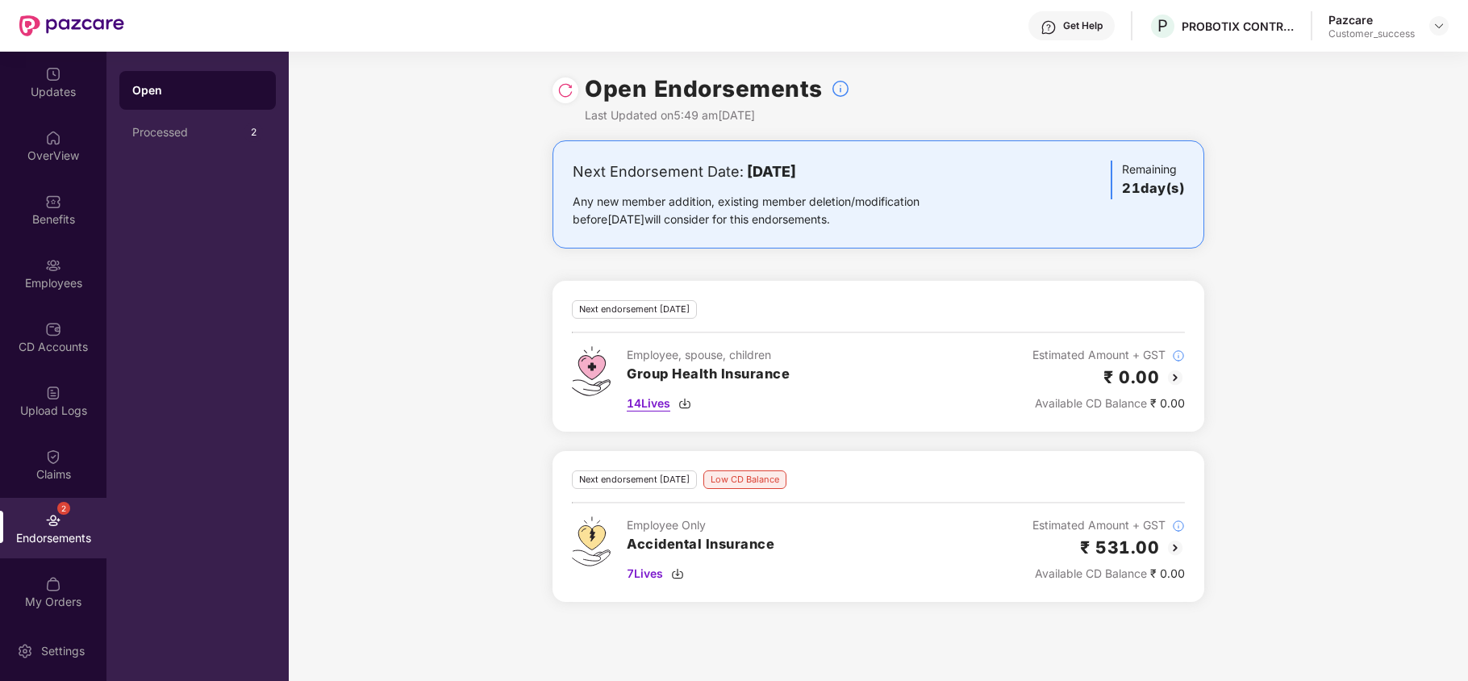
click at [684, 403] on img at bounding box center [684, 403] width 13 height 13
click at [681, 574] on img at bounding box center [677, 573] width 13 height 13
click at [1433, 21] on img at bounding box center [1439, 25] width 13 height 13
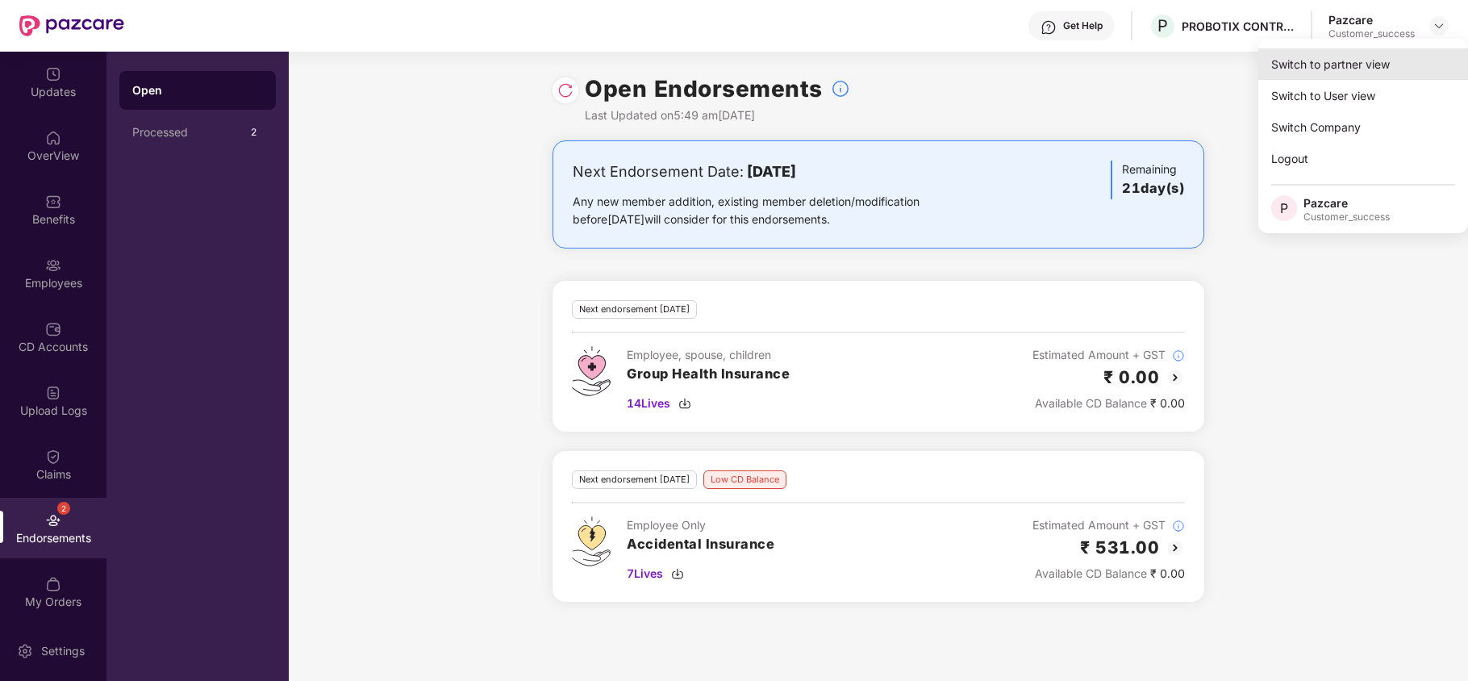
click at [1330, 63] on div "Switch to partner view" at bounding box center [1364, 63] width 210 height 31
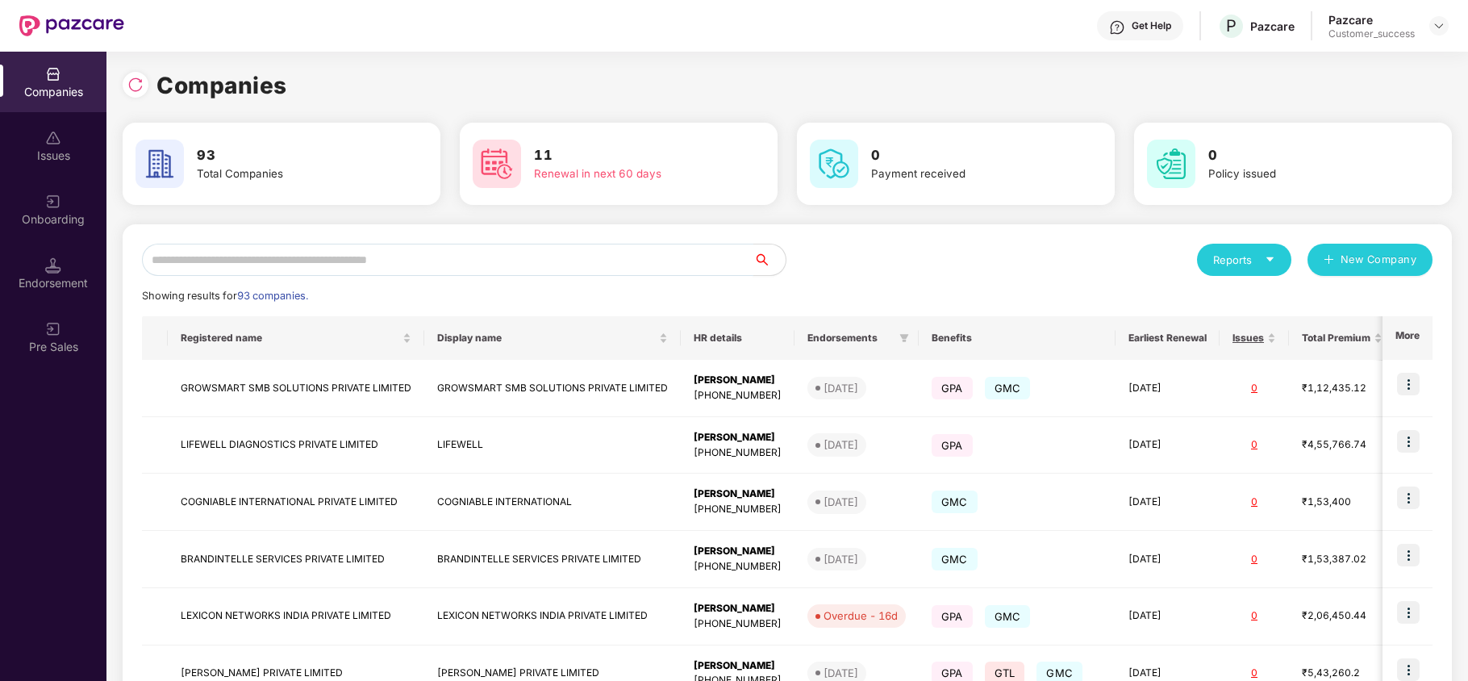
click at [623, 265] on input "text" at bounding box center [448, 260] width 612 height 32
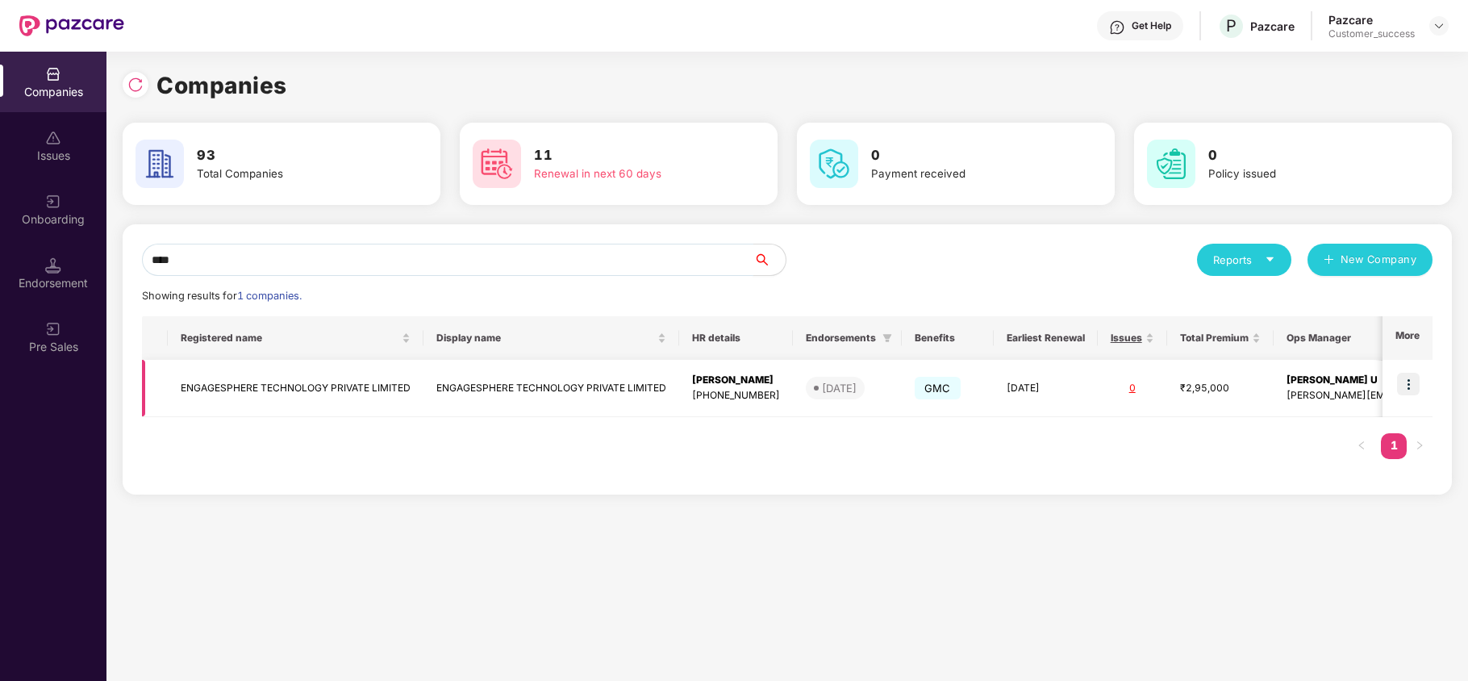
type input "****"
click at [331, 403] on td "ENGAGESPHERE TECHNOLOGY PRIVATE LIMITED" at bounding box center [296, 388] width 256 height 57
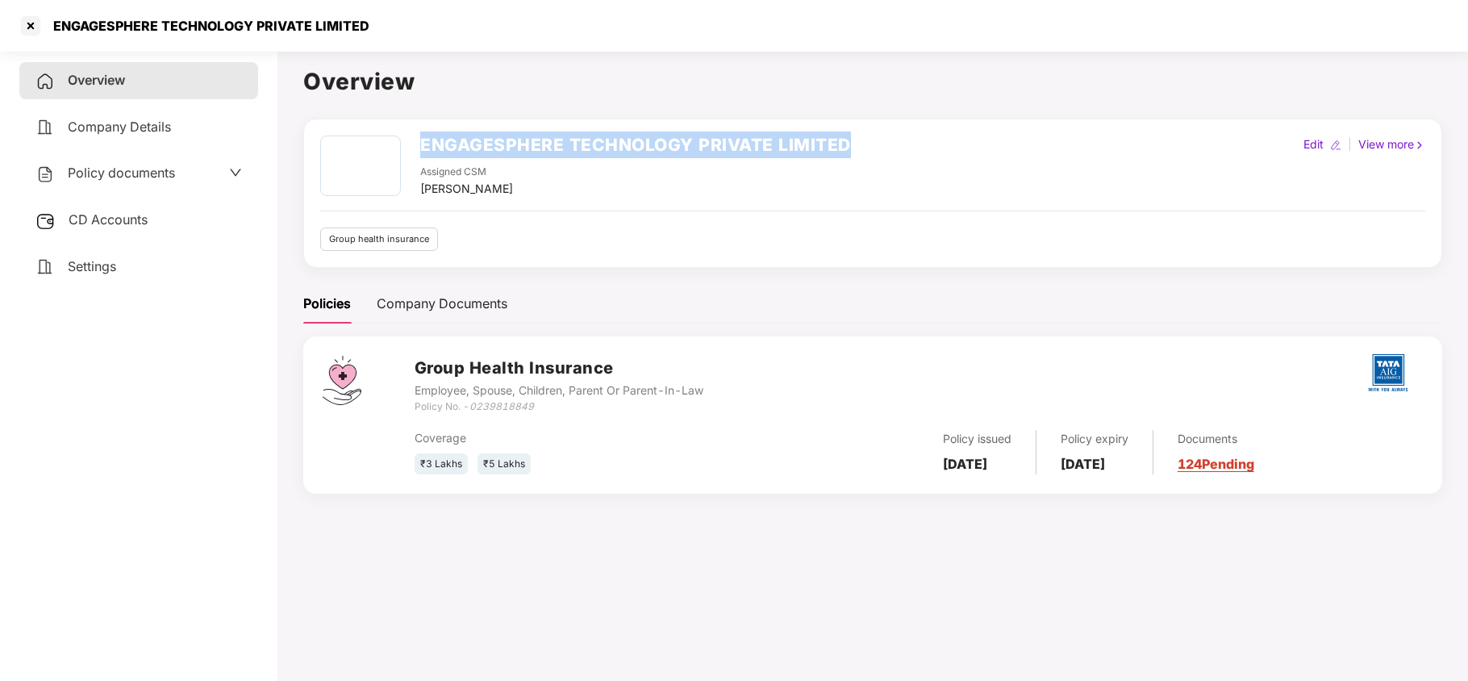
drag, startPoint x: 416, startPoint y: 145, endPoint x: 860, endPoint y: 134, distance: 443.9
click at [860, 134] on div "ENGAGESPHERE TECHNOLOGY PRIVATE LIMITED Assigned CSM [PERSON_NAME] Edit | View …" at bounding box center [872, 193] width 1139 height 149
copy h2 "ENGAGESPHERE TECHNOLOGY PRIVATE LIMITED"
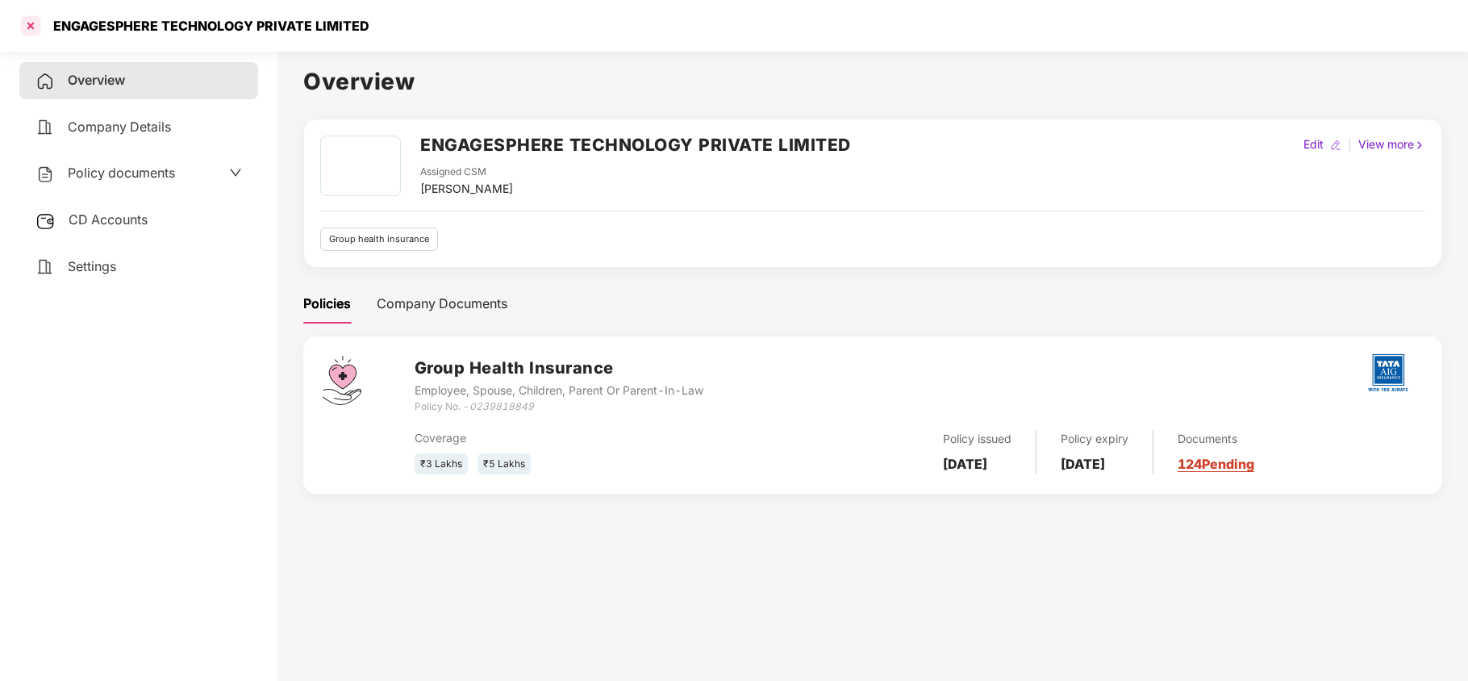
click at [32, 23] on div at bounding box center [31, 26] width 26 height 26
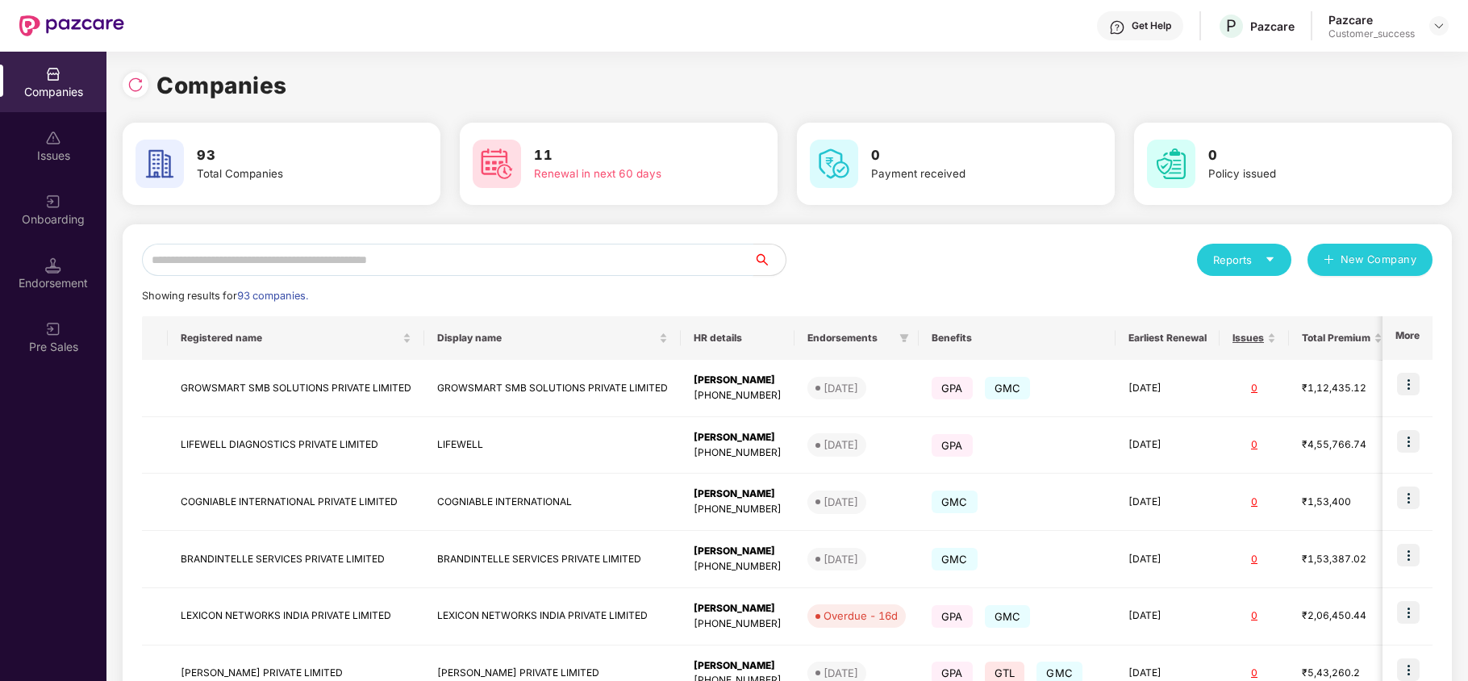
click at [459, 257] on input "text" at bounding box center [448, 260] width 612 height 32
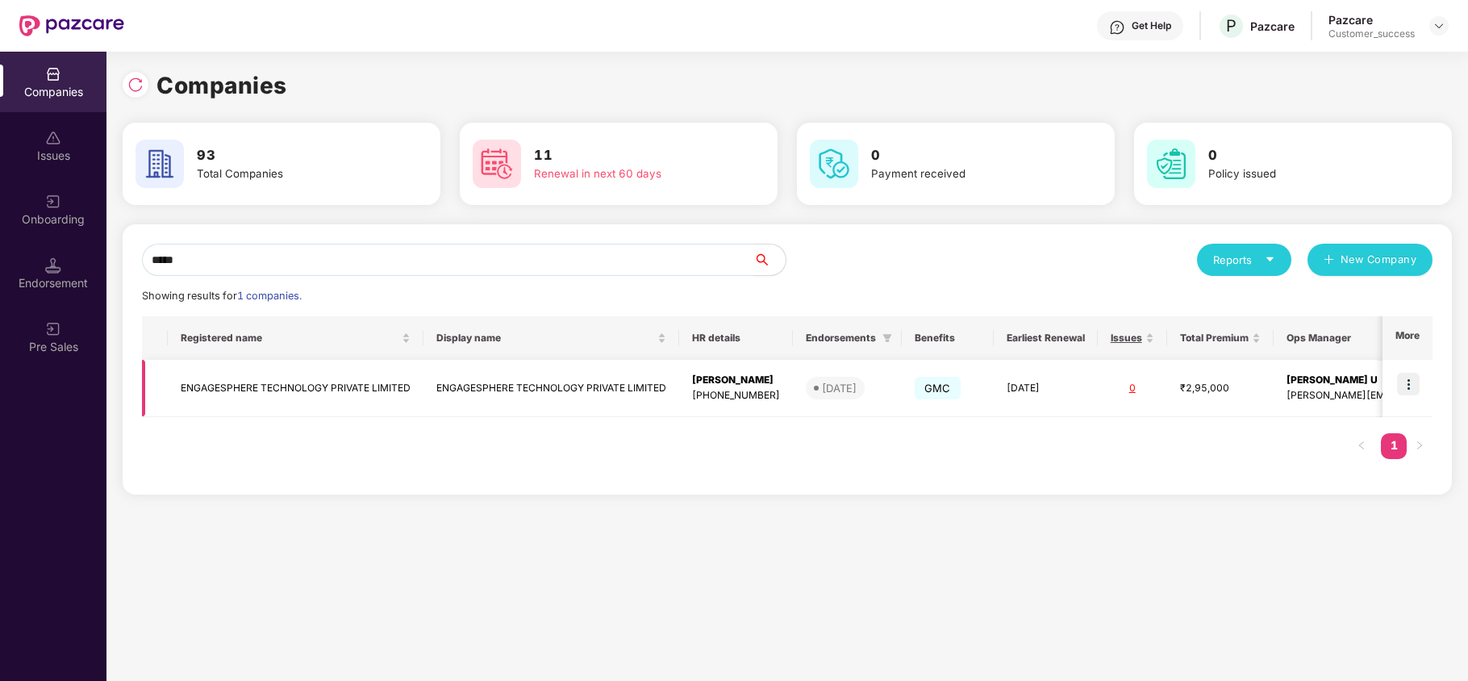
type input "*****"
click at [1409, 382] on img at bounding box center [1408, 384] width 23 height 23
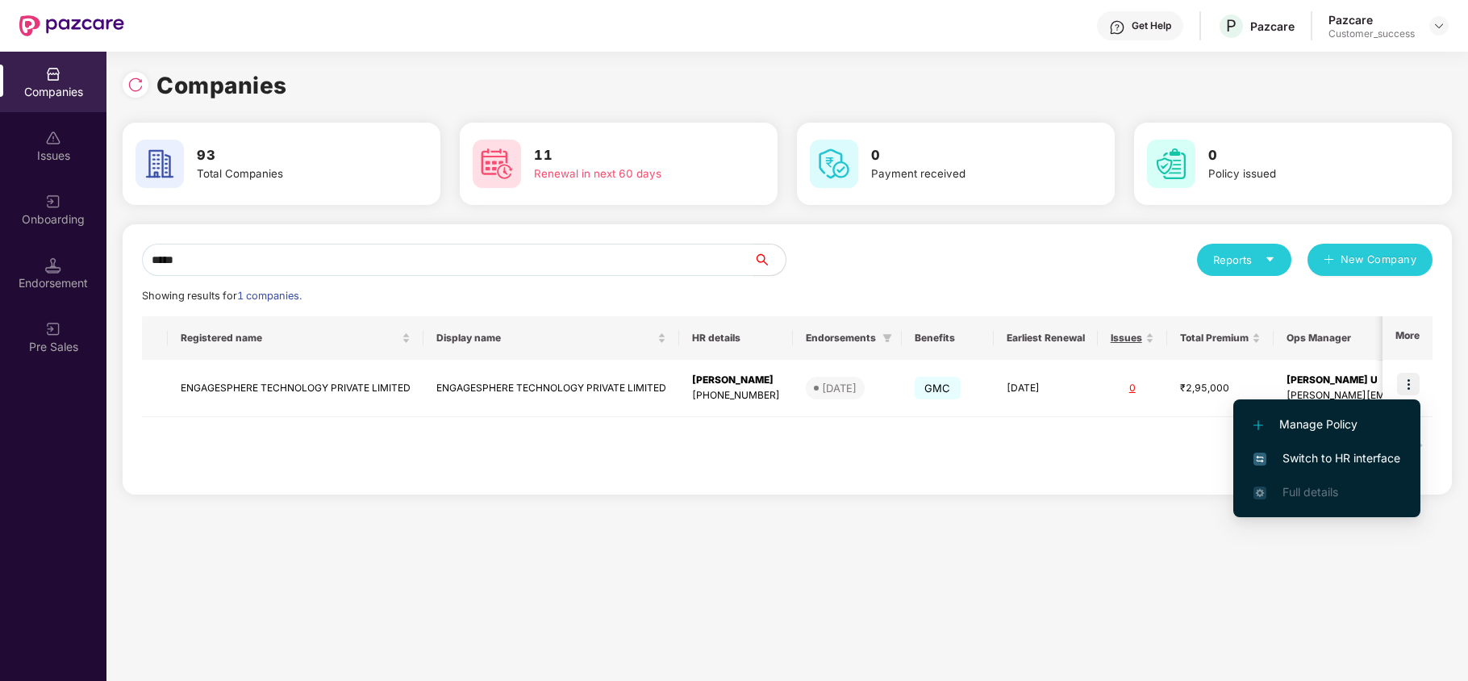
click at [1318, 450] on span "Switch to HR interface" at bounding box center [1327, 458] width 147 height 18
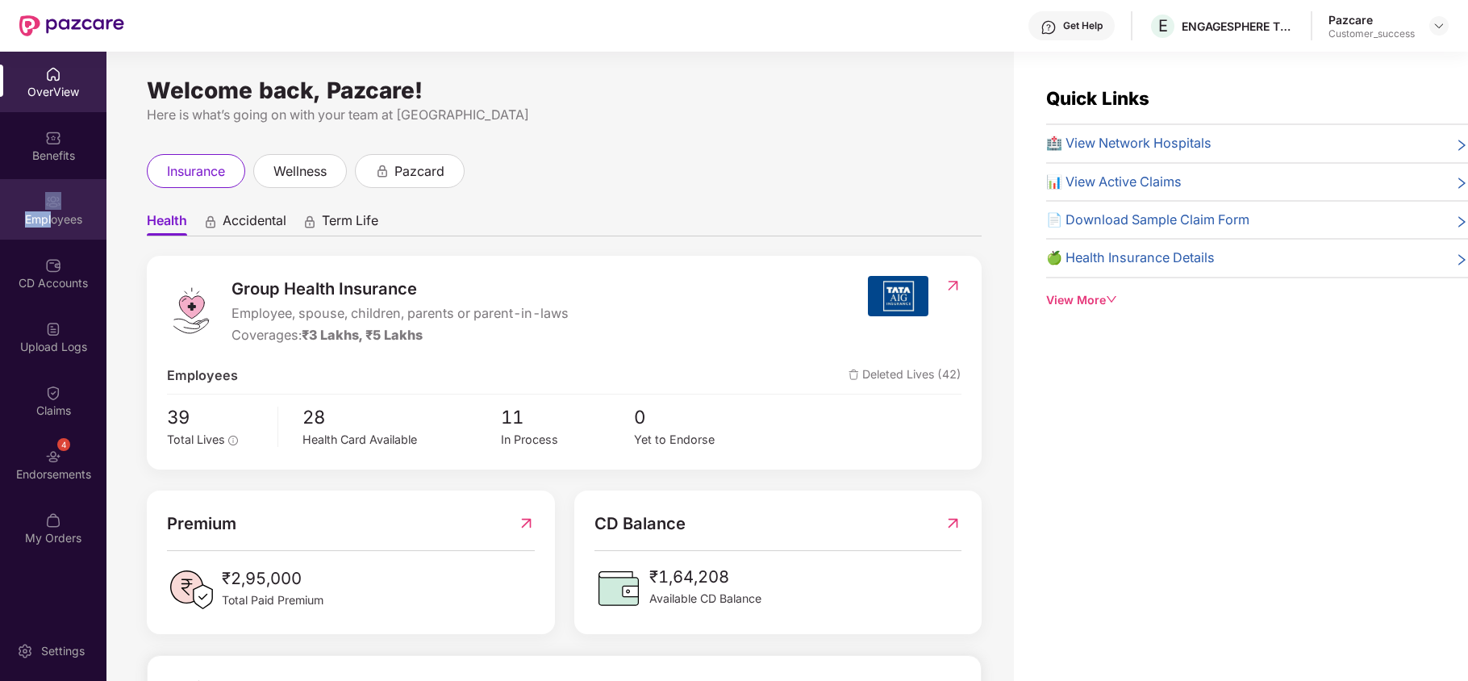
drag, startPoint x: 37, startPoint y: 211, endPoint x: 50, endPoint y: 208, distance: 13.3
click at [50, 208] on div "Employees" at bounding box center [53, 209] width 106 height 61
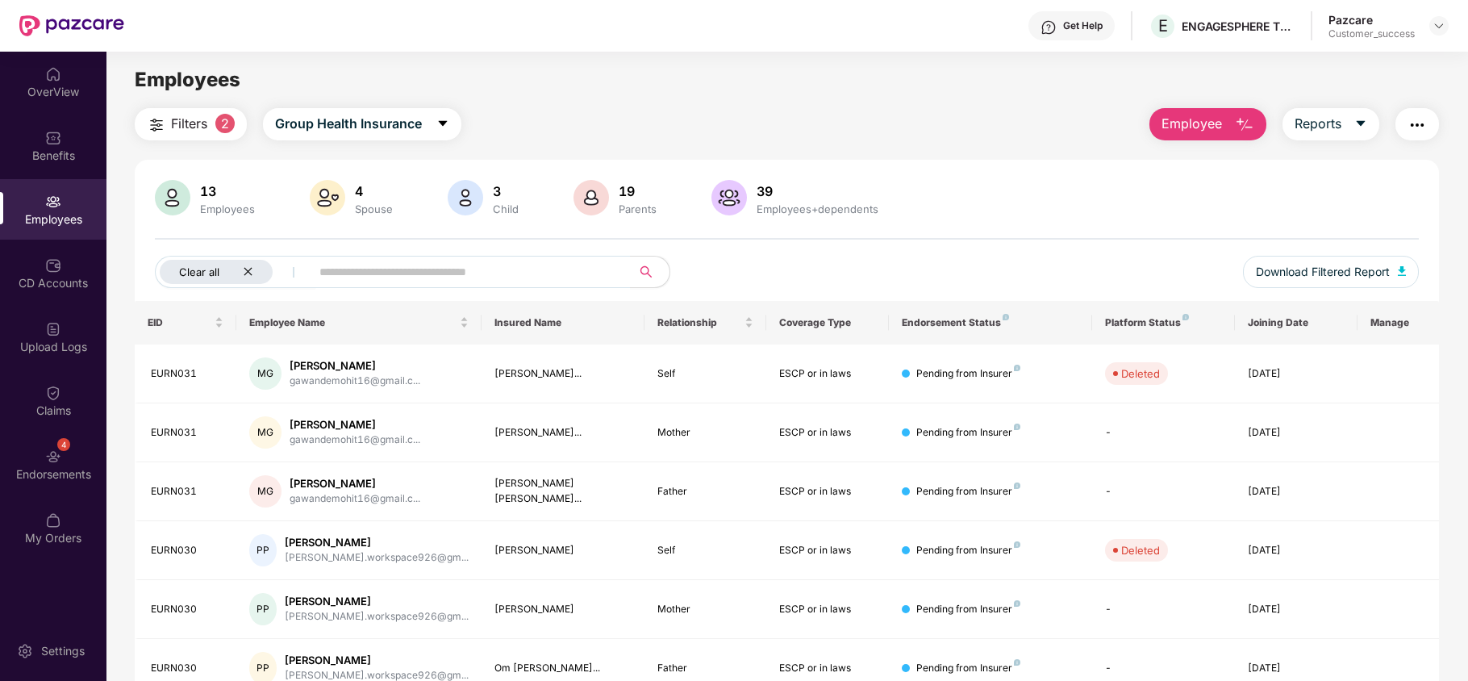
click at [244, 268] on icon "close" at bounding box center [248, 271] width 10 height 10
click at [1304, 279] on span "Download Filtered Report" at bounding box center [1323, 272] width 134 height 18
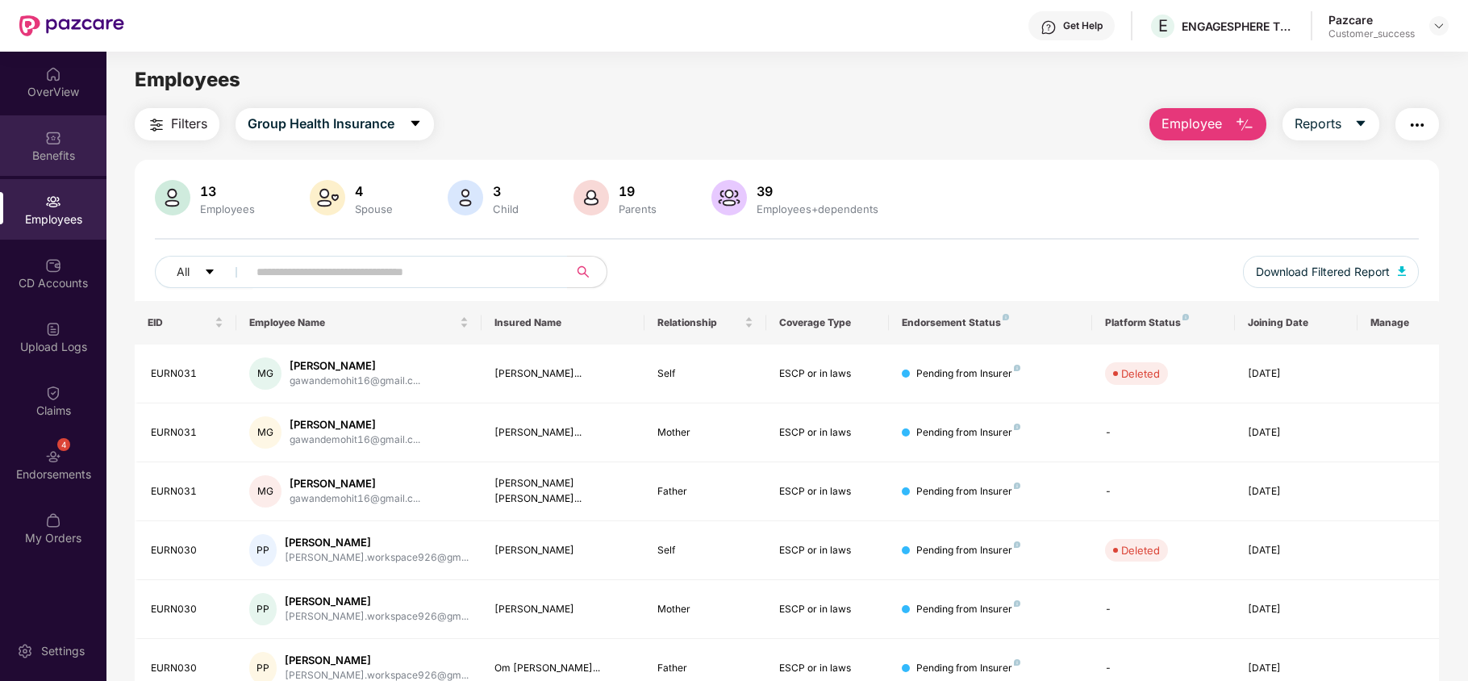
click at [27, 156] on div "Benefits" at bounding box center [53, 156] width 106 height 16
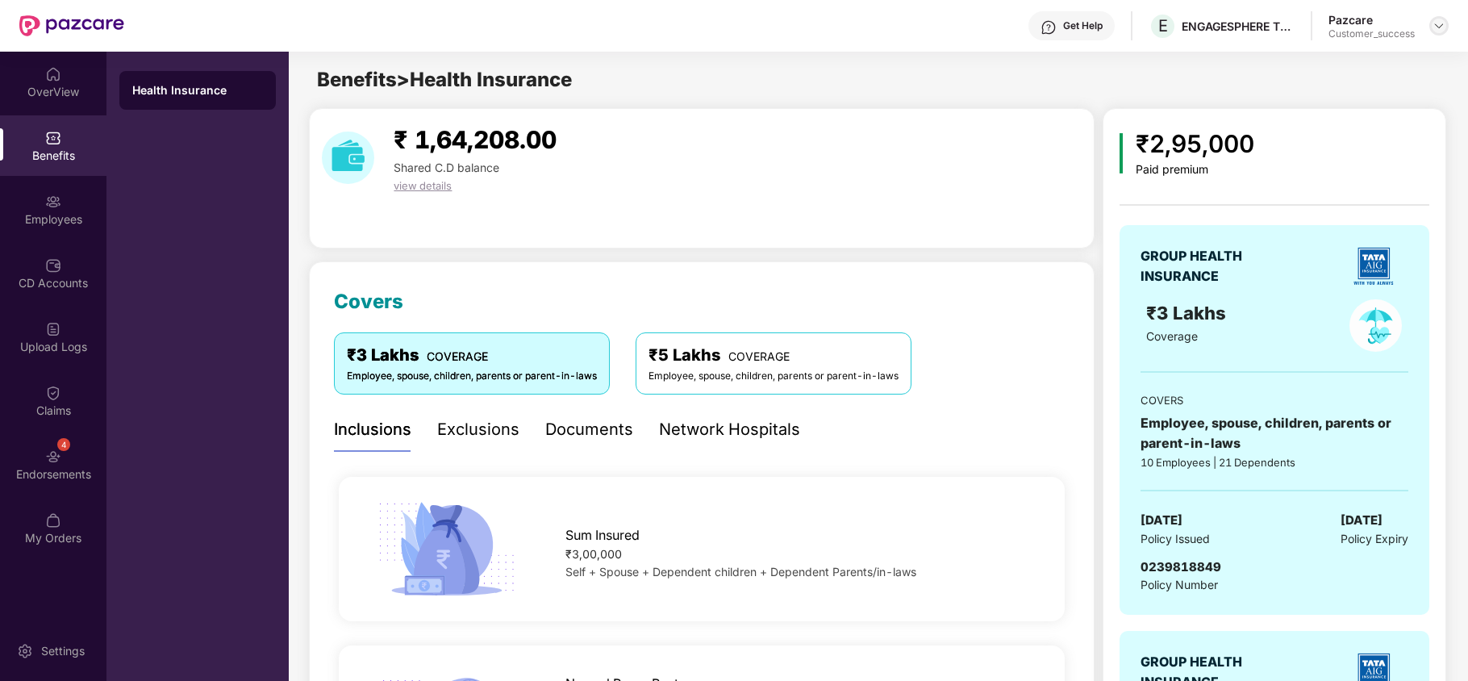
click at [1437, 24] on img at bounding box center [1439, 25] width 13 height 13
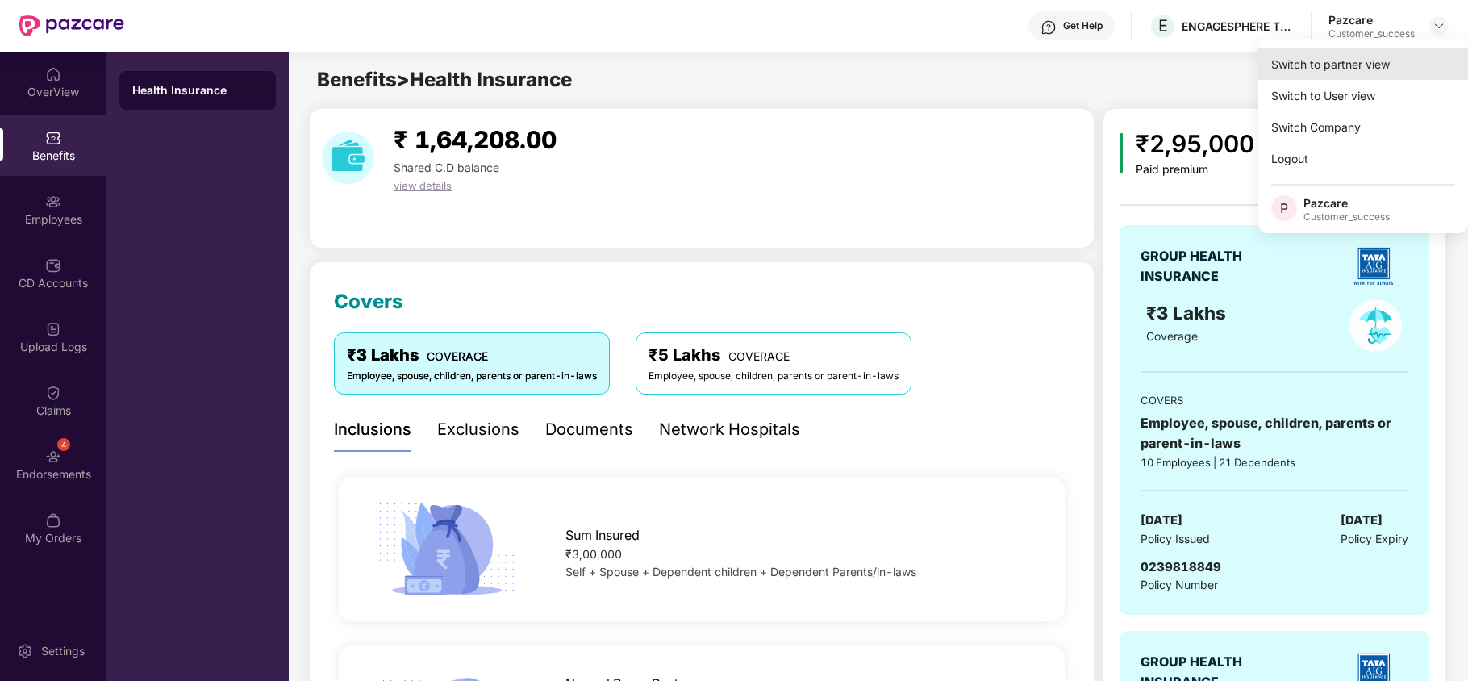
click at [1363, 58] on div "Switch to partner view" at bounding box center [1364, 63] width 210 height 31
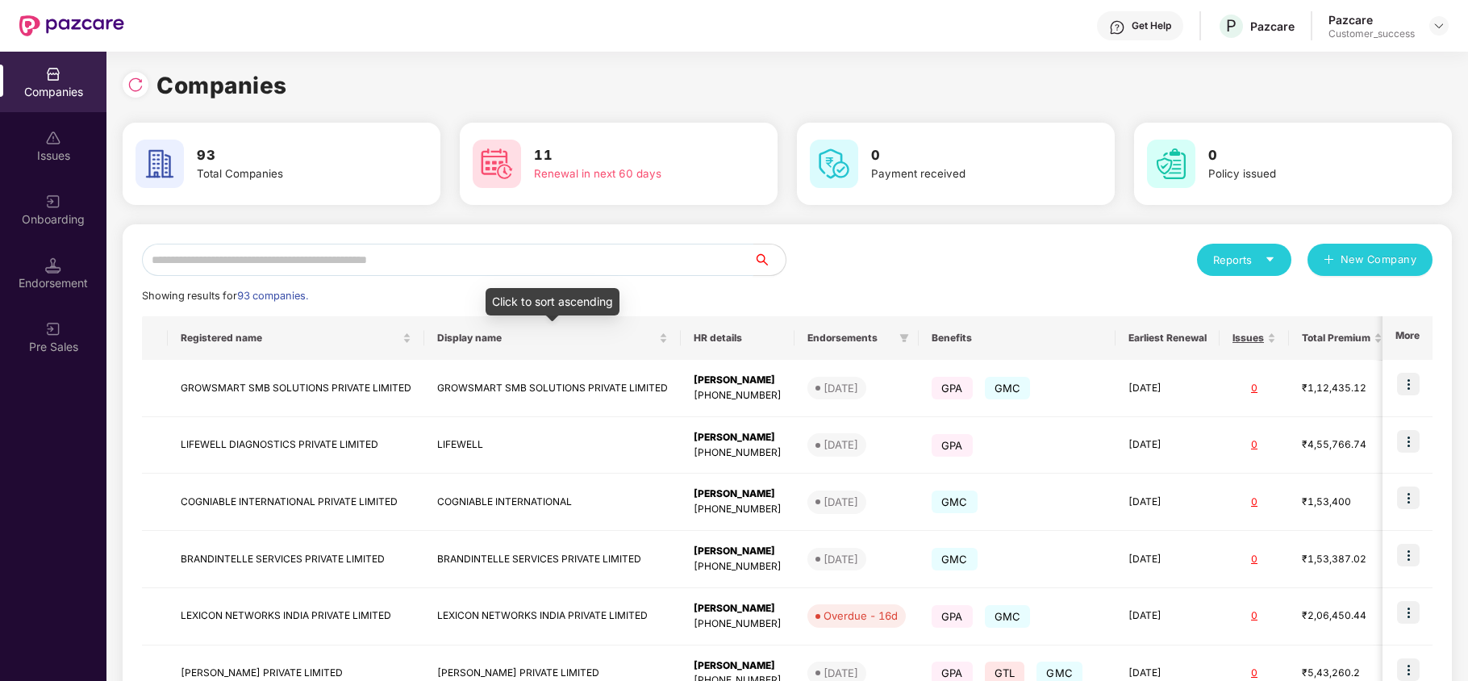
click at [518, 273] on input "text" at bounding box center [448, 260] width 612 height 32
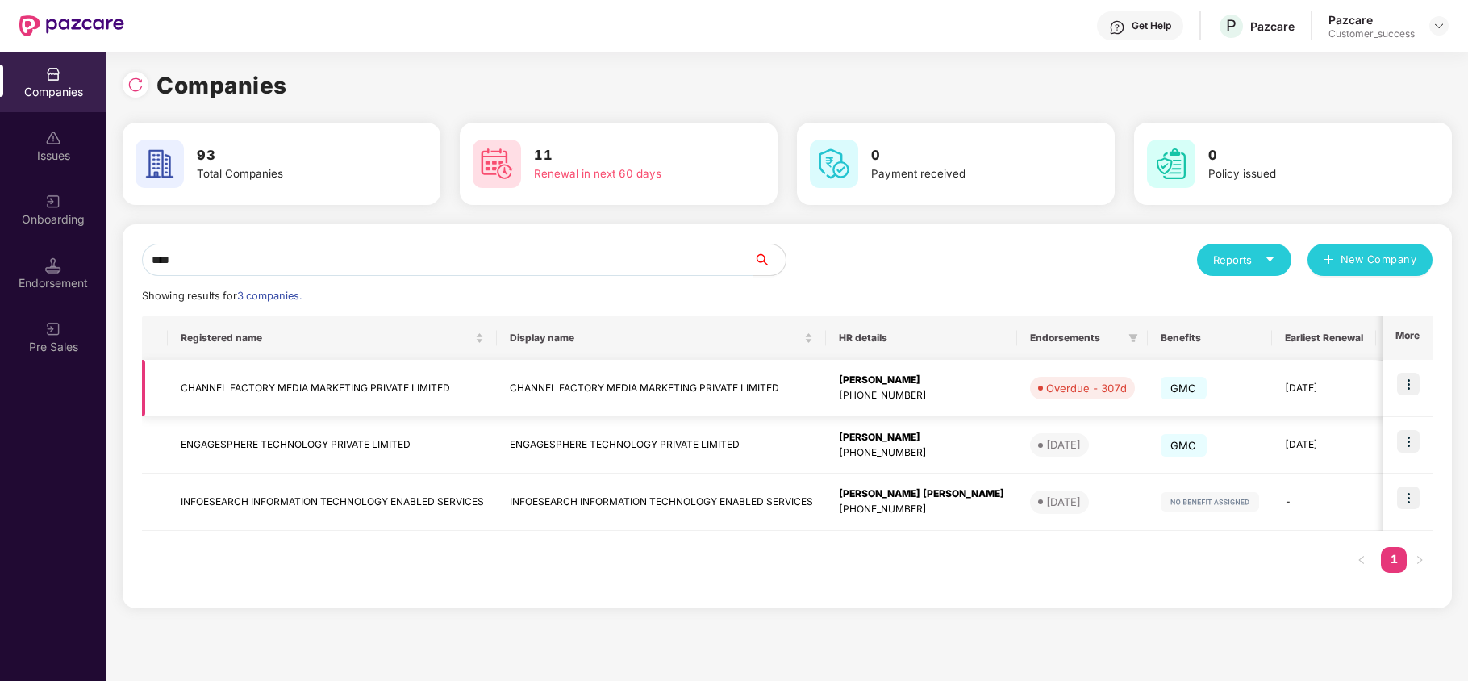
type input "****"
click at [372, 395] on td "CHANNEL FACTORY MEDIA MARKETING PRIVATE LIMITED" at bounding box center [332, 388] width 329 height 57
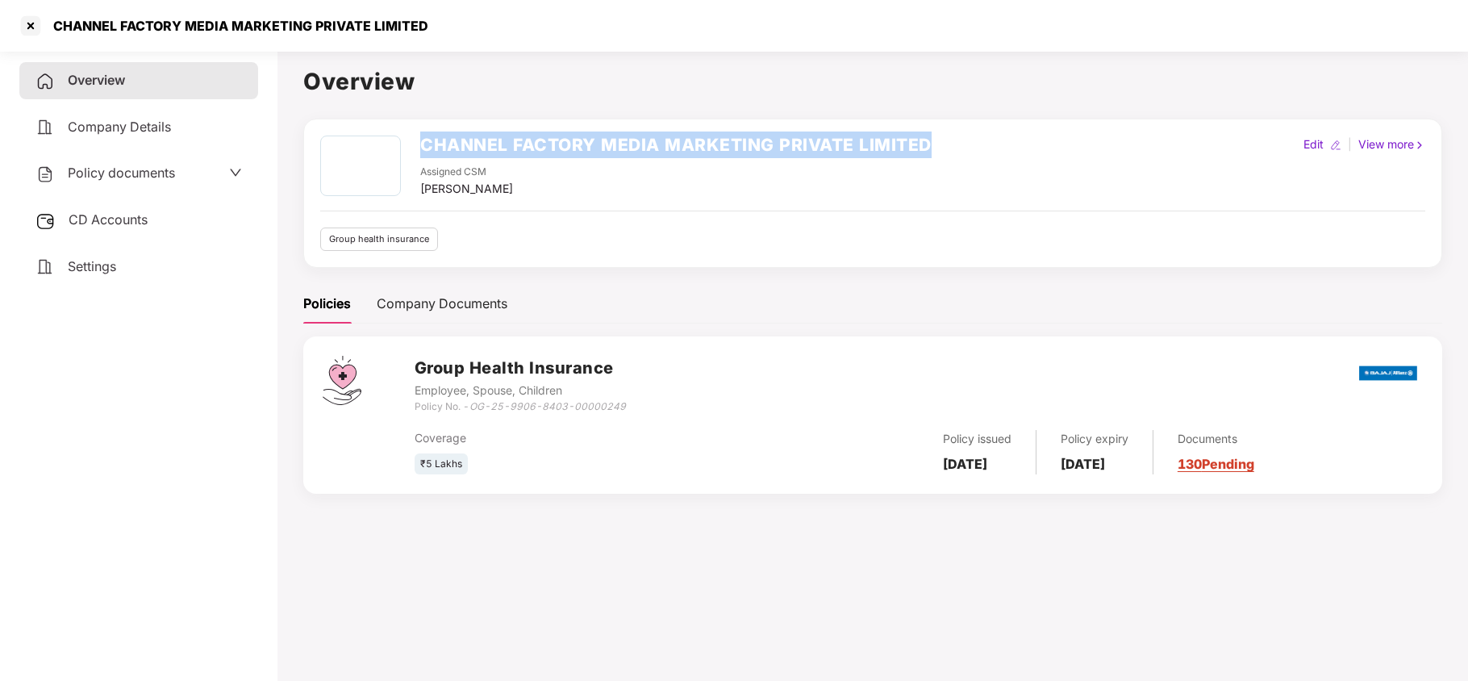
copy h2 "CHANNEL FACTORY MEDIA MARKETING PRIVATE LIMITED"
drag, startPoint x: 573, startPoint y: 147, endPoint x: 1060, endPoint y: 118, distance: 488.2
click at [1060, 119] on div "CHANNEL FACTORY MEDIA MARKETING PRIVATE LIMITED Assigned CSM [PERSON_NAME] Edit…" at bounding box center [872, 193] width 1139 height 149
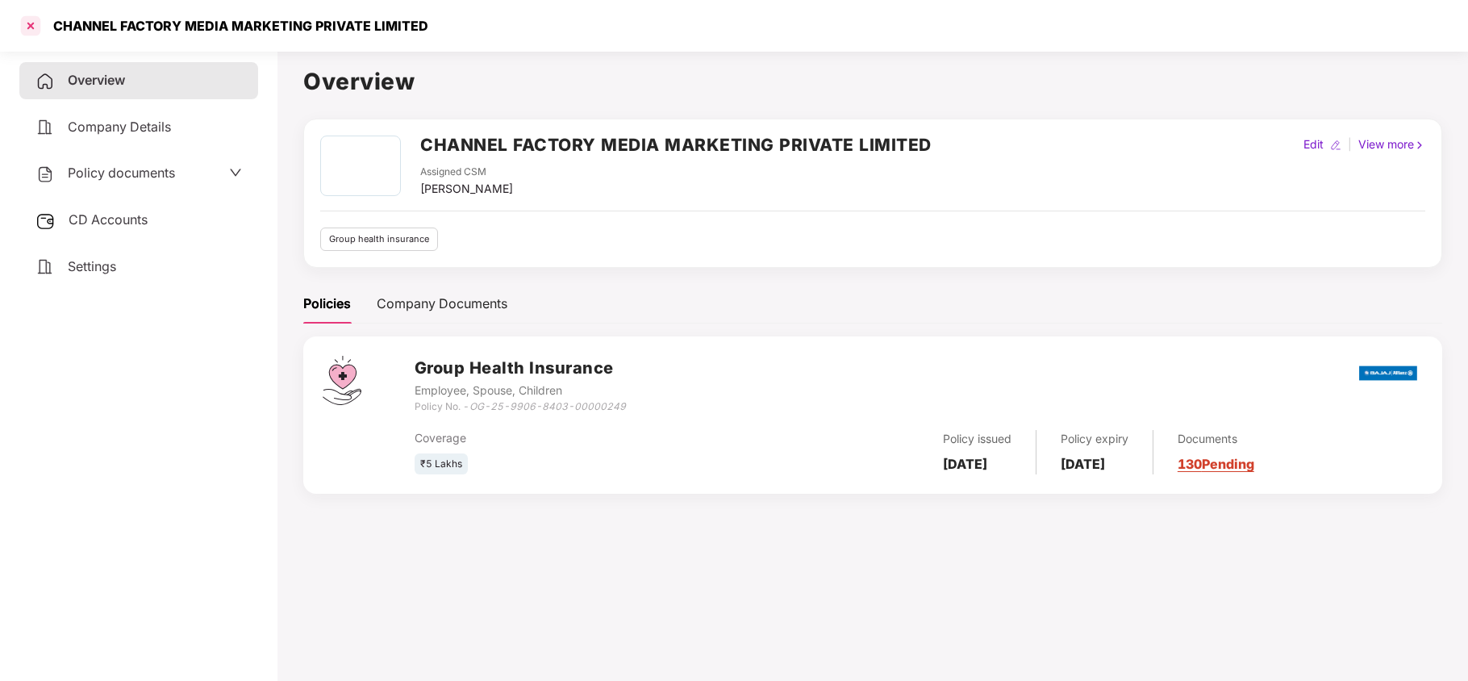
click at [34, 31] on div at bounding box center [31, 26] width 26 height 26
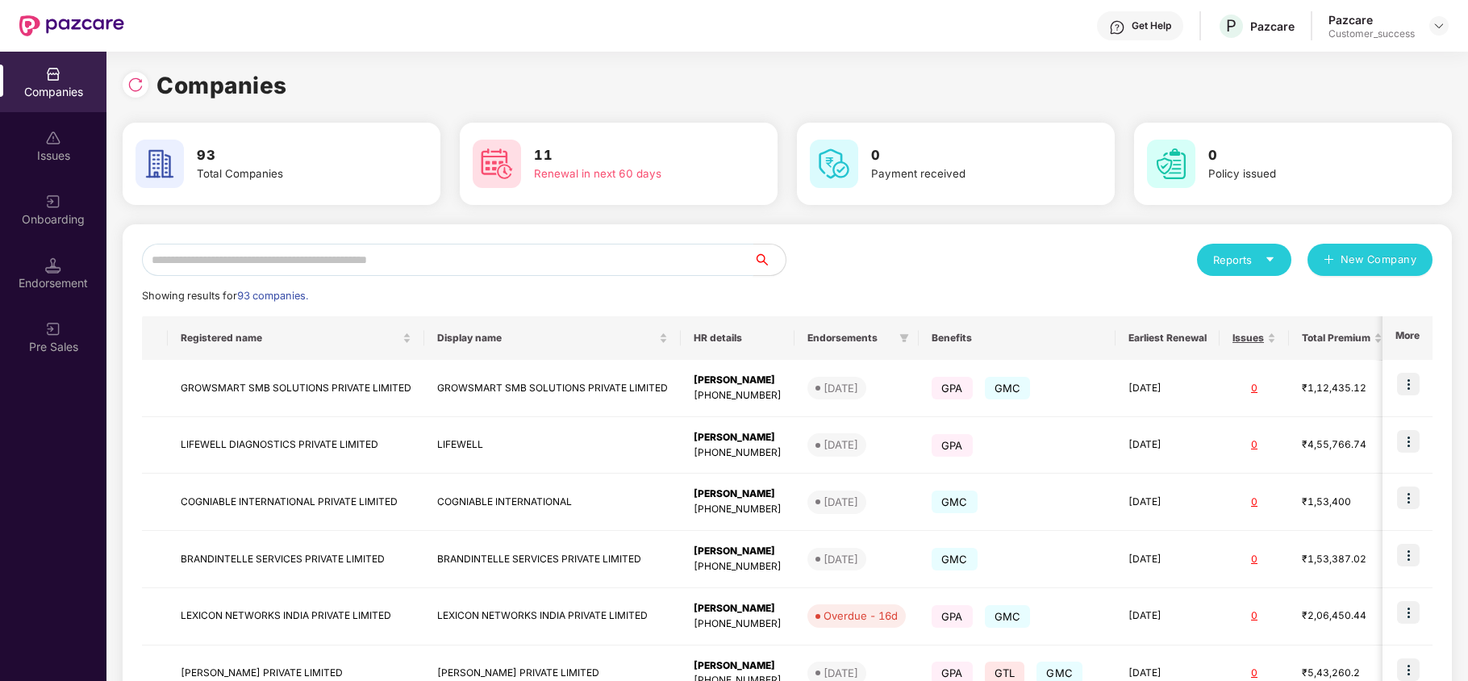
click at [328, 263] on input "text" at bounding box center [448, 260] width 612 height 32
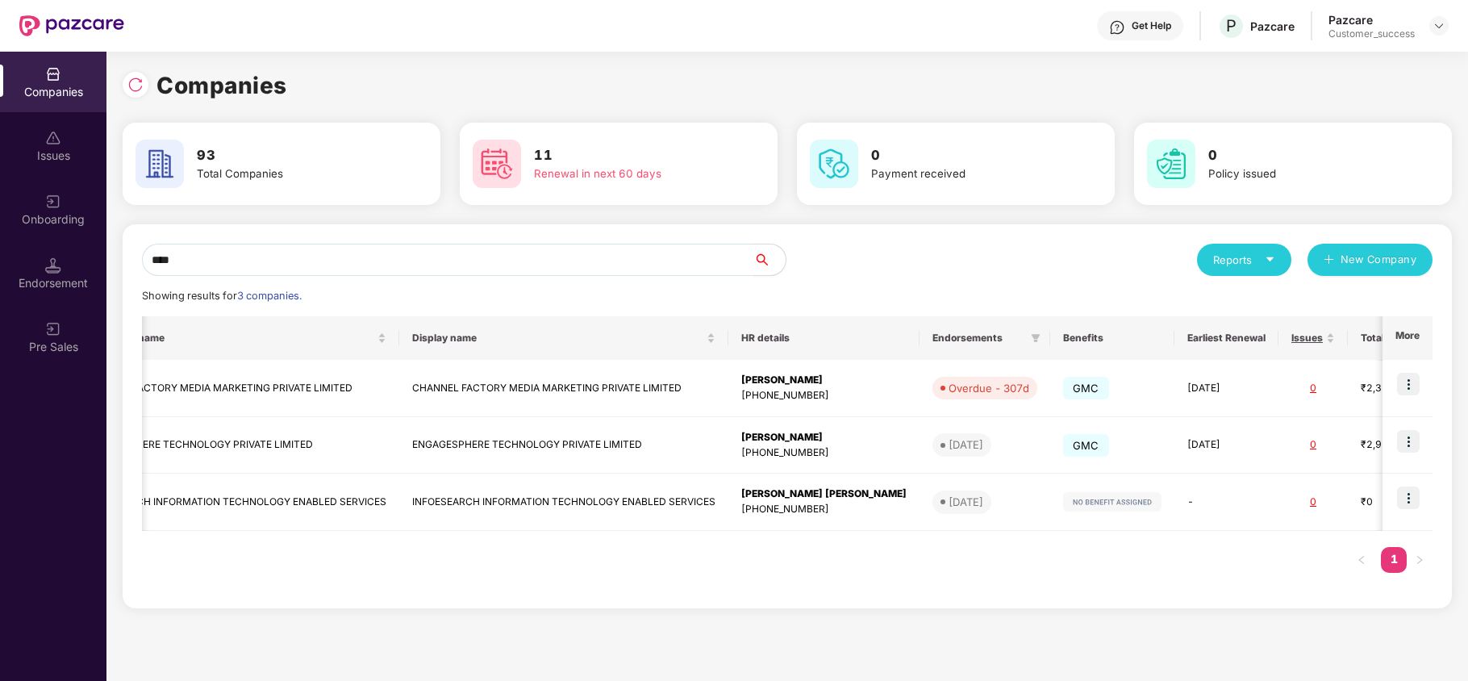
scroll to position [0, 98]
type input "****"
click at [1412, 382] on img at bounding box center [1408, 384] width 23 height 23
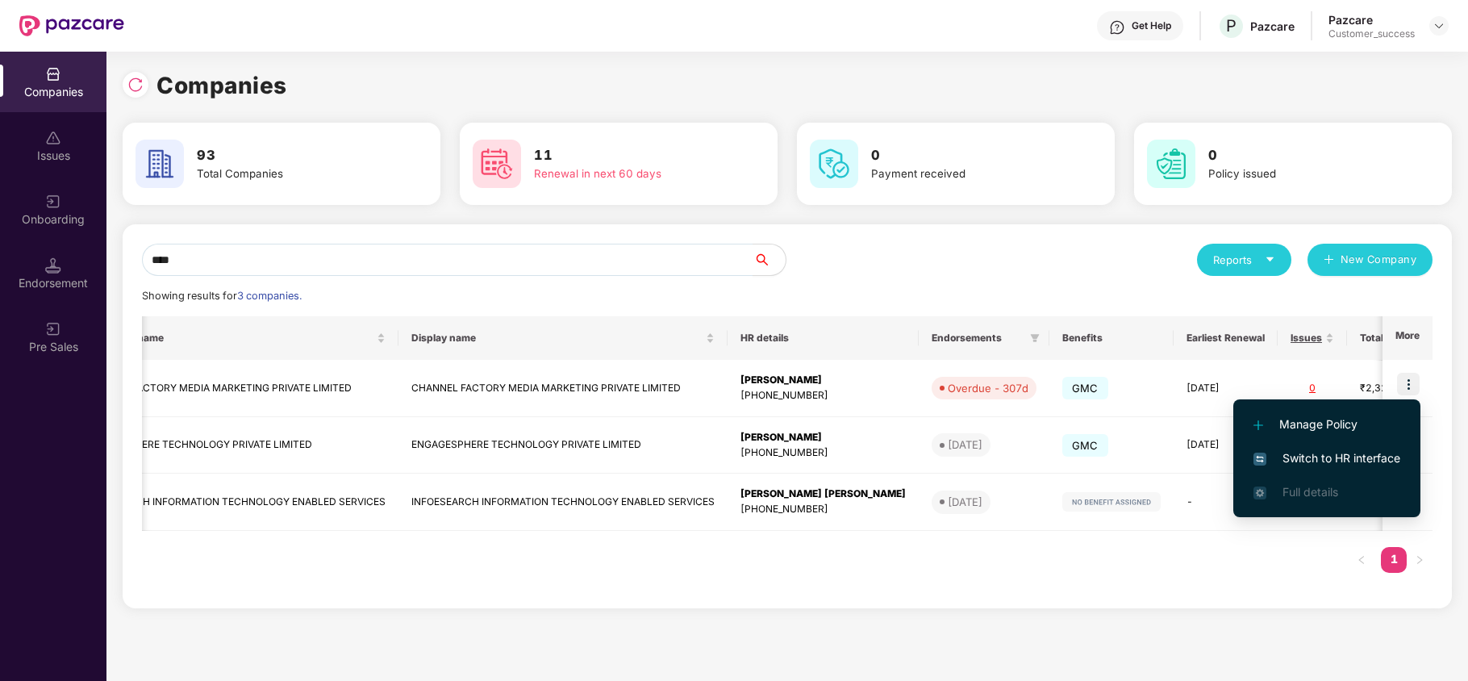
click at [1301, 459] on span "Switch to HR interface" at bounding box center [1327, 458] width 147 height 18
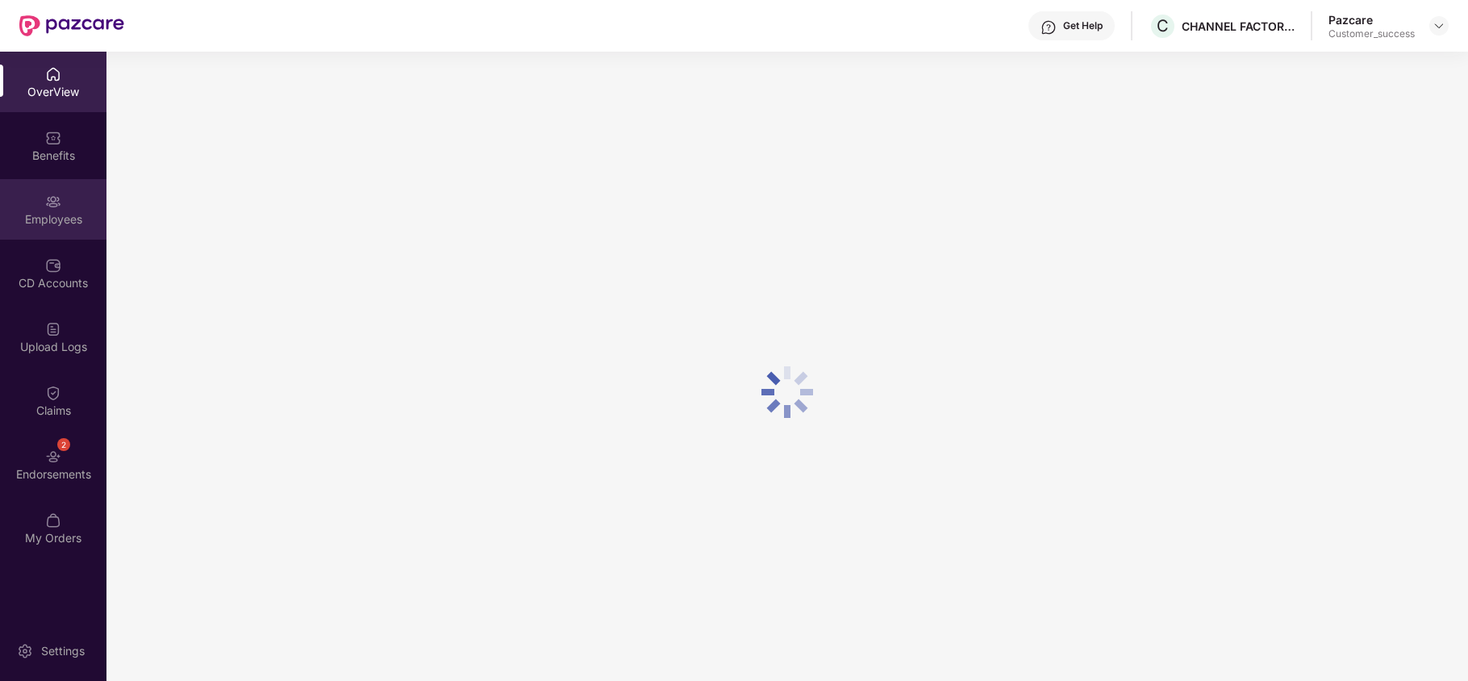
click at [53, 208] on div "Employees" at bounding box center [53, 209] width 106 height 61
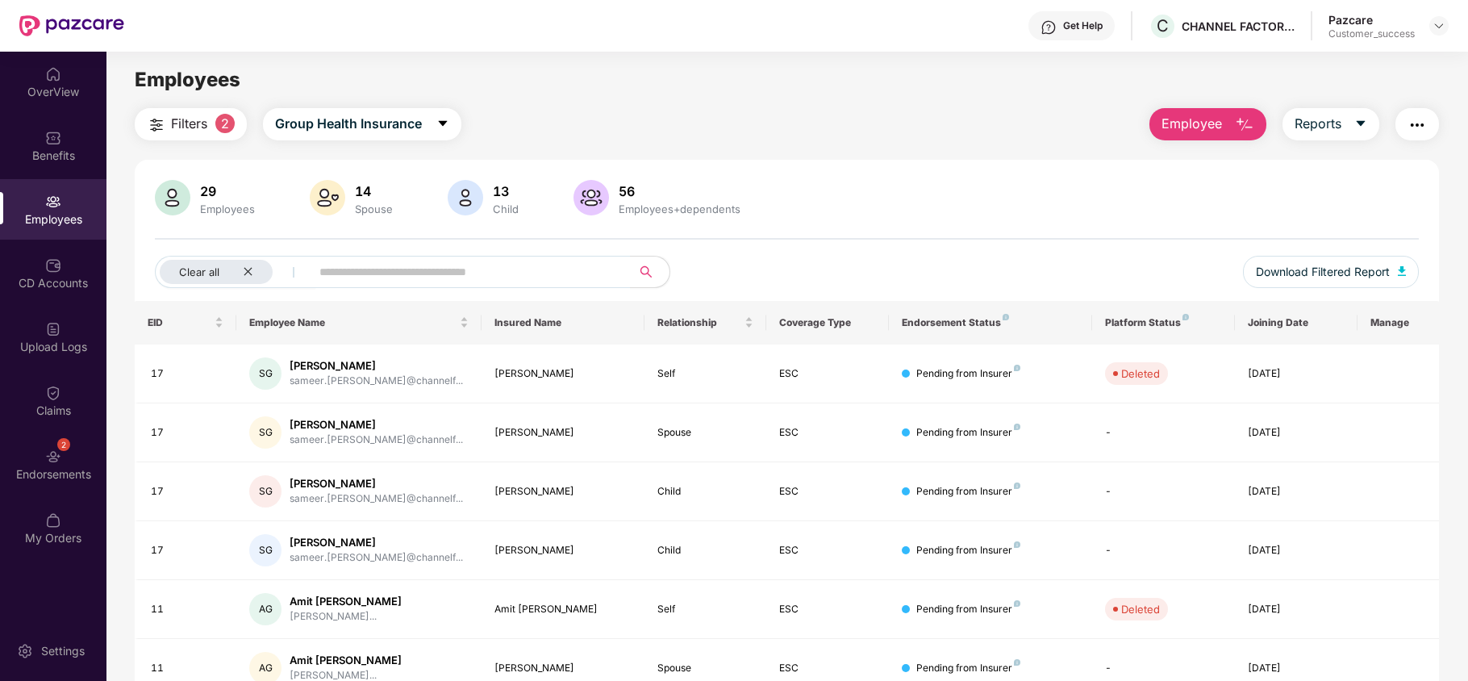
click at [37, 201] on div "Employees" at bounding box center [53, 209] width 106 height 61
click at [244, 269] on icon "close" at bounding box center [248, 271] width 10 height 10
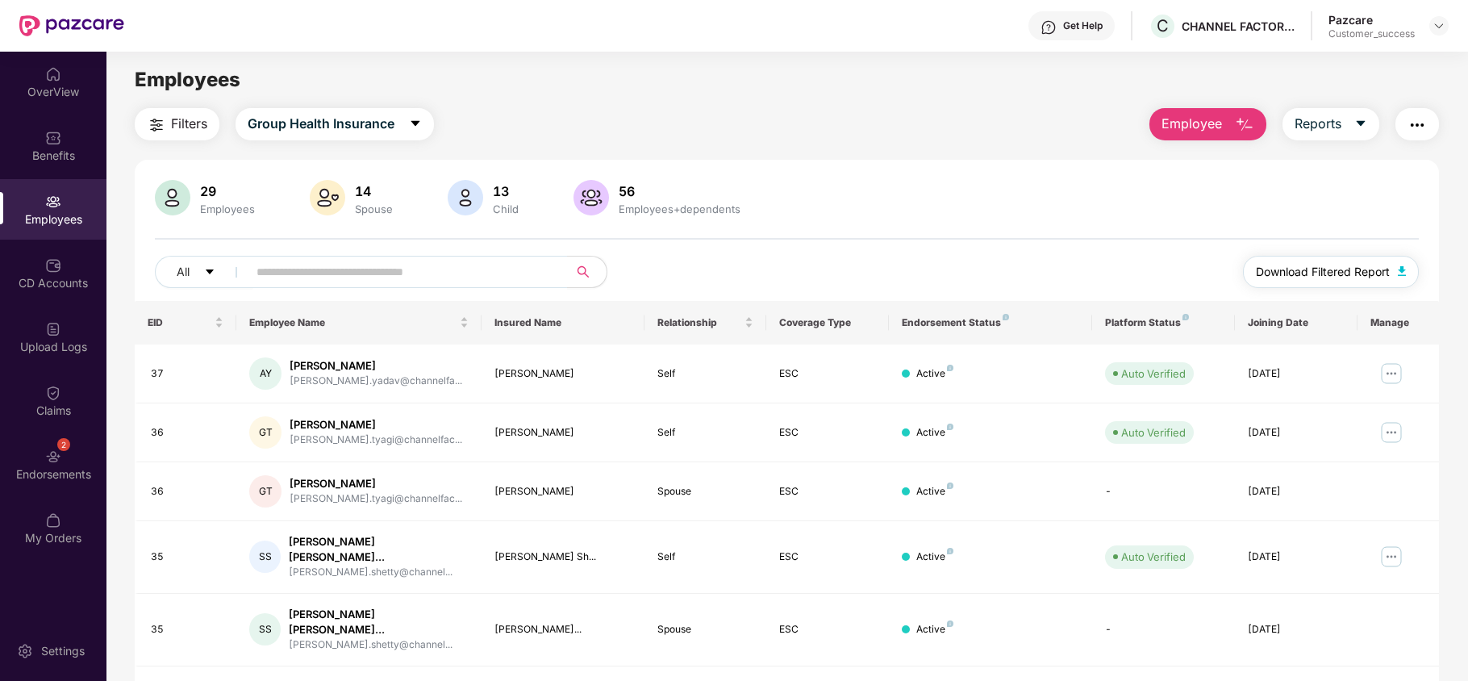
click at [1383, 269] on span "Download Filtered Report" at bounding box center [1323, 272] width 134 height 18
click at [1438, 31] on img at bounding box center [1439, 25] width 13 height 13
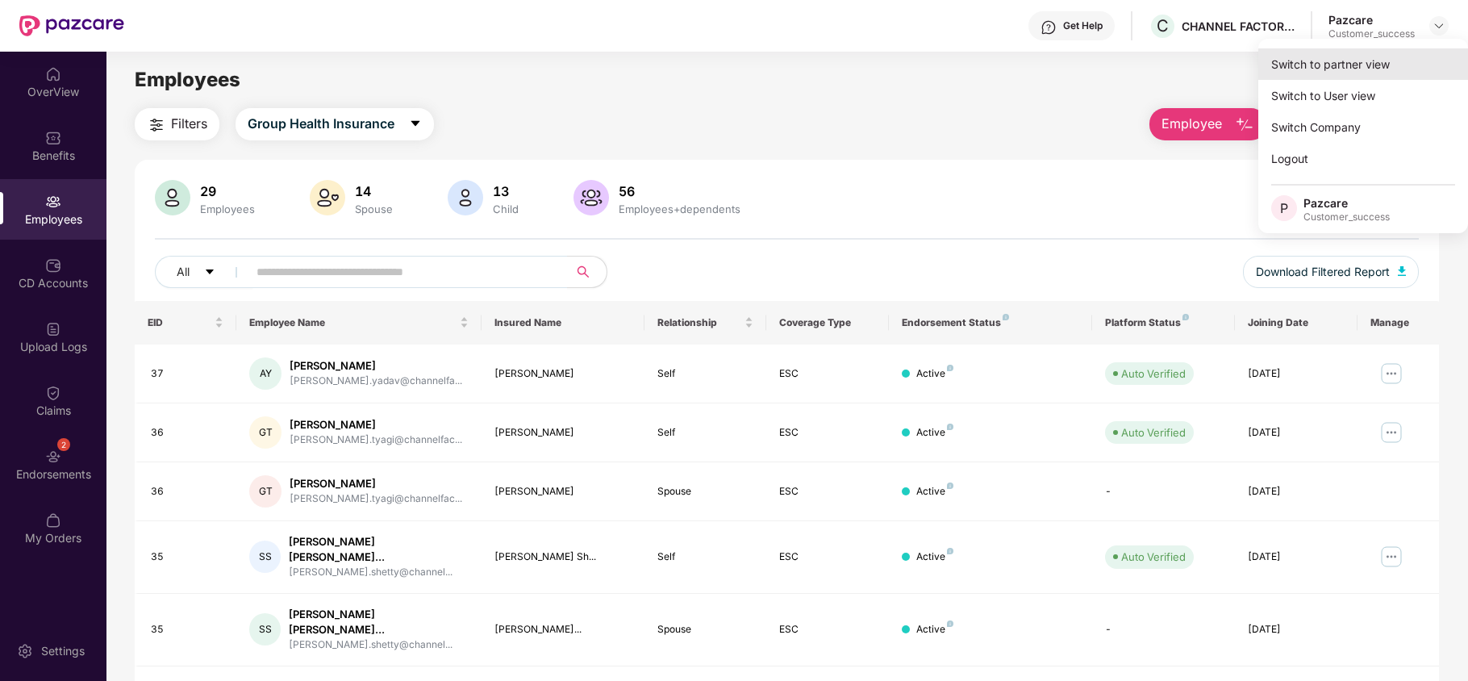
click at [1402, 65] on div "Switch to partner view" at bounding box center [1364, 63] width 210 height 31
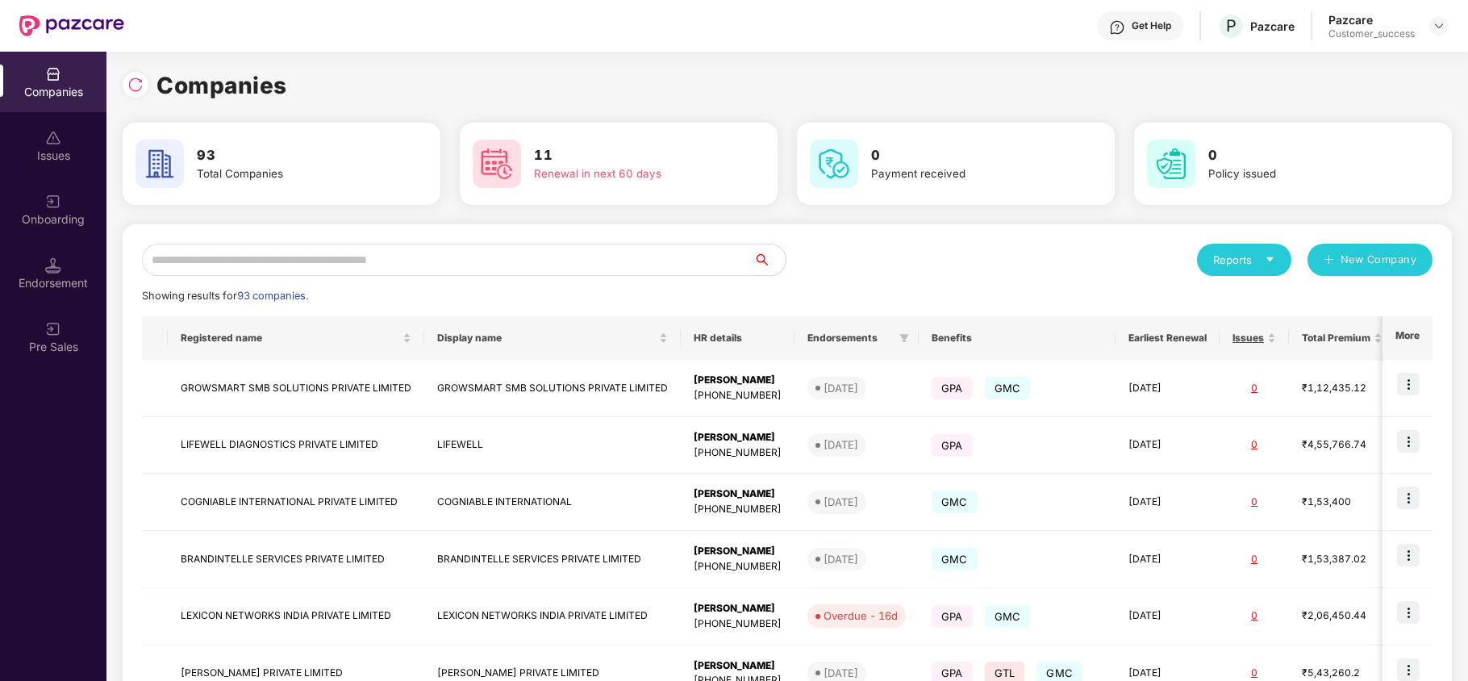
click at [600, 258] on input "text" at bounding box center [448, 260] width 612 height 32
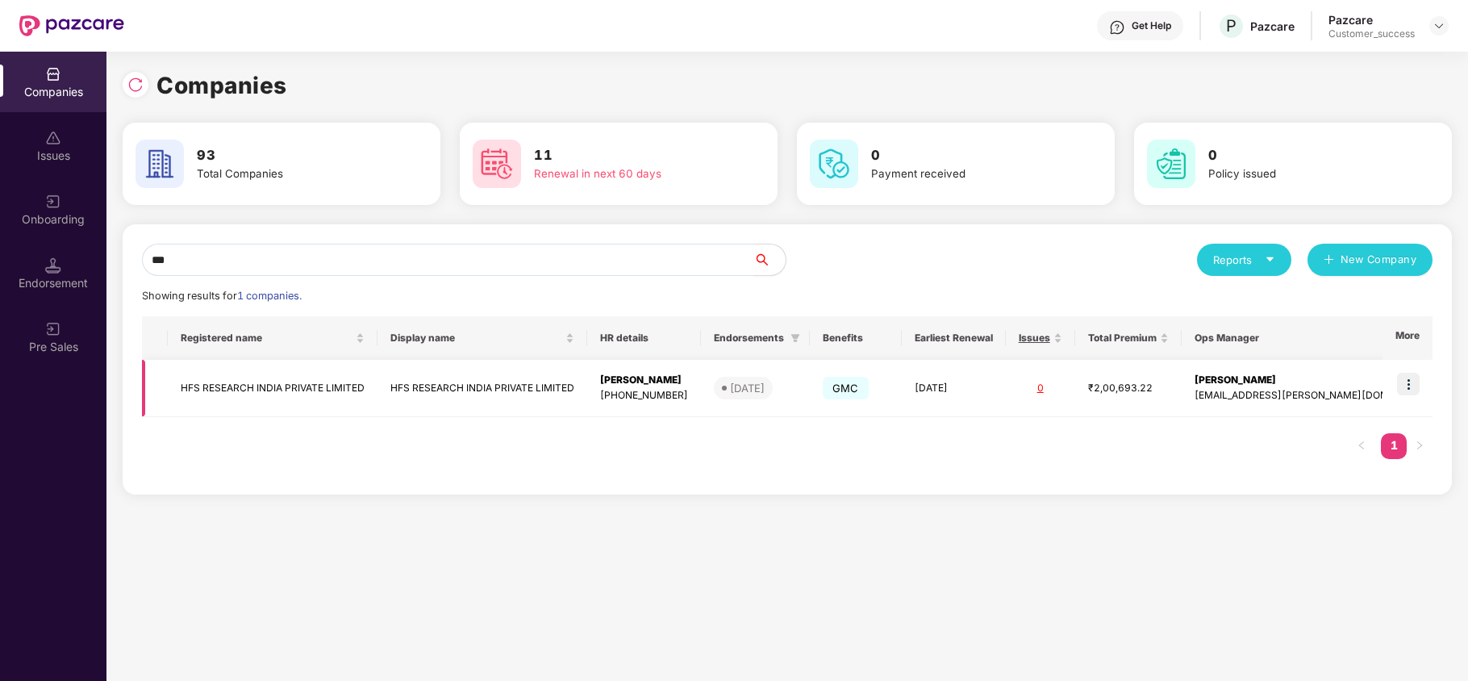
type input "***"
click at [343, 369] on td "HFS RESEARCH INDIA PRIVATE LIMITED" at bounding box center [273, 388] width 210 height 57
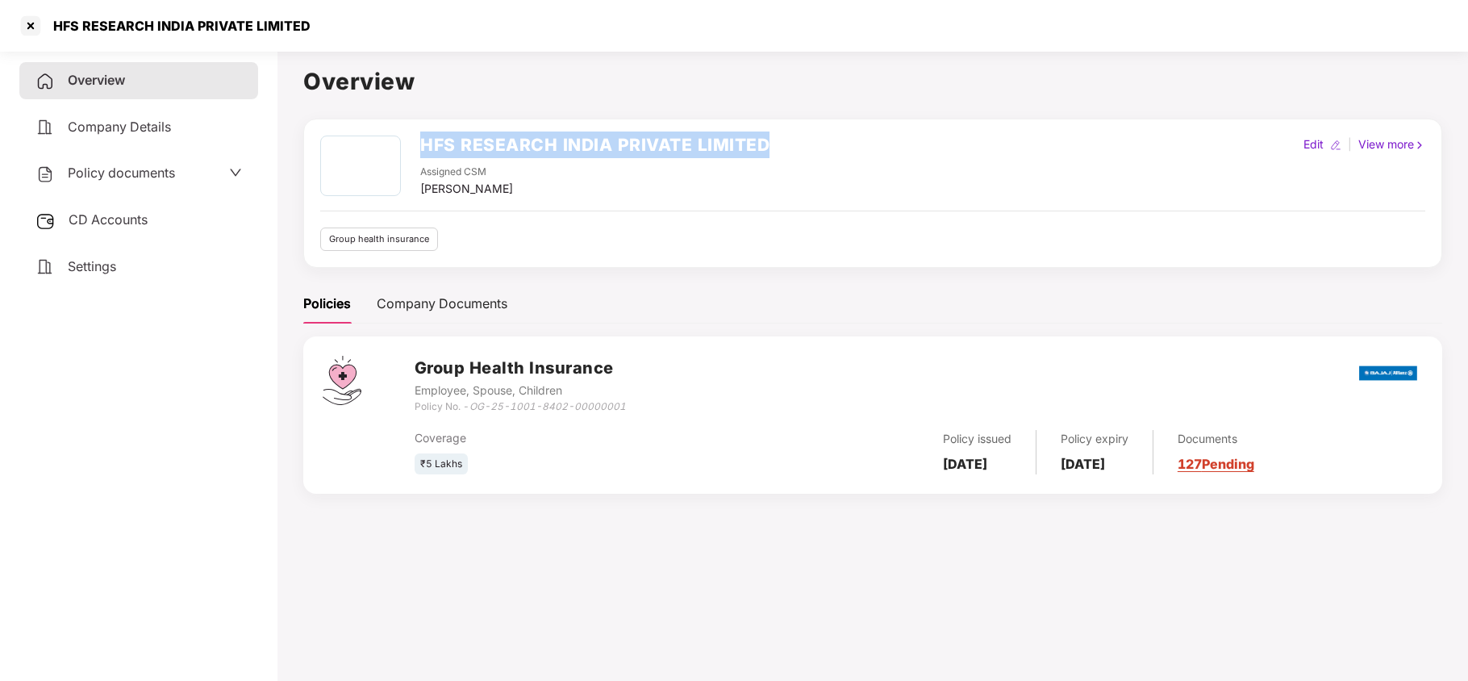
drag, startPoint x: 421, startPoint y: 140, endPoint x: 772, endPoint y: 131, distance: 351.1
click at [772, 131] on div "HFS RESEARCH INDIA PRIVATE LIMITED Assigned CSM [PERSON_NAME] Edit | View more …" at bounding box center [872, 193] width 1139 height 149
copy h2 "HFS RESEARCH INDIA PRIVATE LIMITED"
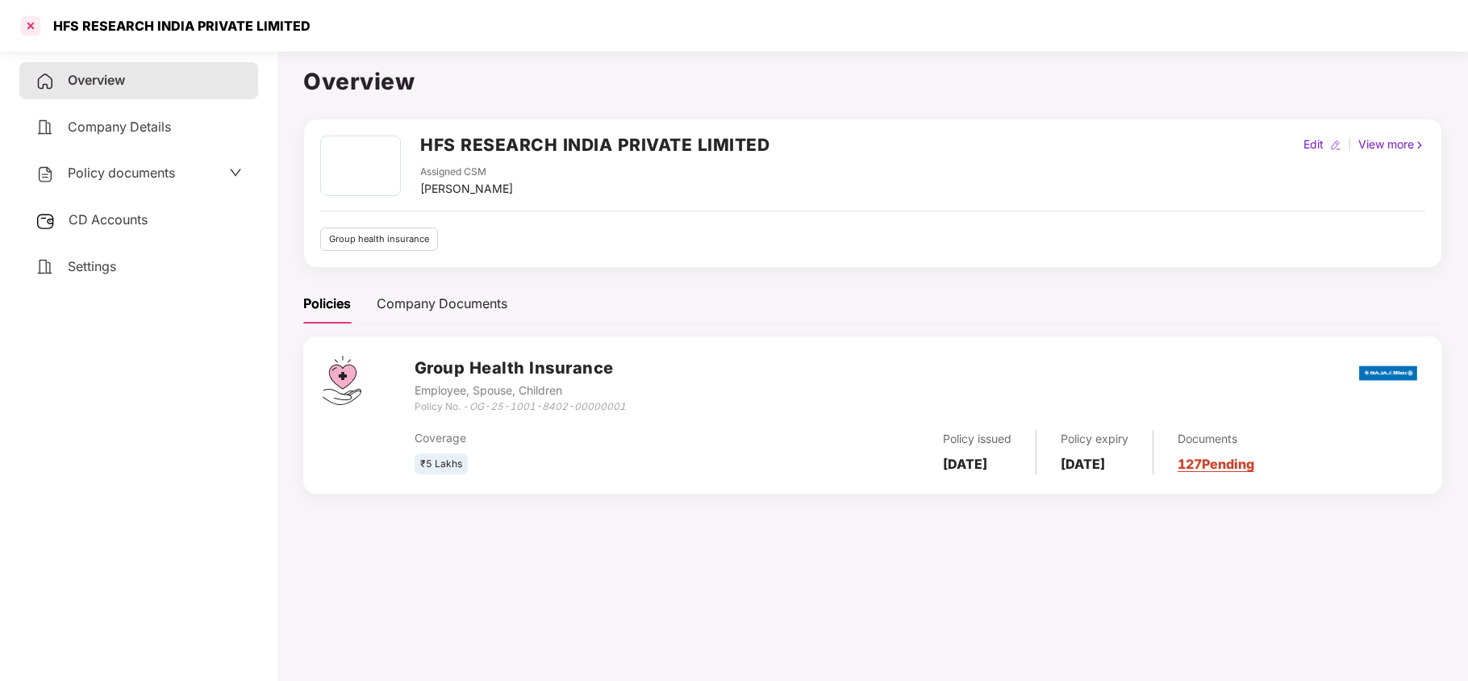
click at [33, 18] on div at bounding box center [31, 26] width 26 height 26
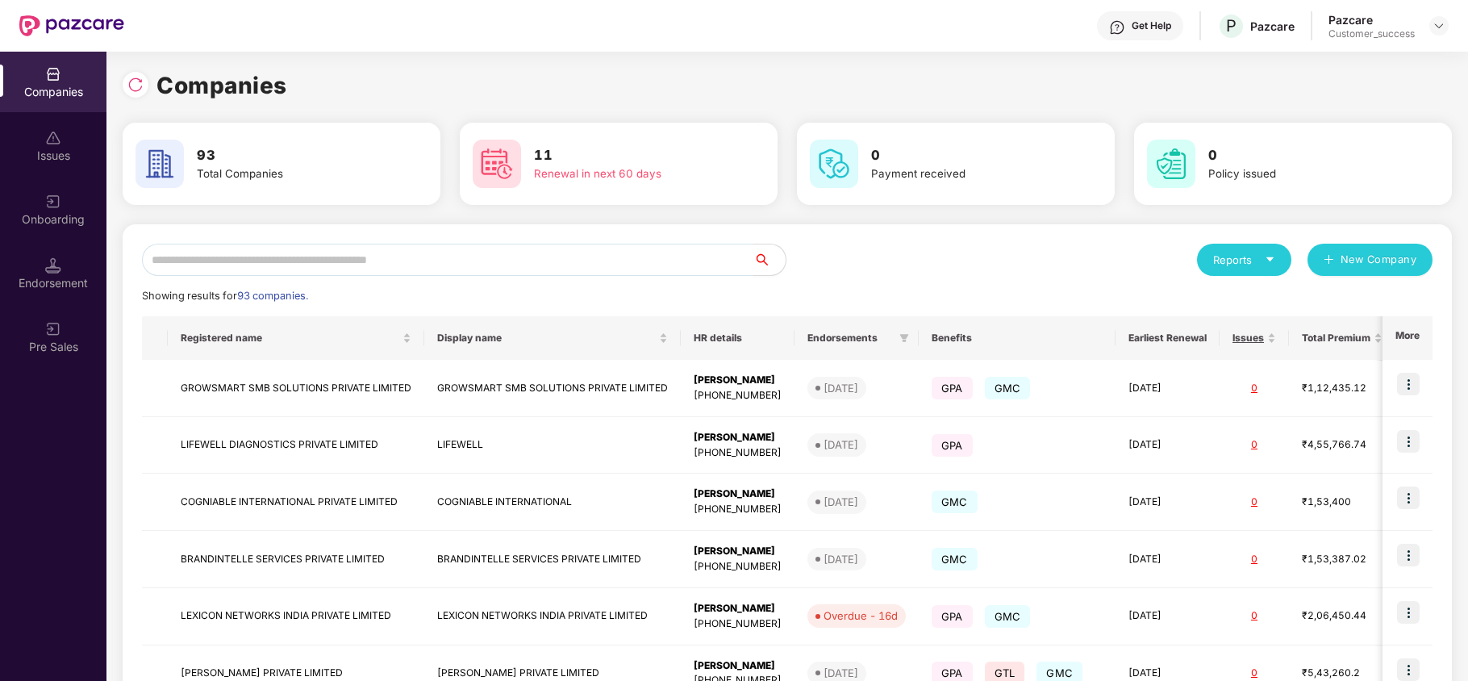
click at [299, 261] on input "text" at bounding box center [448, 260] width 612 height 32
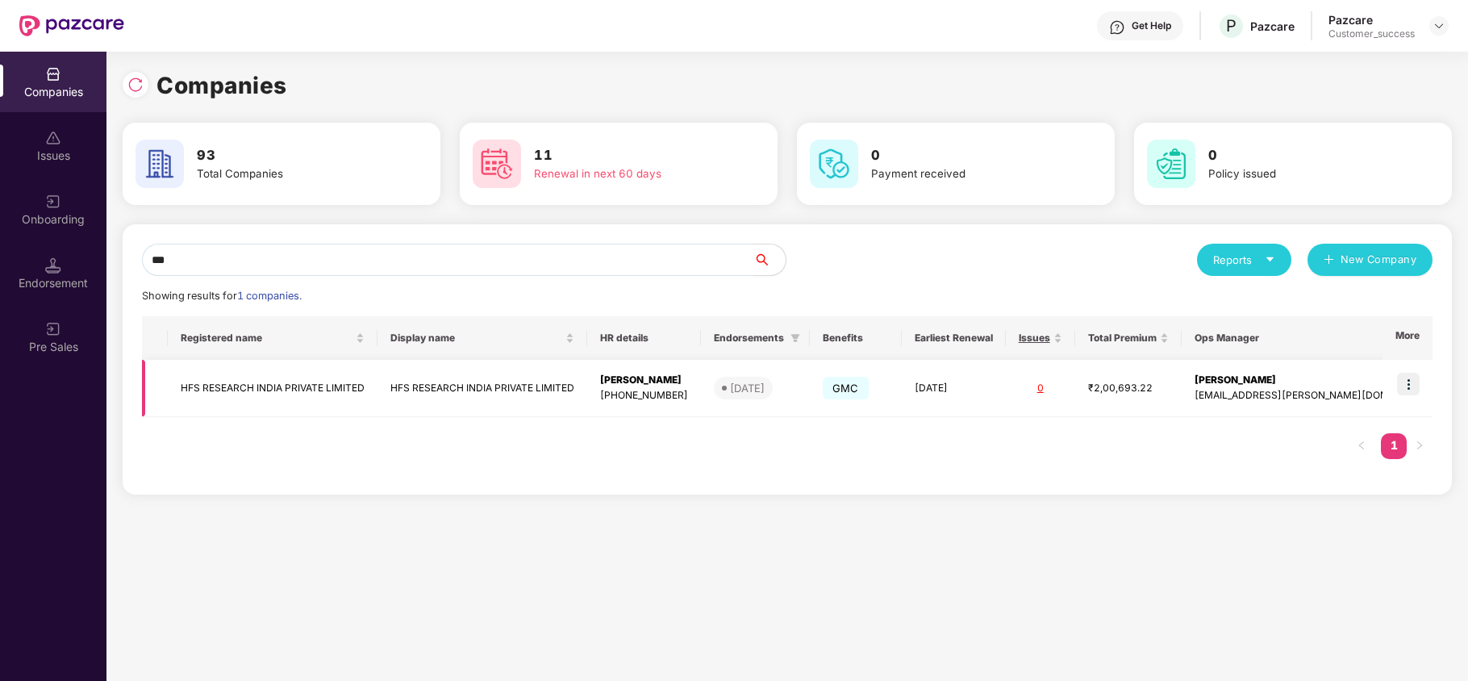
type input "***"
click at [1413, 379] on img at bounding box center [1408, 384] width 23 height 23
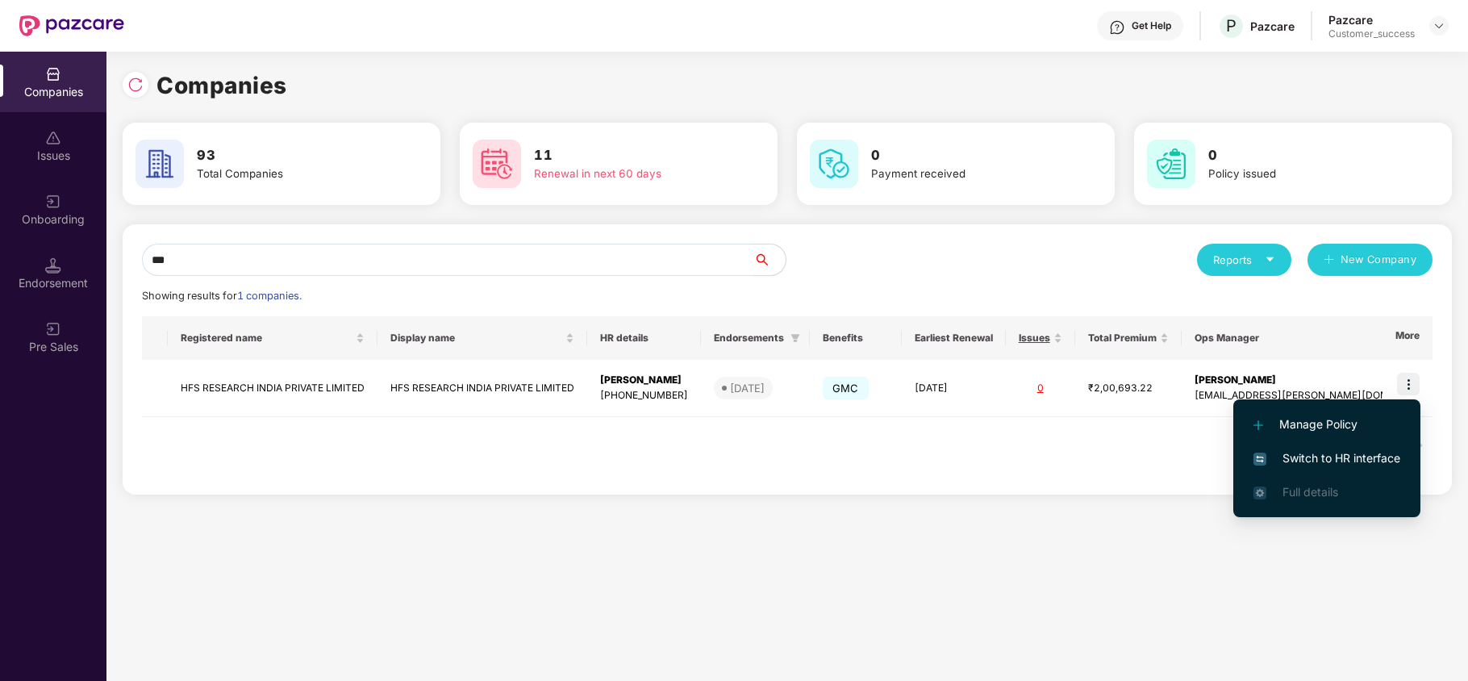
click at [1334, 452] on span "Switch to HR interface" at bounding box center [1327, 458] width 147 height 18
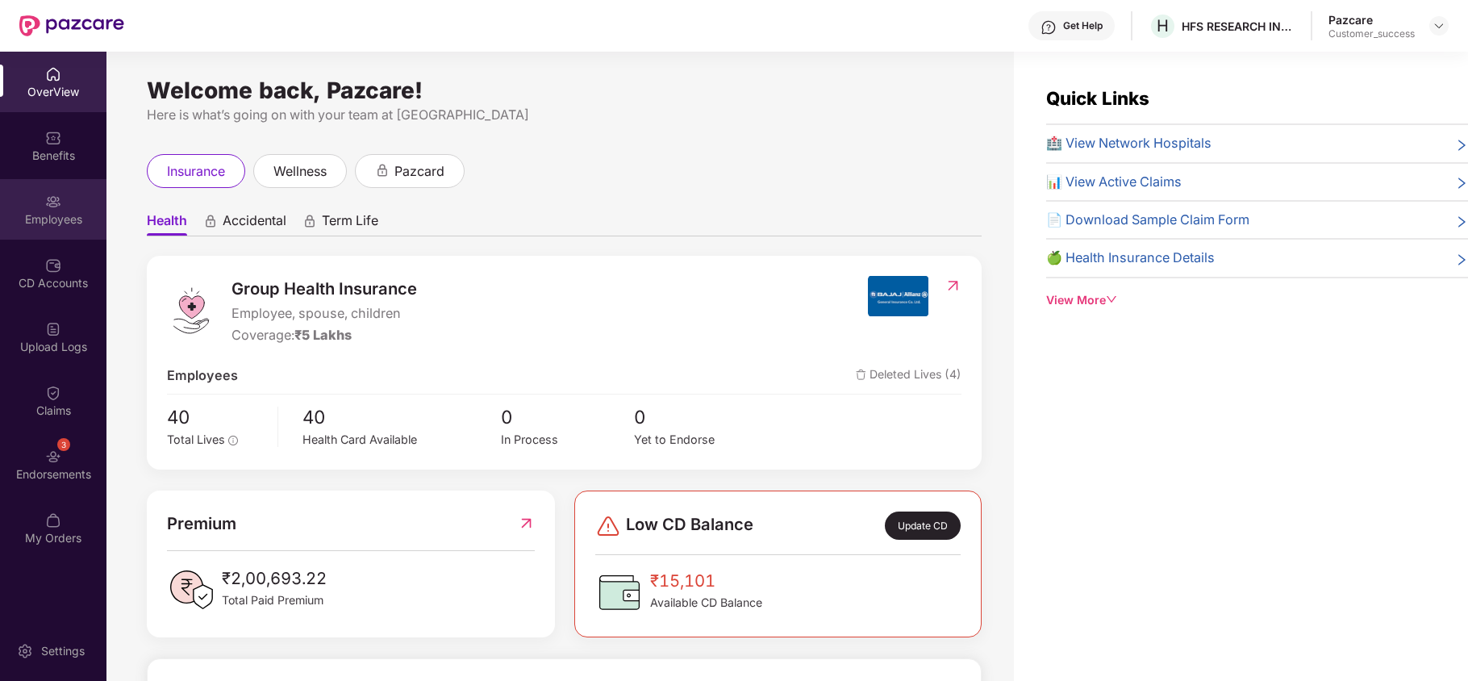
click at [71, 205] on div "Employees" at bounding box center [53, 209] width 106 height 61
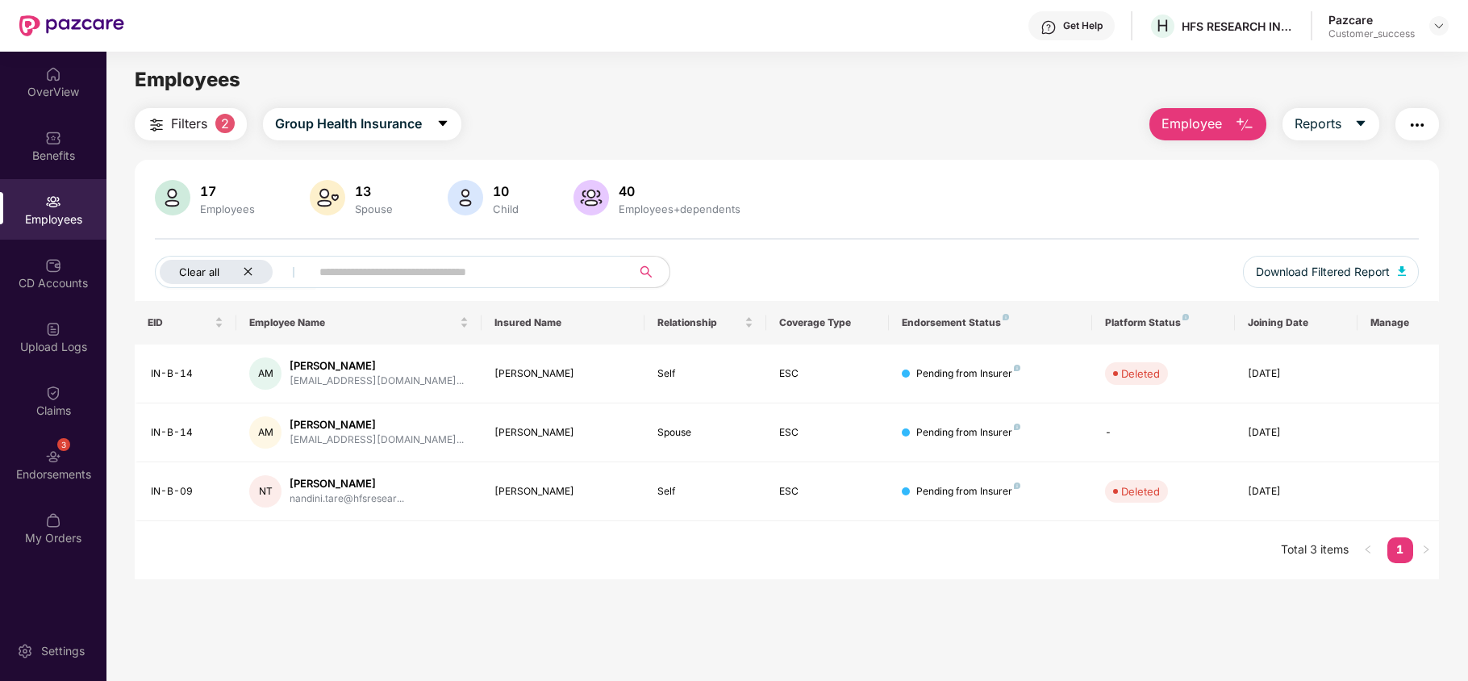
click at [247, 276] on icon "close" at bounding box center [248, 271] width 10 height 10
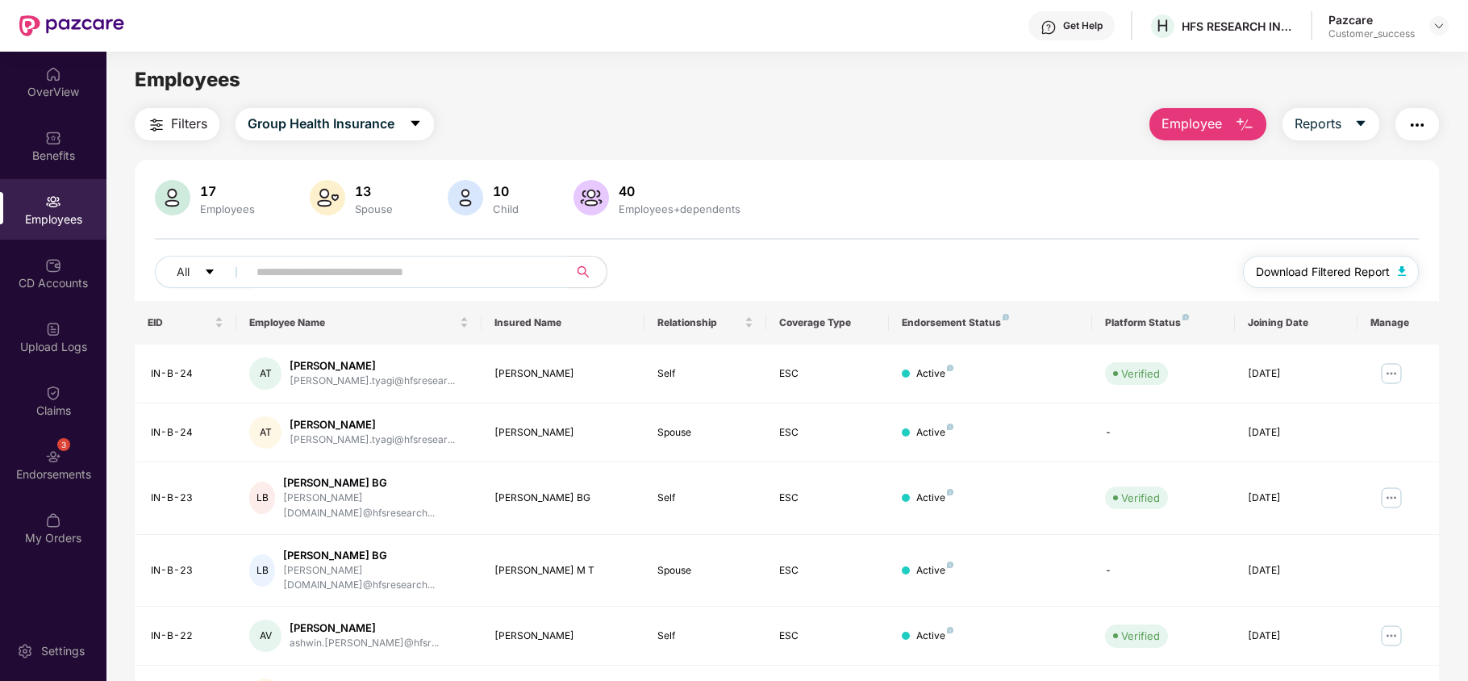
click at [1276, 274] on span "Download Filtered Report" at bounding box center [1323, 272] width 134 height 18
click at [1443, 23] on img at bounding box center [1439, 25] width 13 height 13
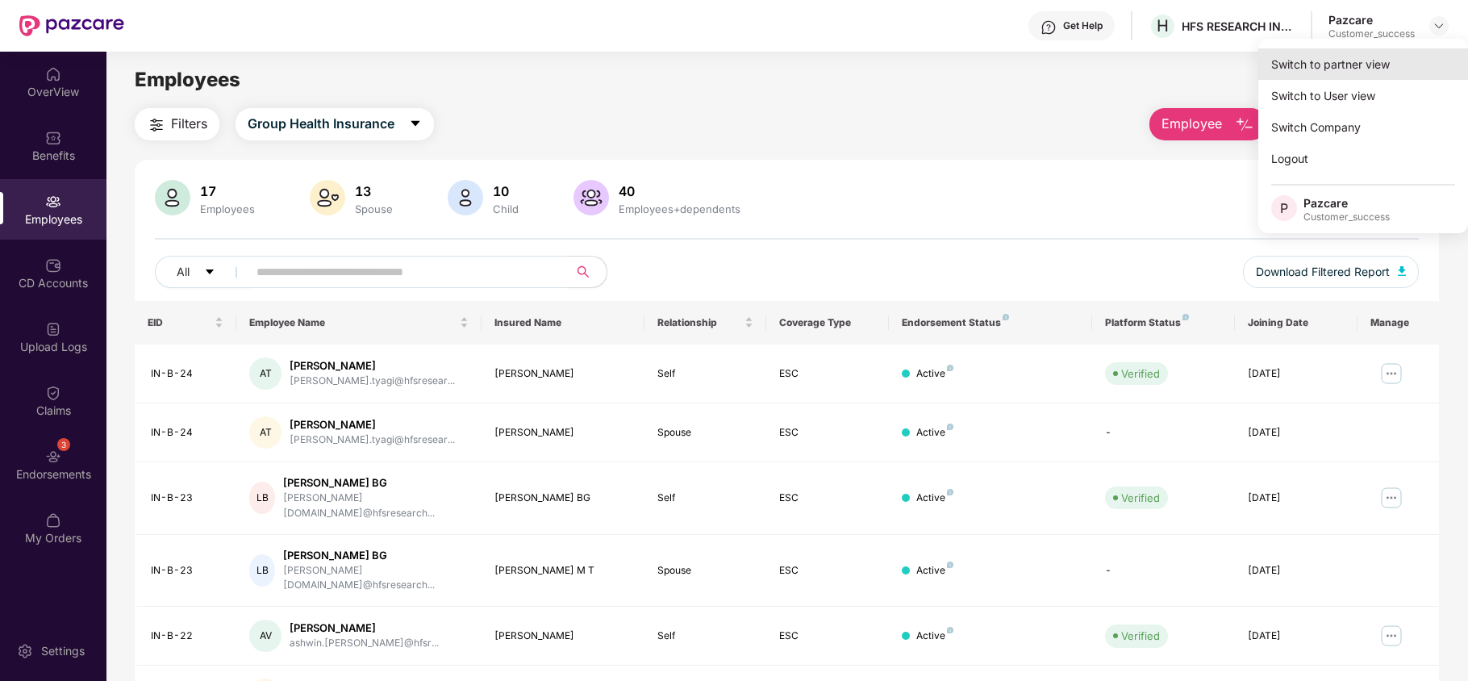
click at [1395, 52] on div "Switch to partner view" at bounding box center [1364, 63] width 210 height 31
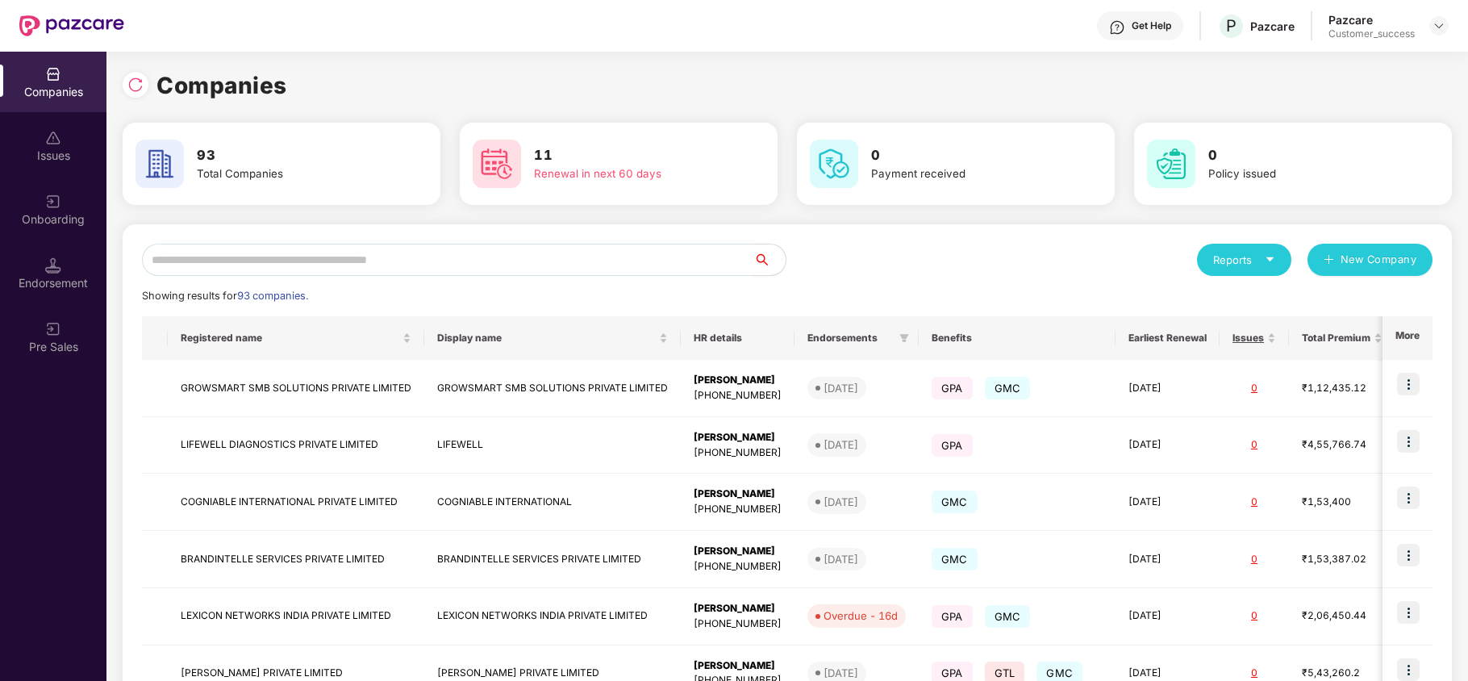
click at [460, 261] on input "text" at bounding box center [448, 260] width 612 height 32
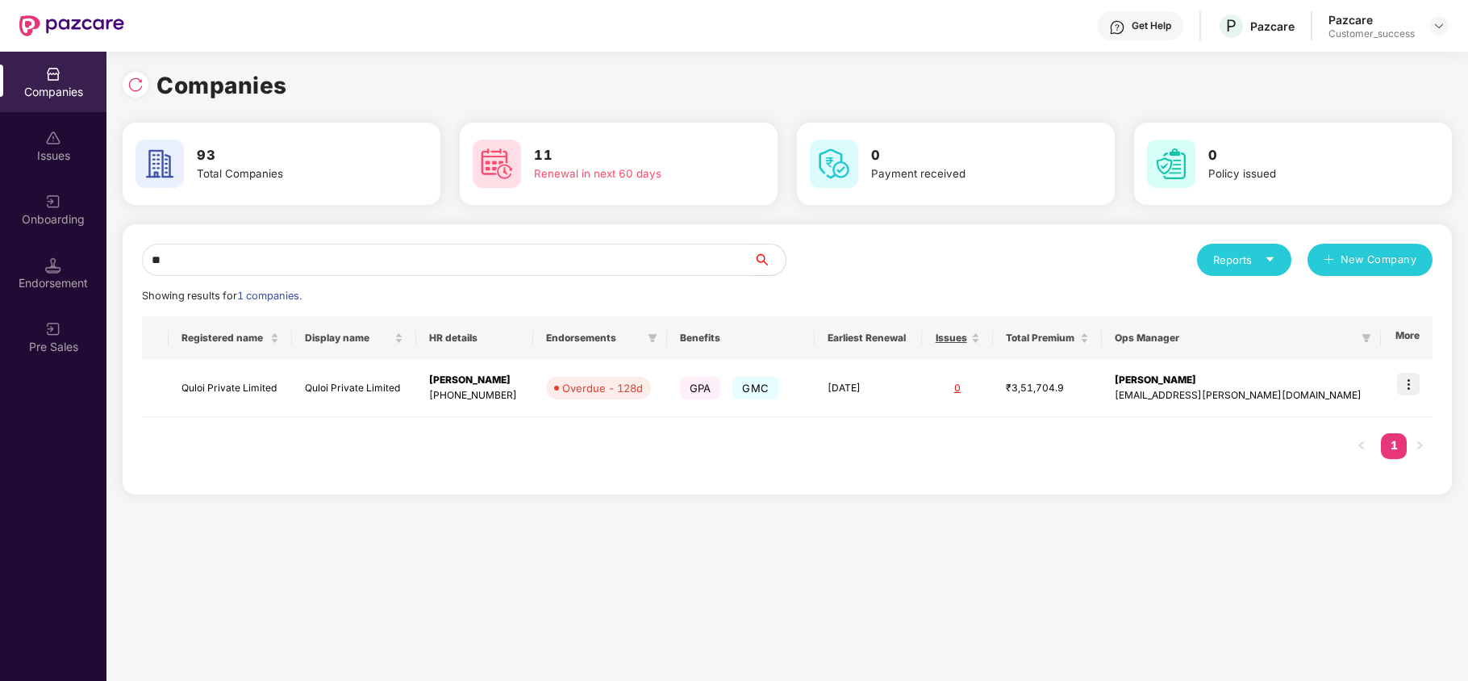
type input "*"
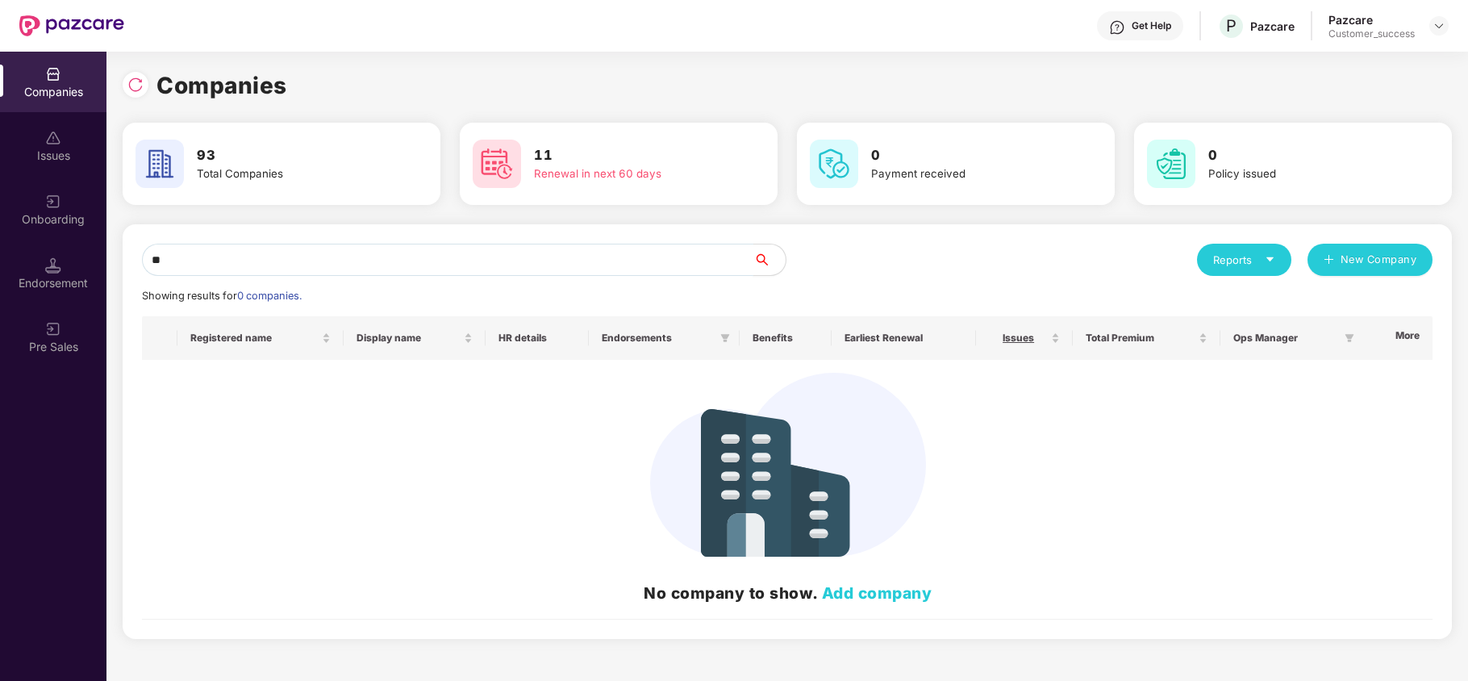
type input "*"
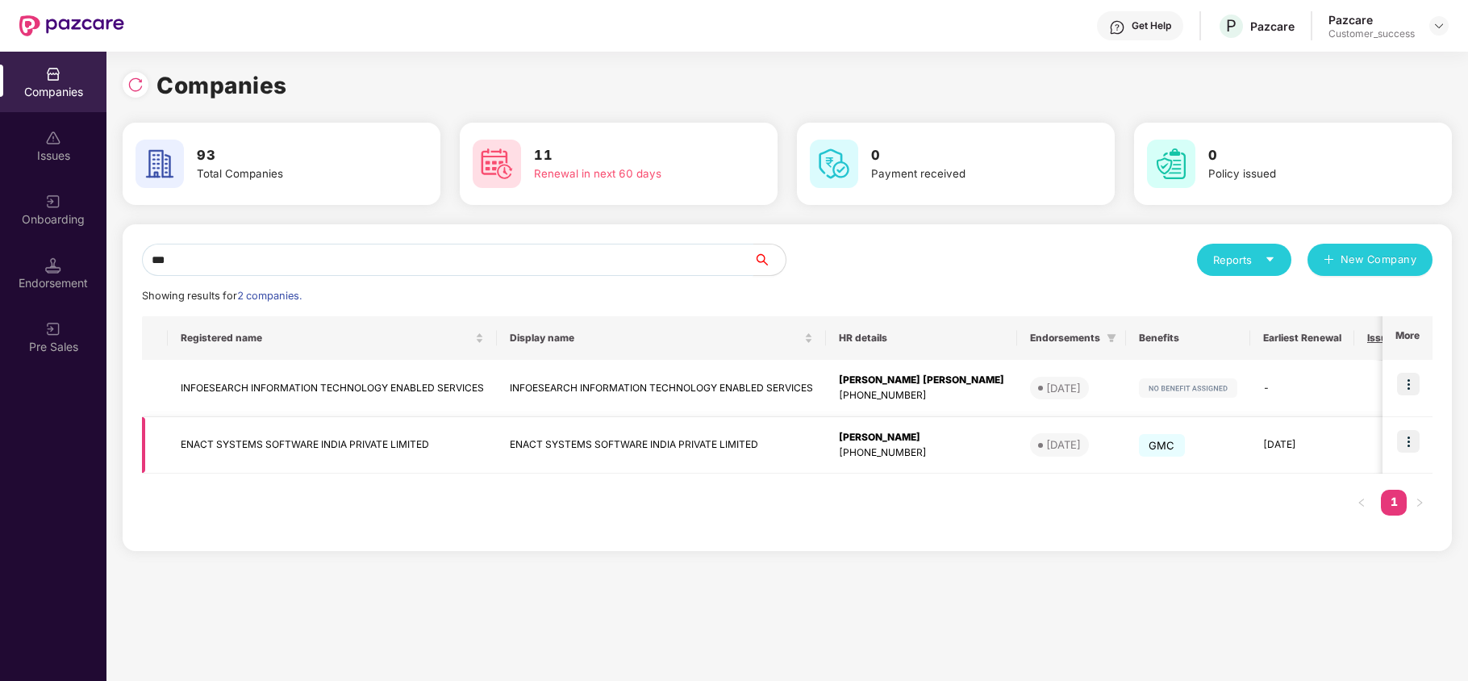
type input "***"
click at [1405, 449] on img at bounding box center [1408, 441] width 23 height 23
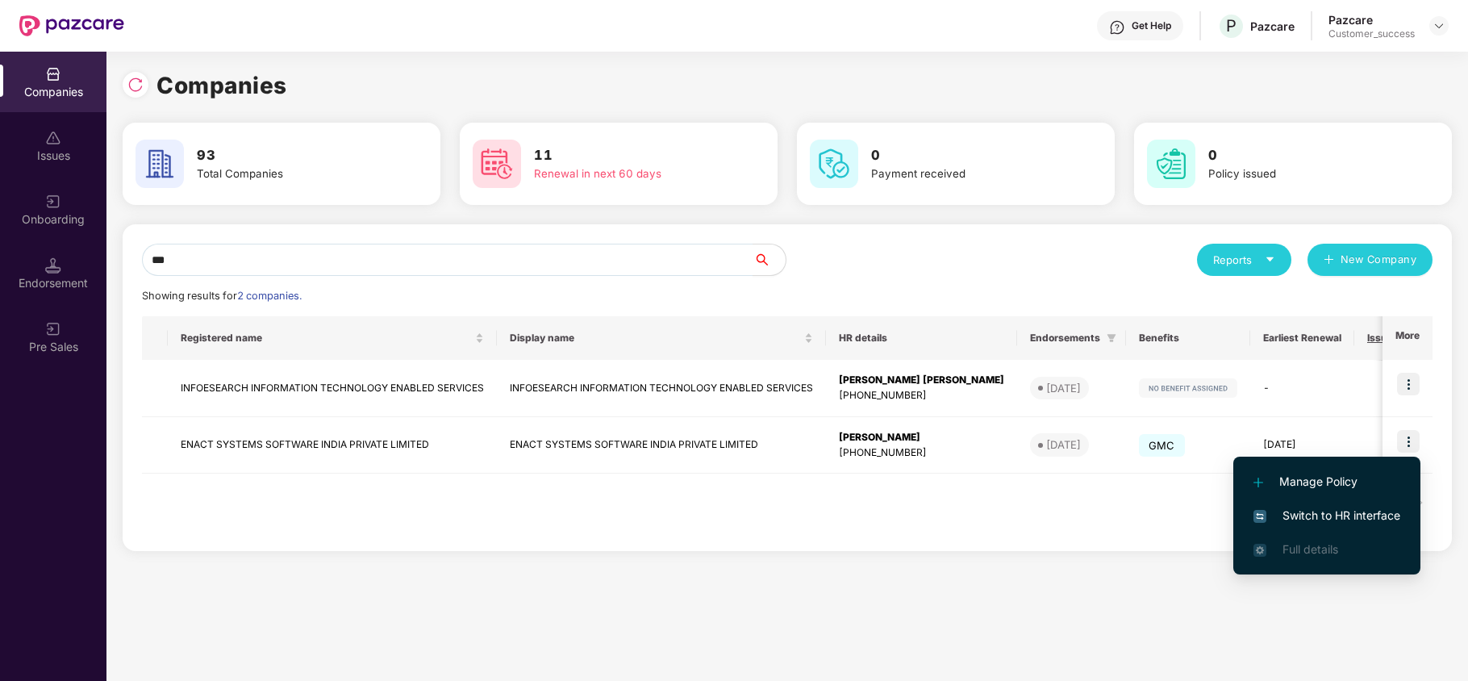
click at [1334, 511] on span "Switch to HR interface" at bounding box center [1327, 516] width 147 height 18
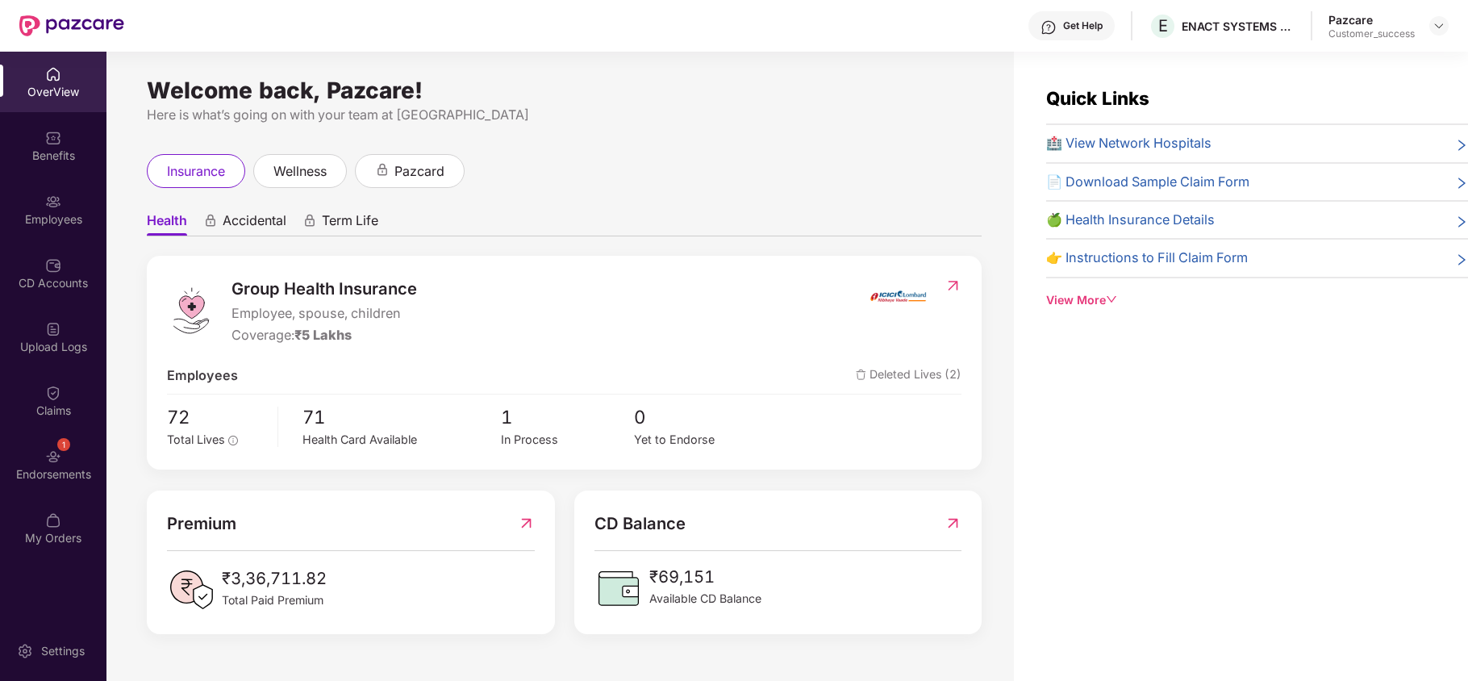
click at [73, 191] on div "Employees" at bounding box center [53, 209] width 106 height 61
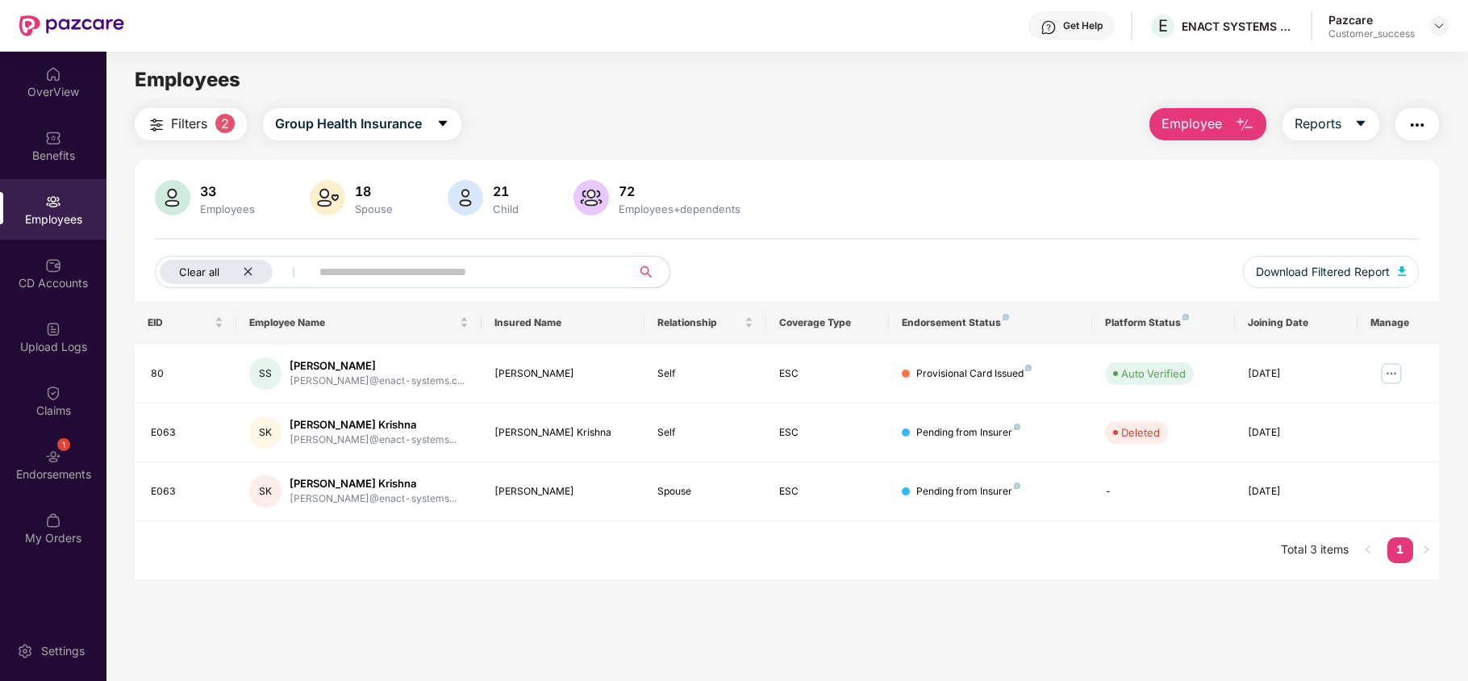
click at [240, 269] on div "Clear all" at bounding box center [216, 272] width 113 height 24
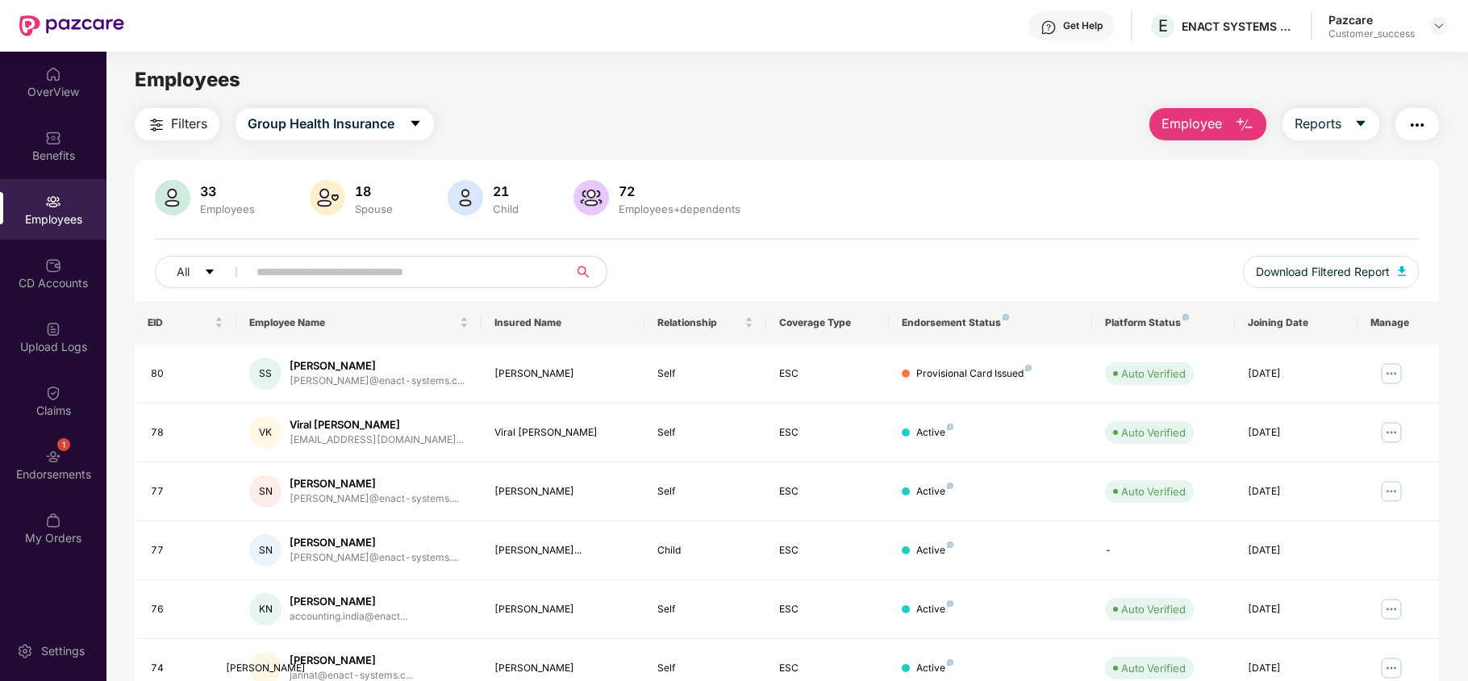
click at [265, 274] on input "text" at bounding box center [402, 272] width 290 height 24
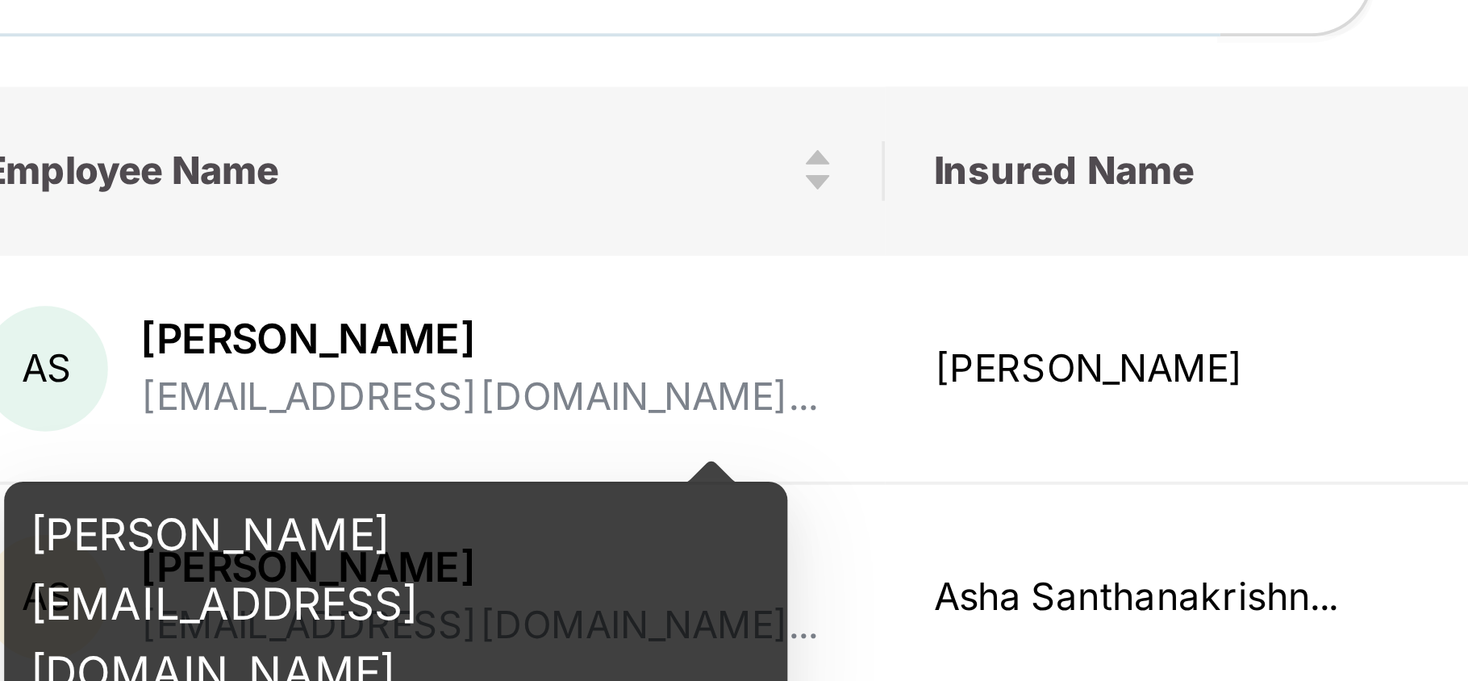
type input "*****"
click at [344, 416] on div "[PERSON_NAME][EMAIL_ADDRESS][DOMAIN_NAME]" at bounding box center [356, 434] width 202 height 63
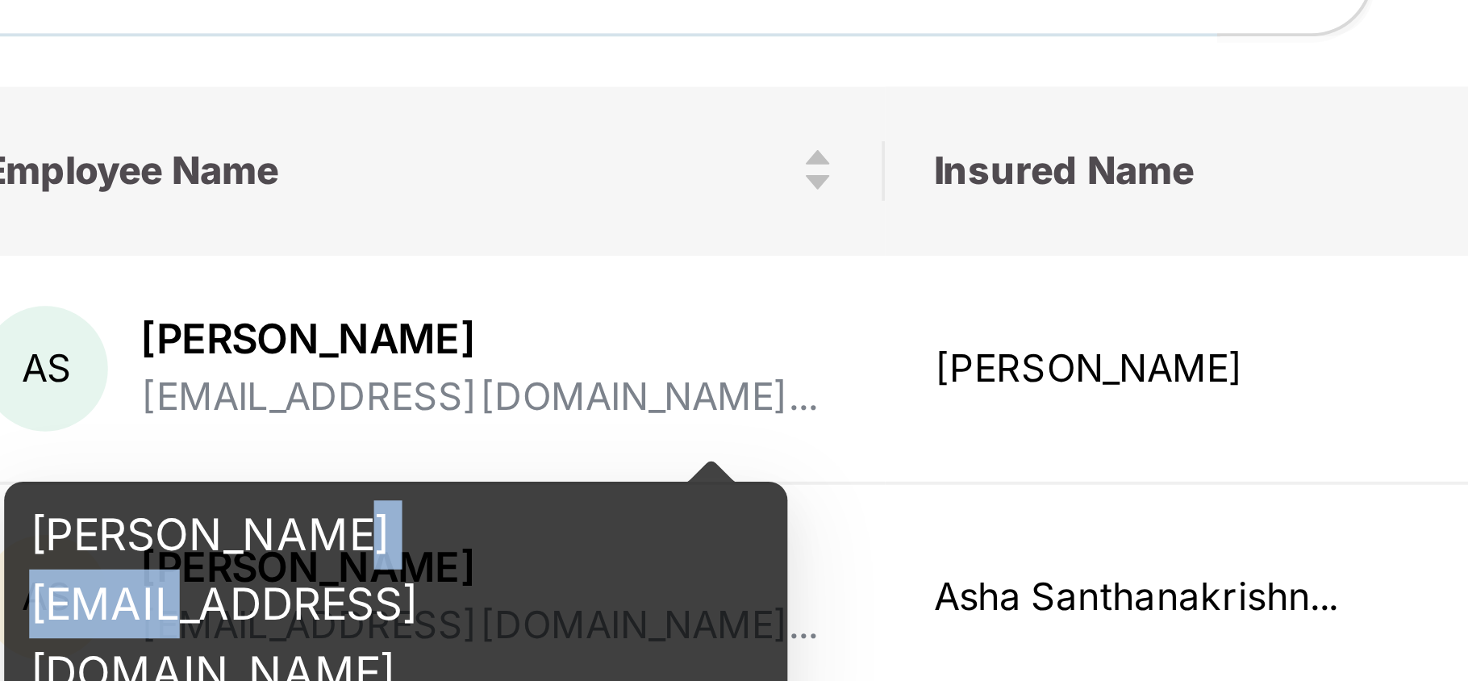
click at [344, 416] on div "[PERSON_NAME][EMAIL_ADDRESS][DOMAIN_NAME]" at bounding box center [356, 434] width 202 height 63
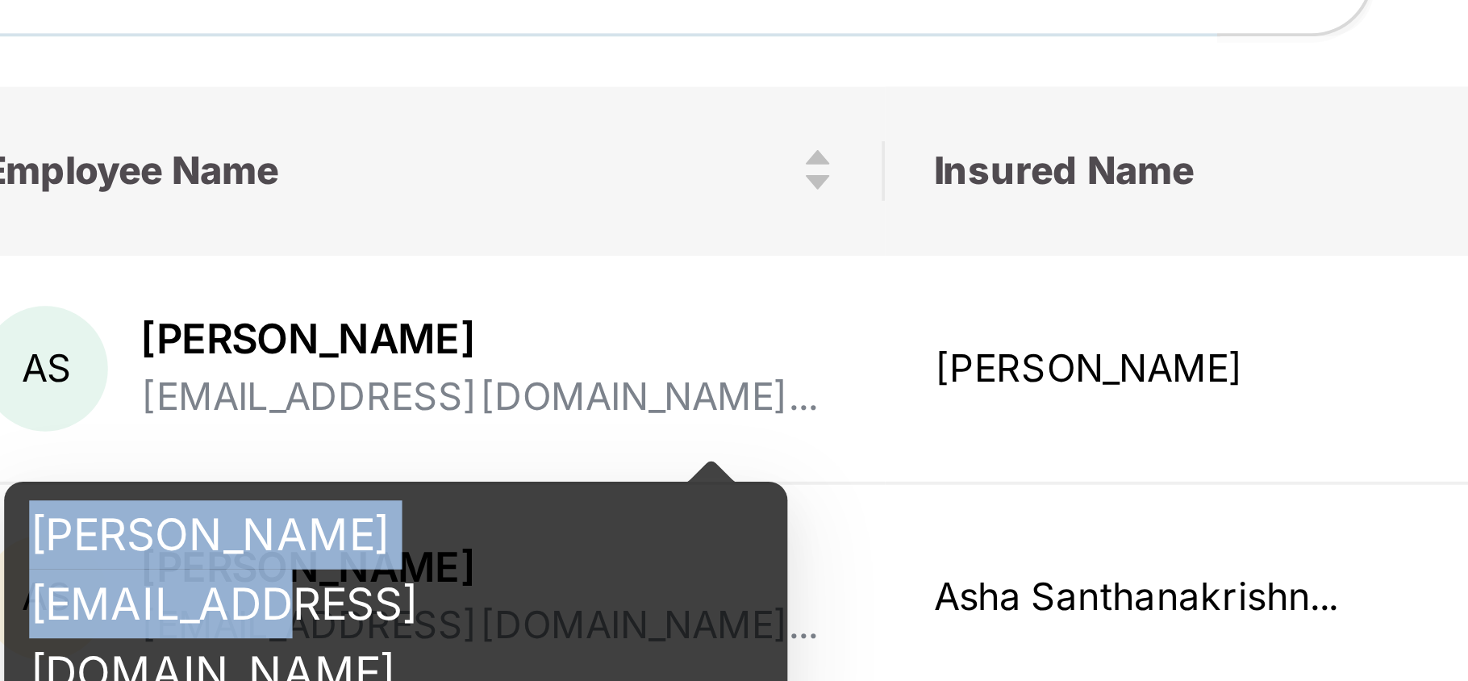
click at [344, 416] on div "[PERSON_NAME][EMAIL_ADDRESS][DOMAIN_NAME]" at bounding box center [356, 434] width 202 height 63
copy div "[PERSON_NAME][EMAIL_ADDRESS][DOMAIN_NAME]"
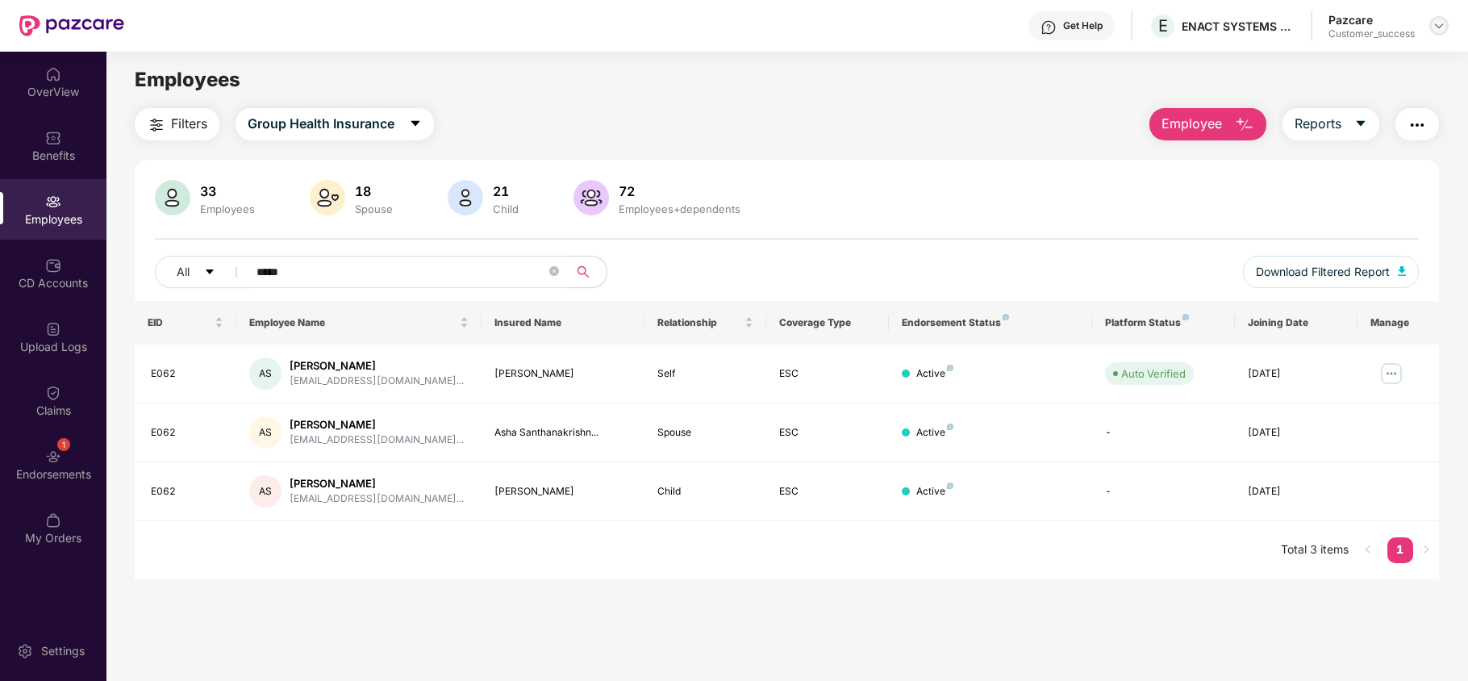
click at [1438, 27] on img at bounding box center [1439, 25] width 13 height 13
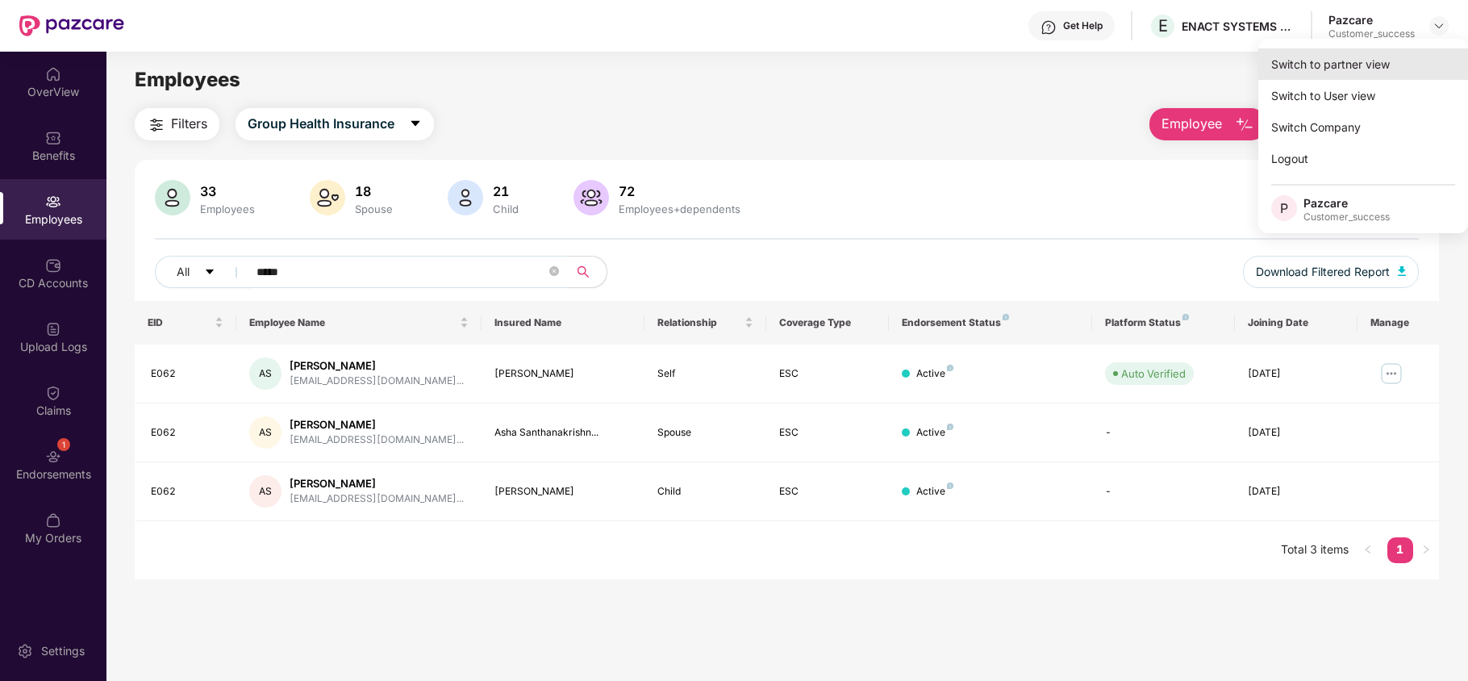
click at [1369, 68] on div "Switch to partner view" at bounding box center [1364, 63] width 210 height 31
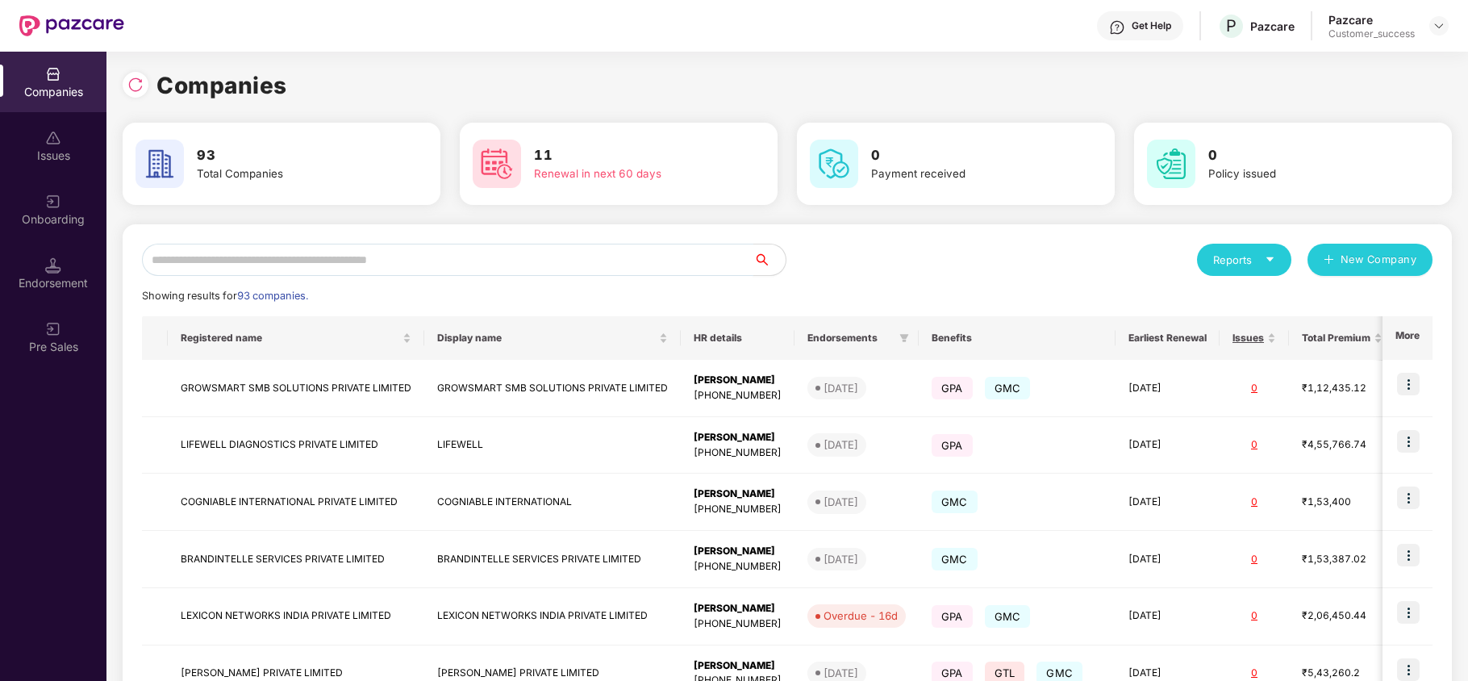
click at [531, 255] on input "text" at bounding box center [448, 260] width 612 height 32
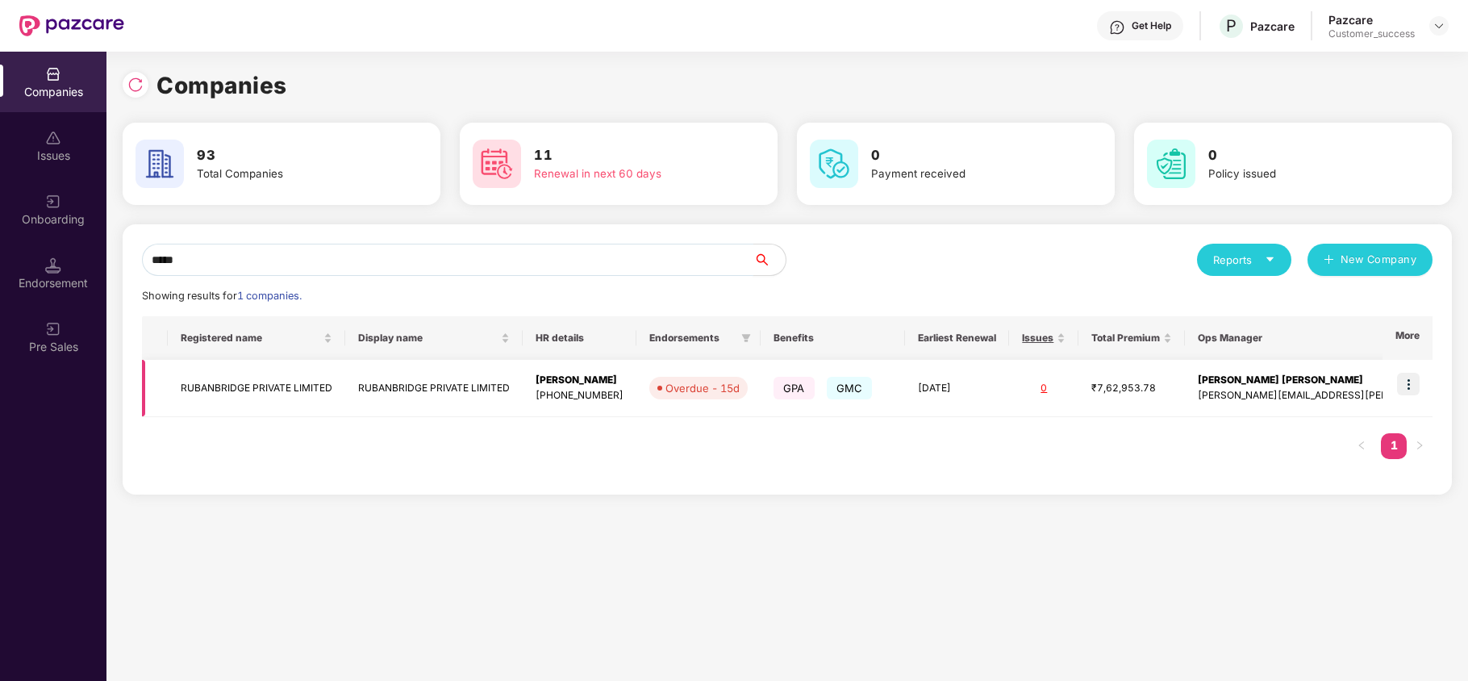
type input "*****"
click at [1408, 382] on img at bounding box center [1408, 384] width 23 height 23
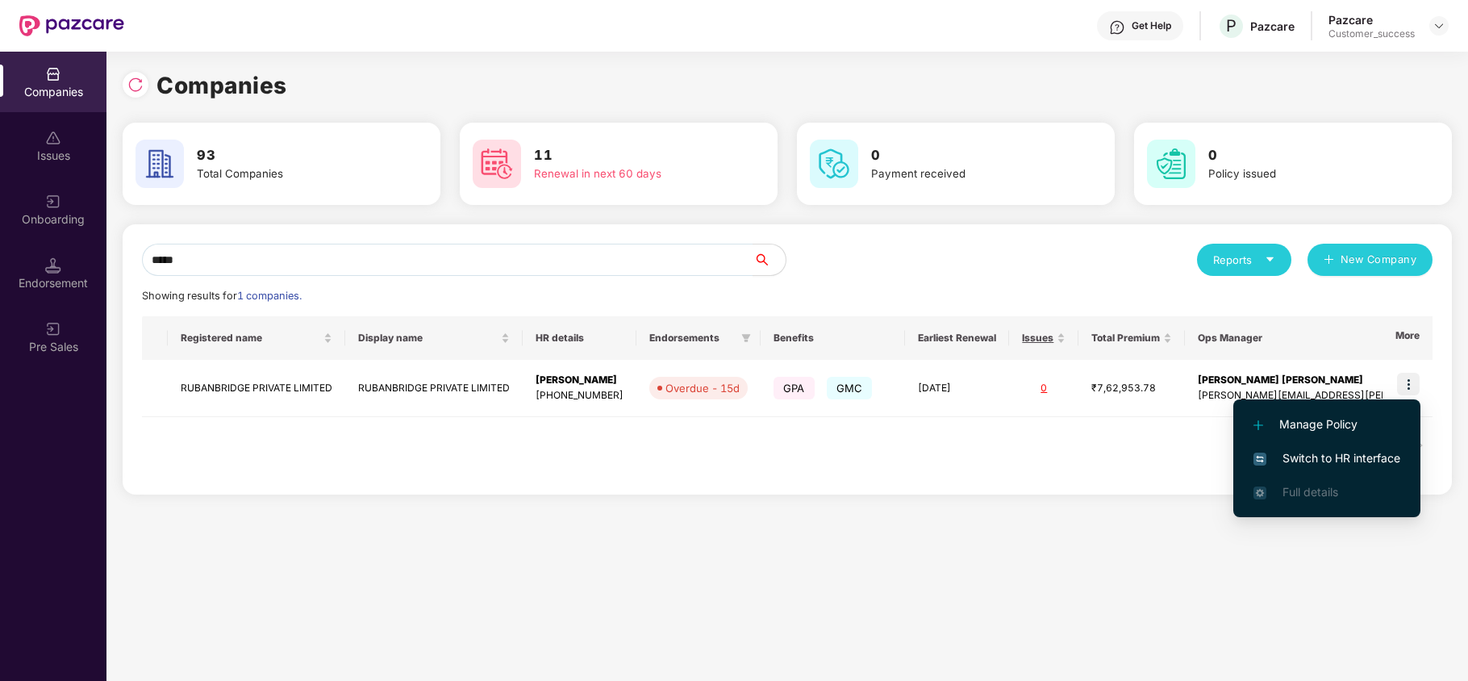
click at [1356, 455] on span "Switch to HR interface" at bounding box center [1327, 458] width 147 height 18
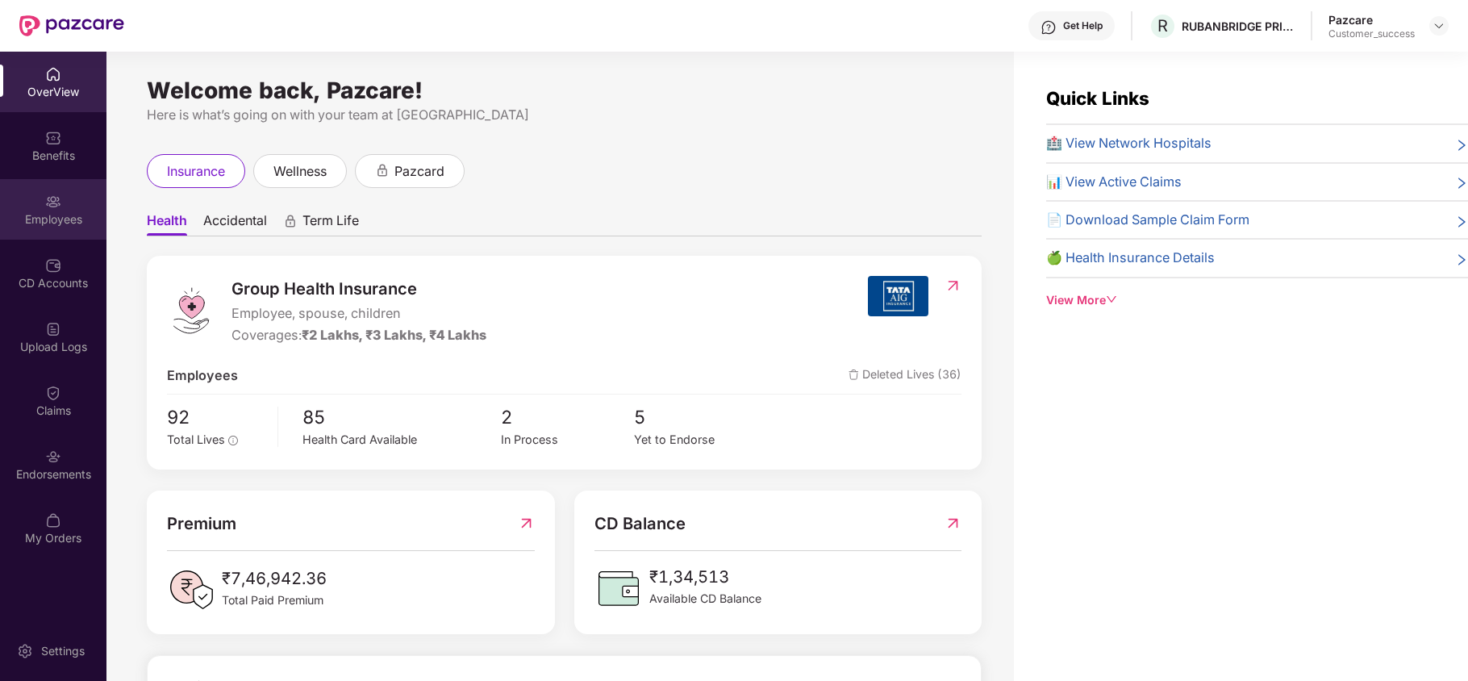
click at [33, 191] on div "Employees" at bounding box center [53, 209] width 106 height 61
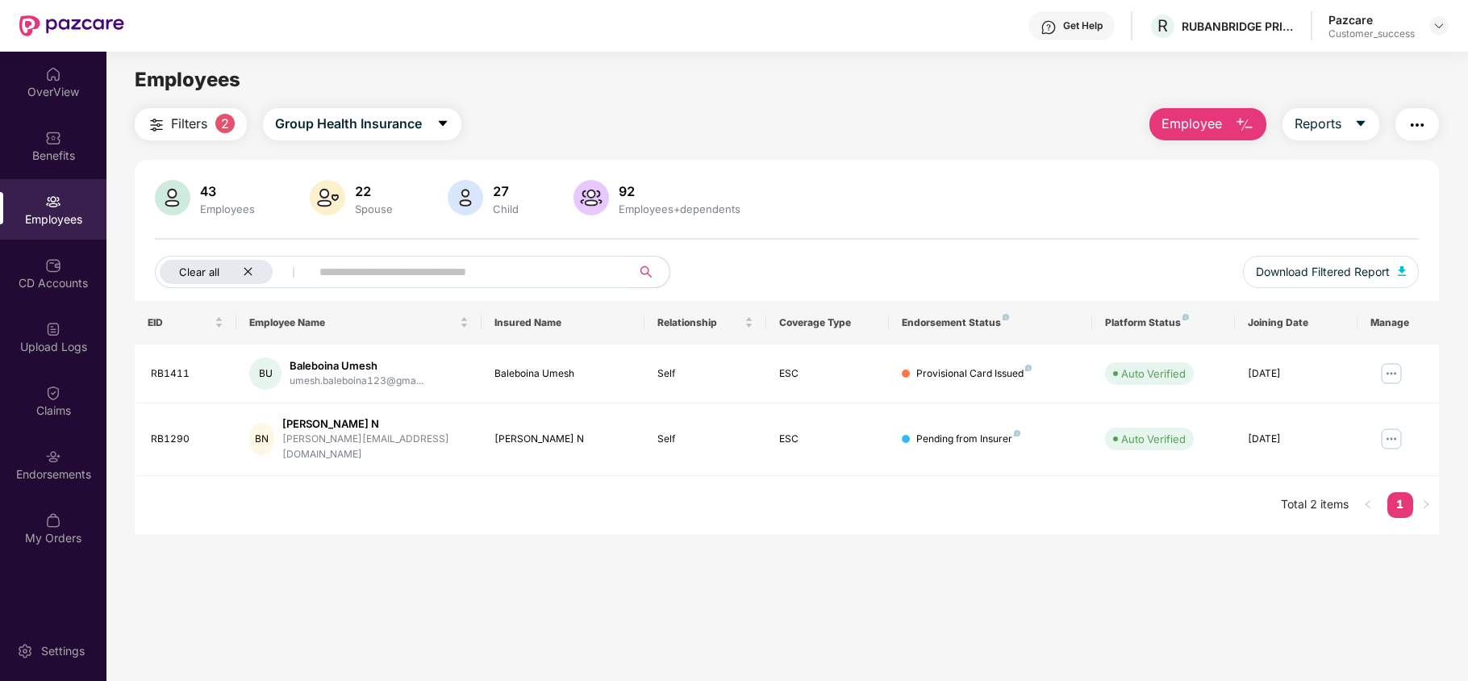
click at [245, 276] on icon "close" at bounding box center [248, 271] width 10 height 10
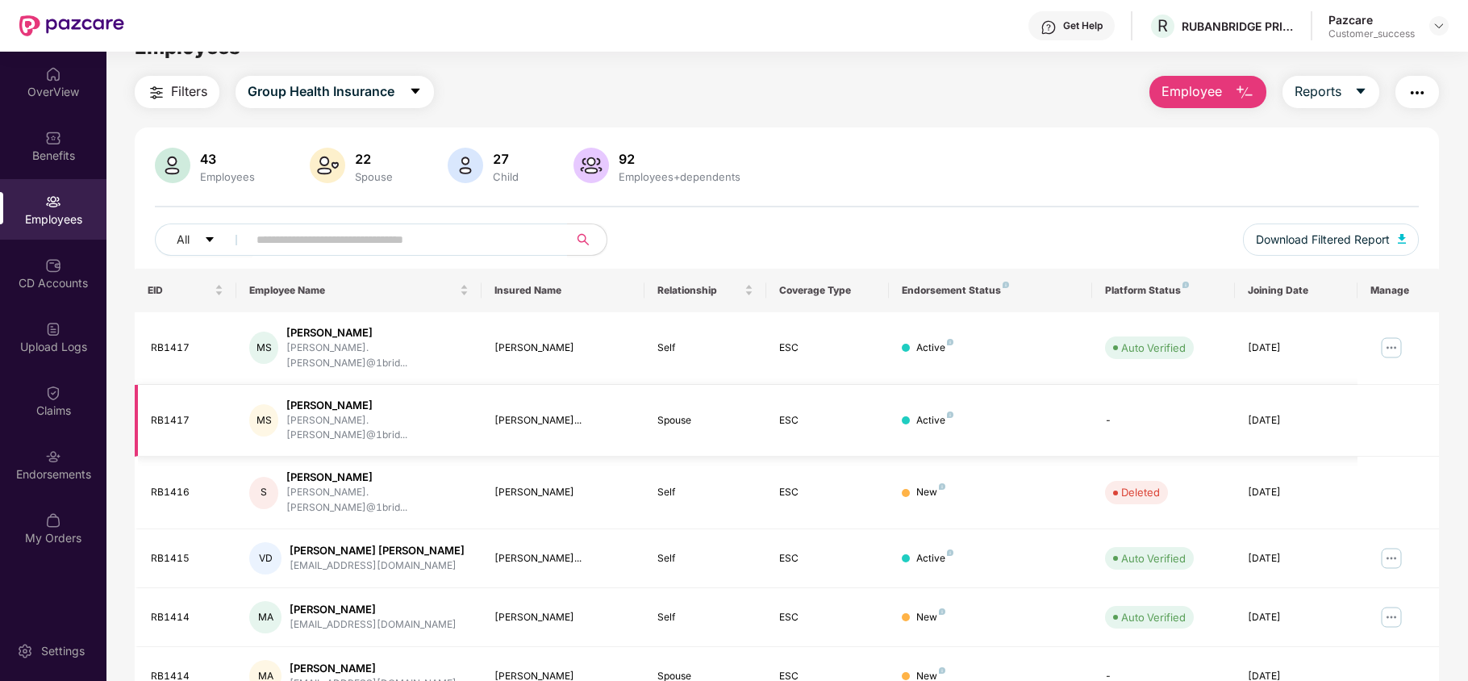
scroll to position [0, 0]
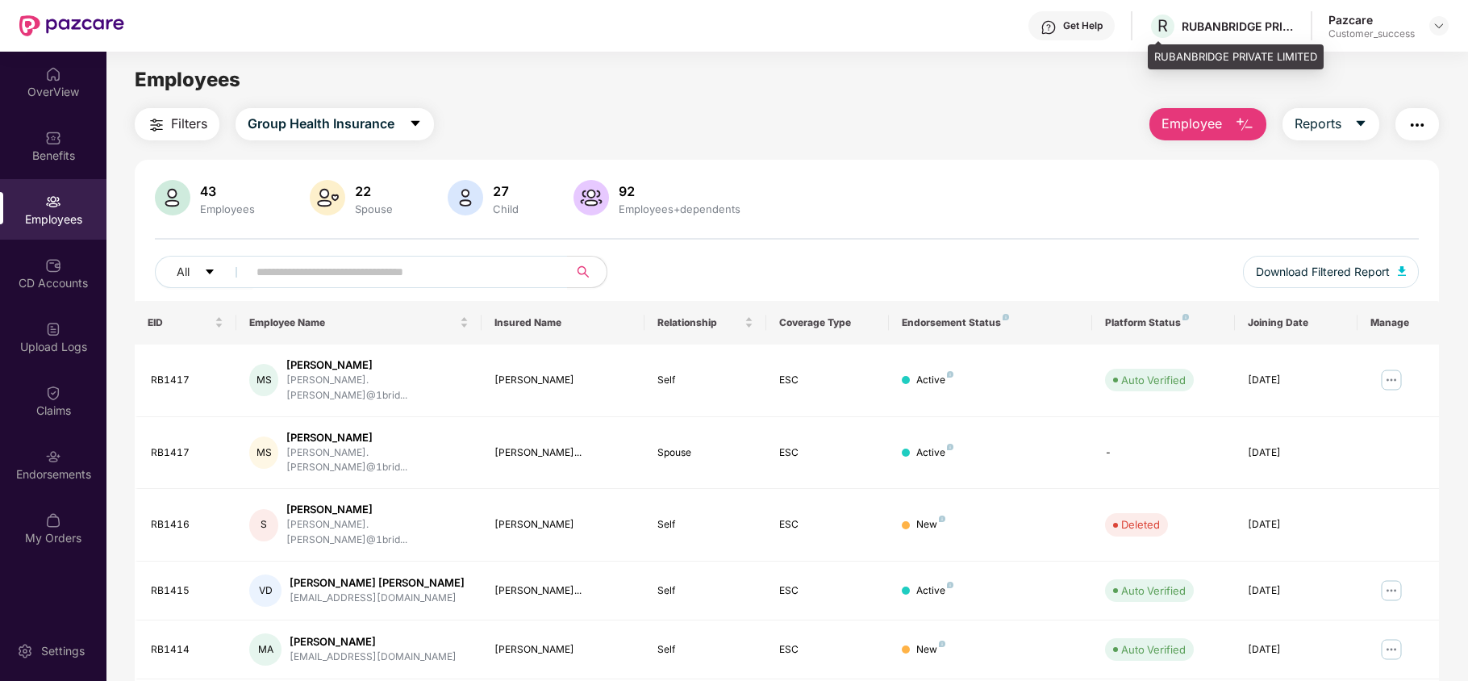
click at [1159, 52] on div "RUBANBRIDGE PRIVATE LIMITED" at bounding box center [1236, 57] width 176 height 26
copy div "RUBANBRIDGE PRIVATE LIMITED"
click at [1289, 284] on button "Download Filtered Report" at bounding box center [1331, 272] width 176 height 32
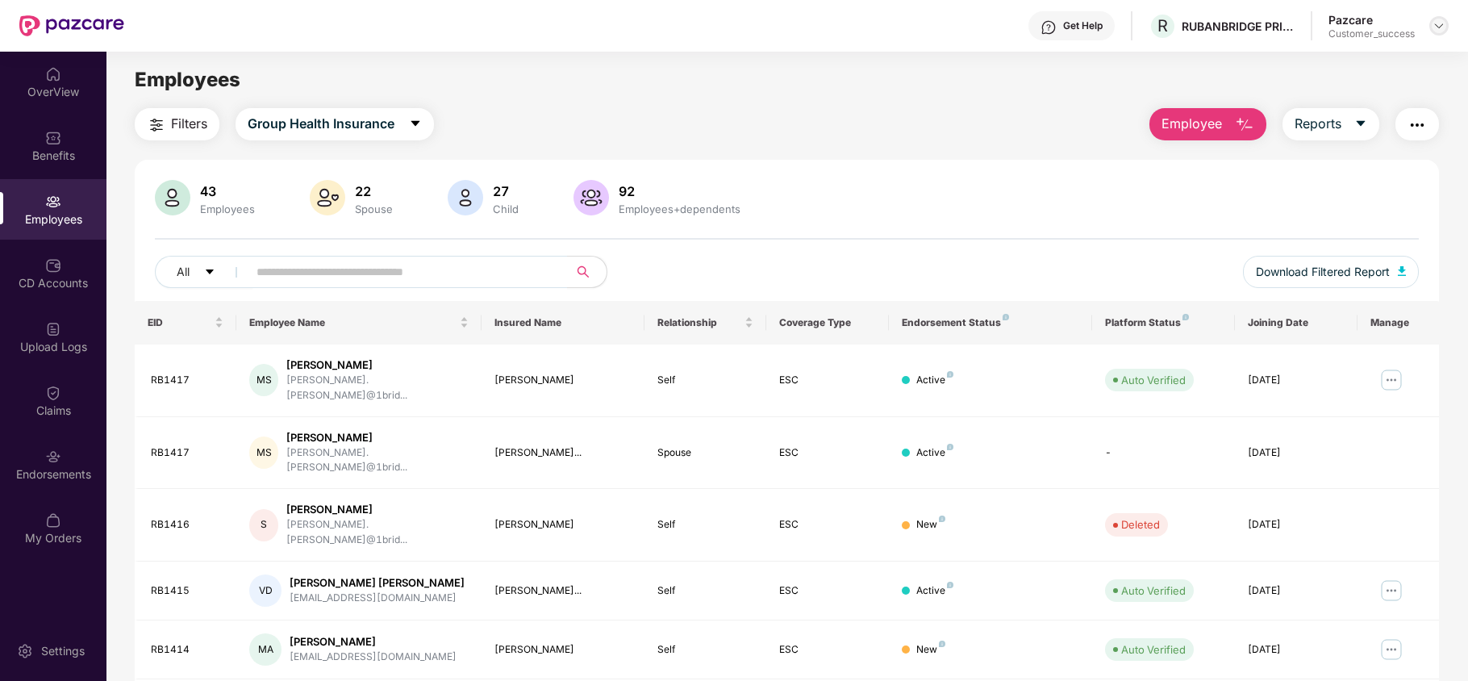
click at [1444, 24] on img at bounding box center [1439, 25] width 13 height 13
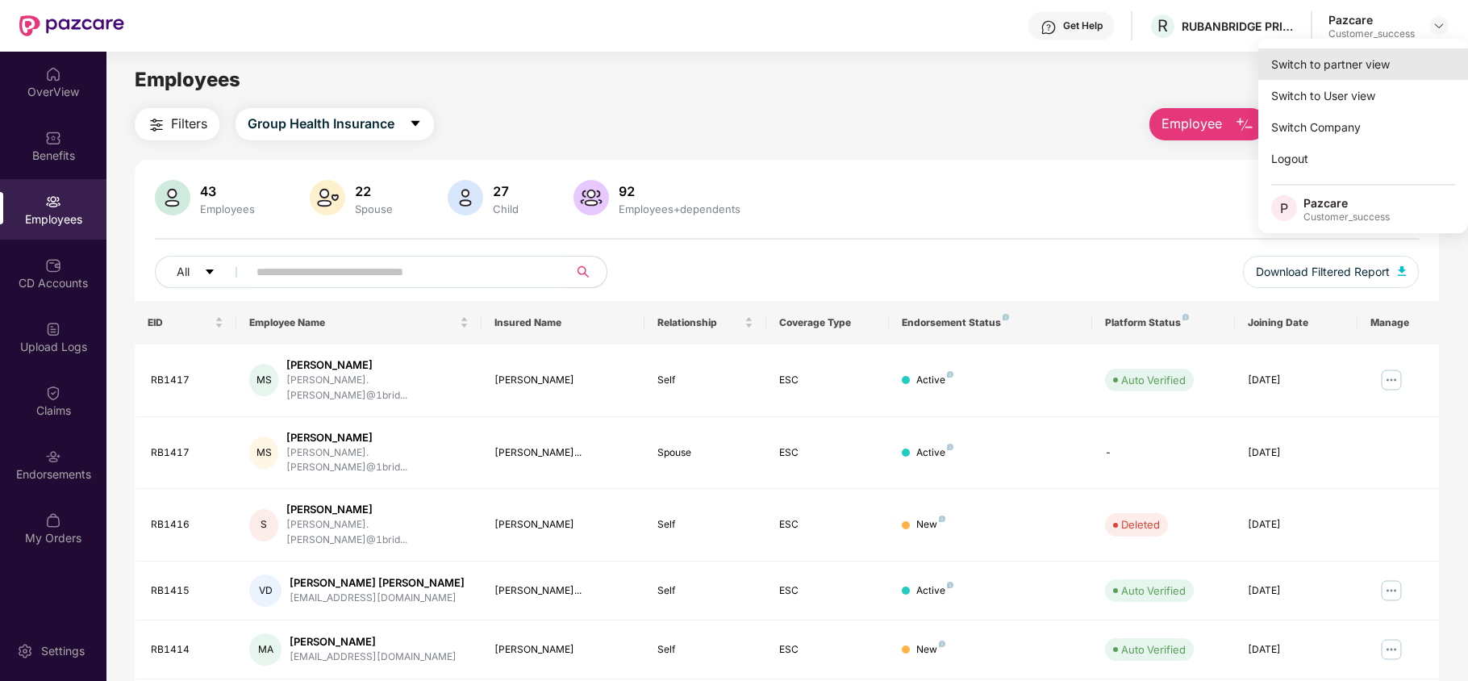
click at [1392, 69] on div "Switch to partner view" at bounding box center [1364, 63] width 210 height 31
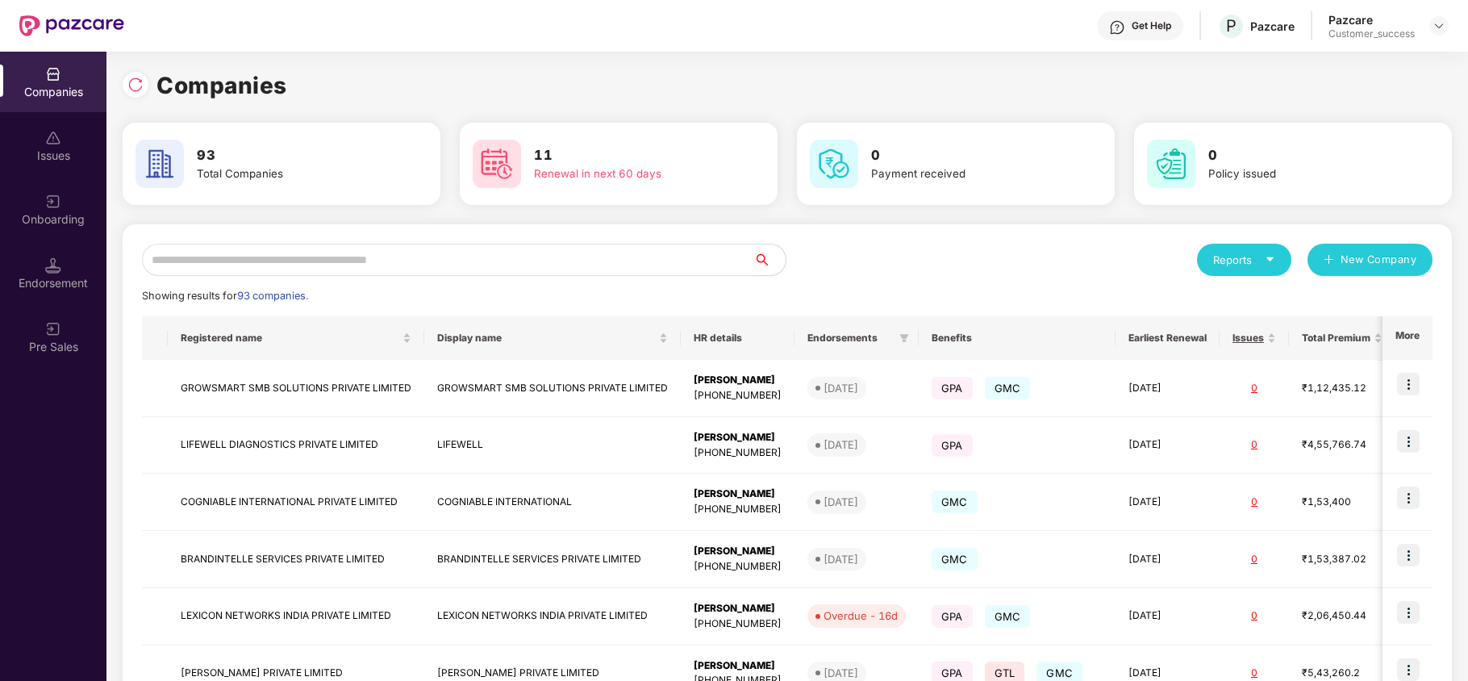
click at [603, 253] on input "text" at bounding box center [448, 260] width 612 height 32
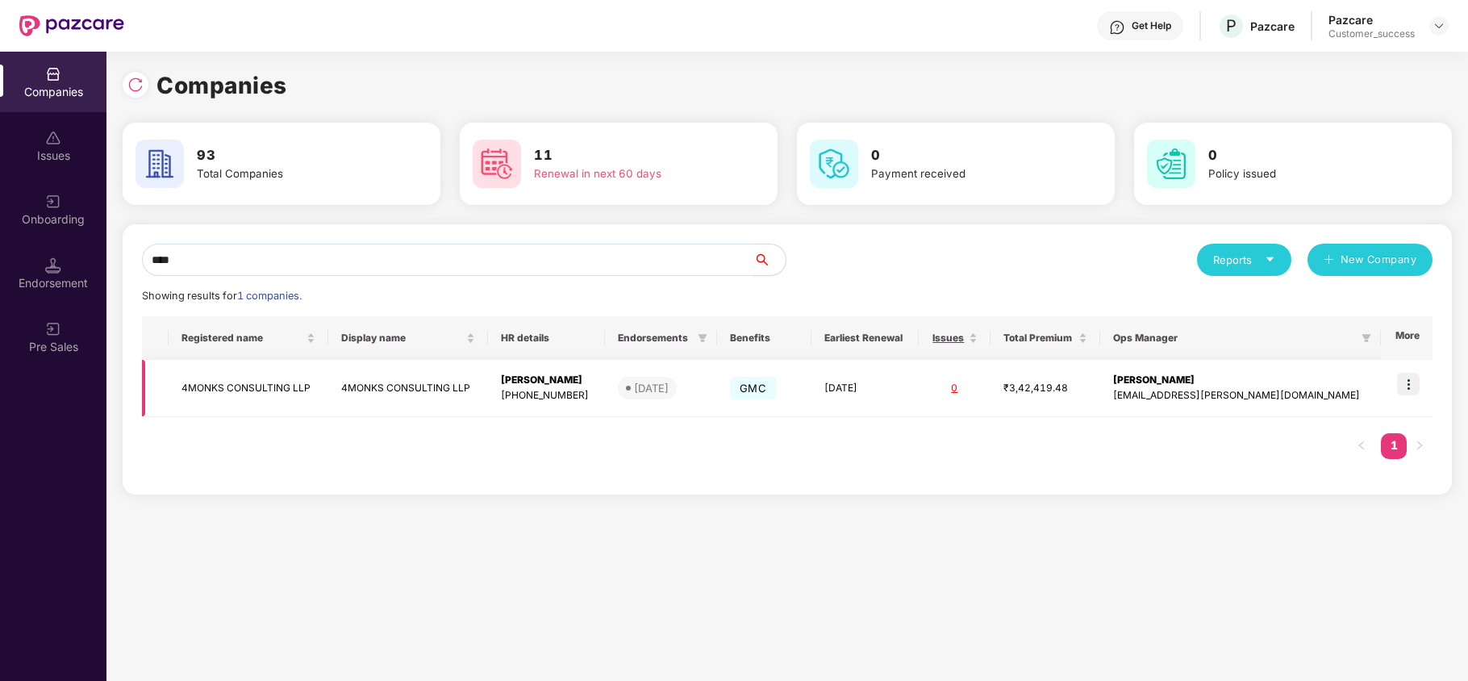
type input "****"
click at [1412, 387] on img at bounding box center [1408, 384] width 23 height 23
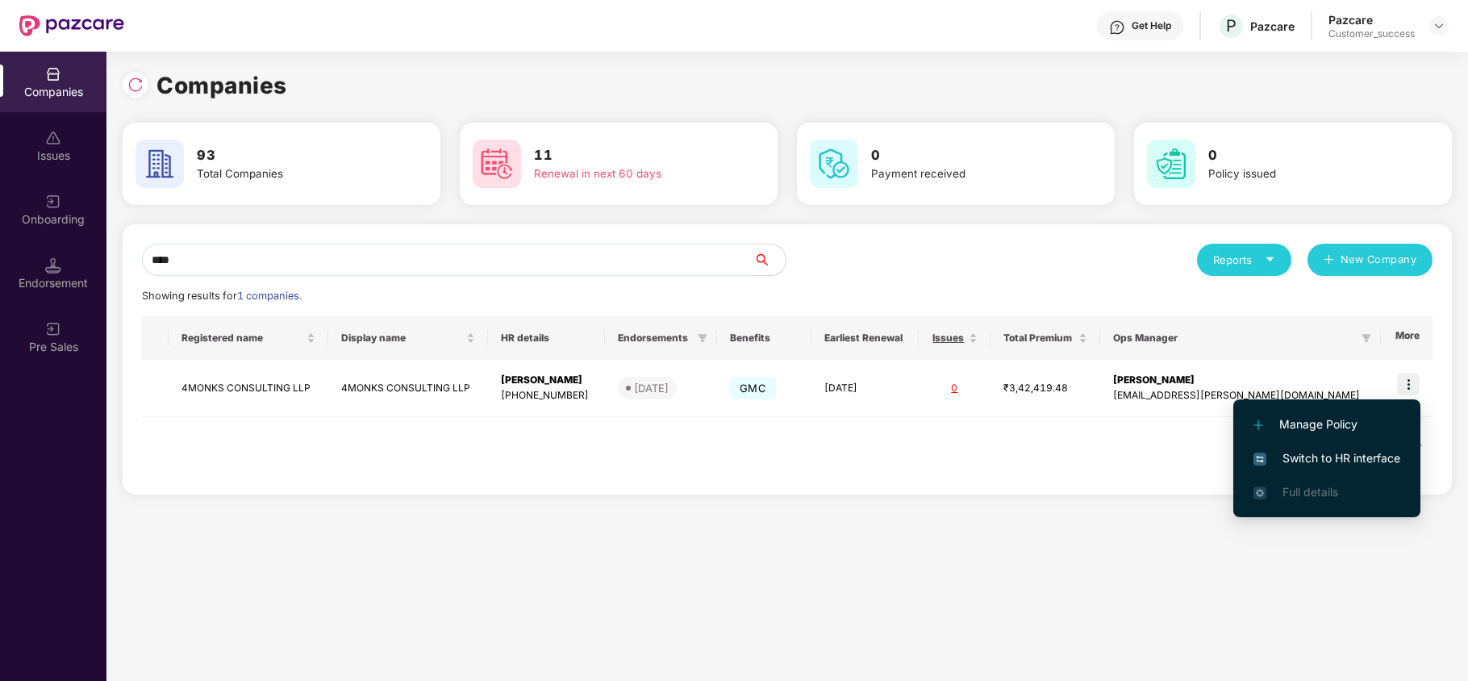
click at [1330, 455] on span "Switch to HR interface" at bounding box center [1327, 458] width 147 height 18
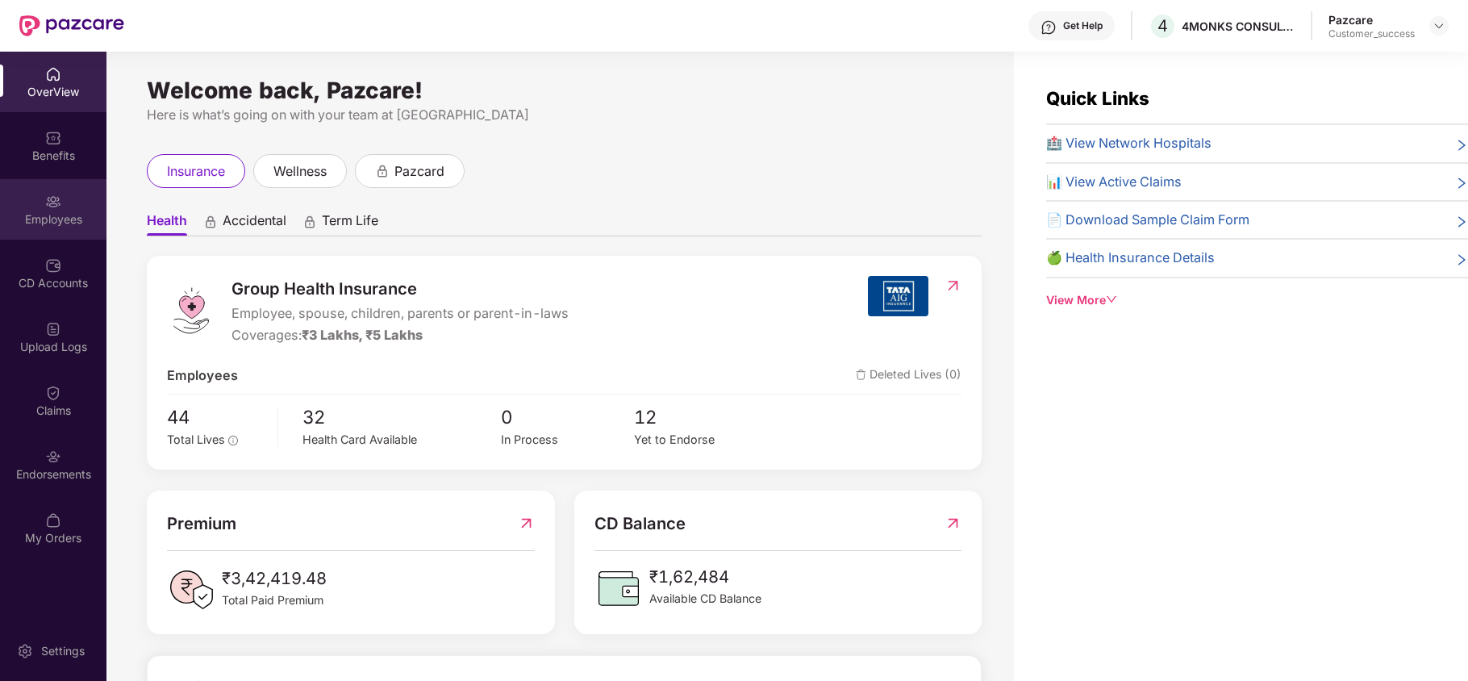
click at [82, 207] on div "Employees" at bounding box center [53, 209] width 106 height 61
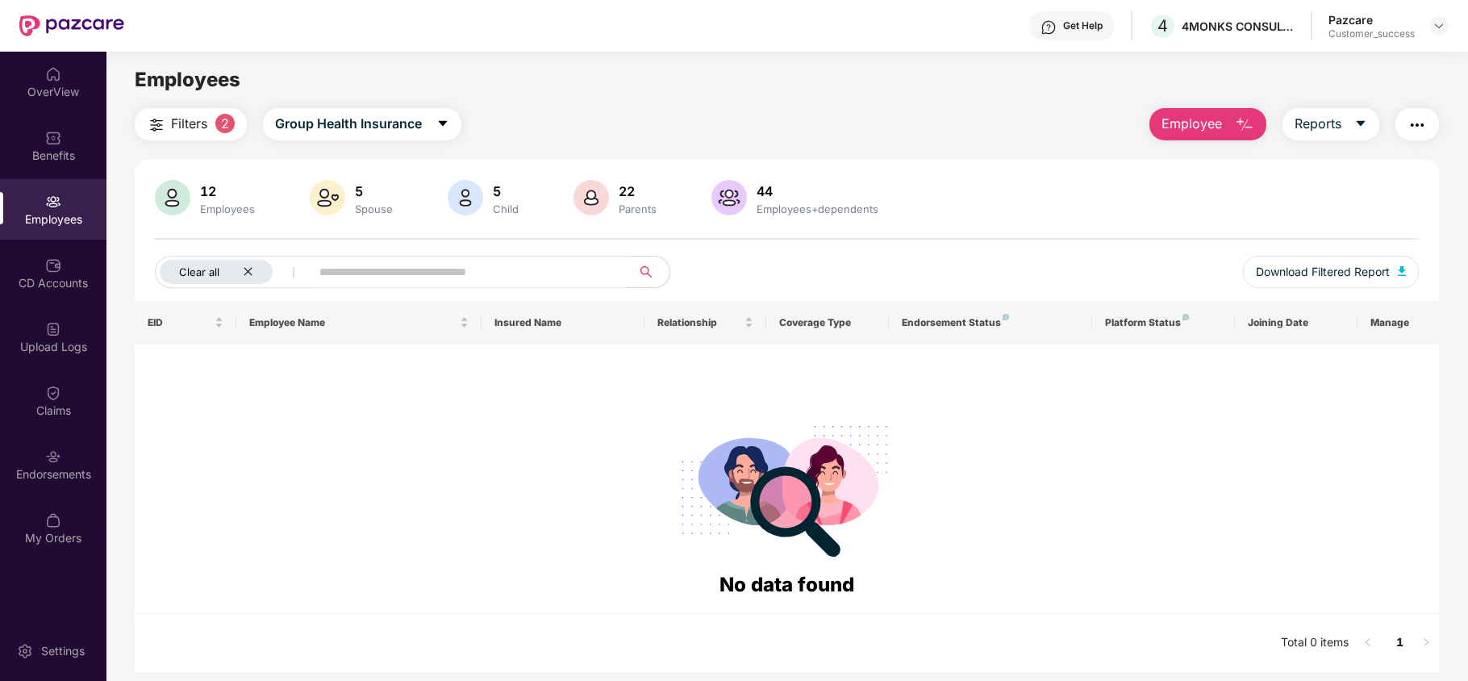
click at [248, 265] on div "Clear all" at bounding box center [216, 272] width 113 height 24
